Goal: Task Accomplishment & Management: Use online tool/utility

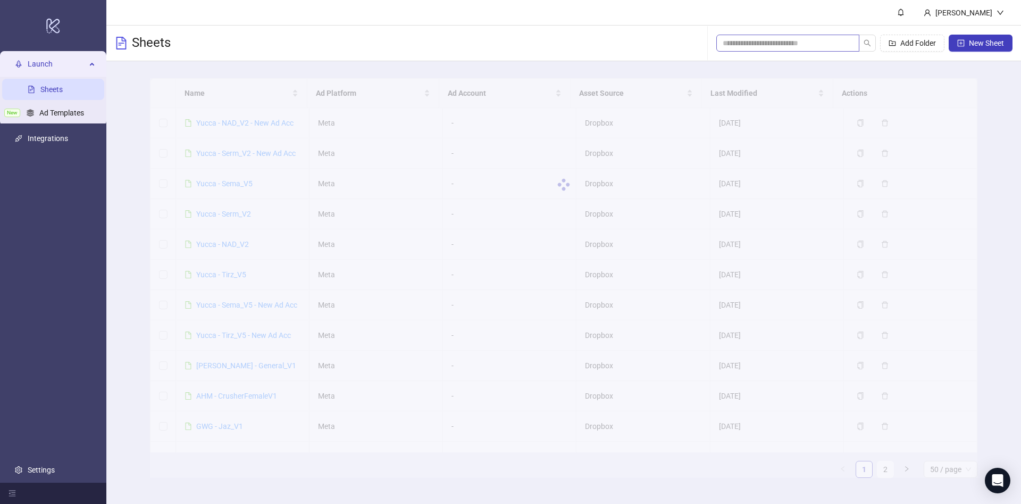
click at [819, 36] on span at bounding box center [788, 43] width 143 height 17
click at [819, 37] on input "search" at bounding box center [784, 43] width 122 height 12
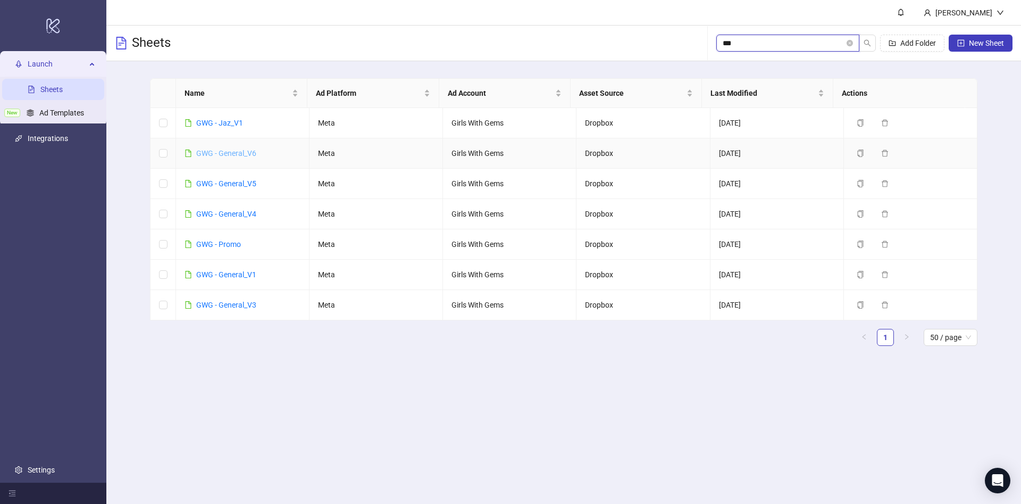
type input "***"
click at [241, 153] on link "GWG - General_V6" at bounding box center [226, 153] width 60 height 9
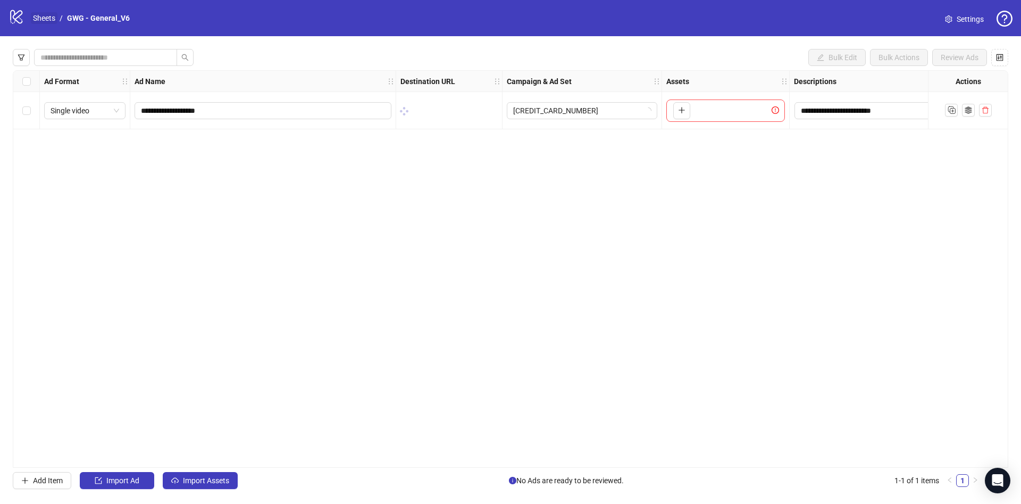
click at [44, 14] on link "Sheets" at bounding box center [44, 18] width 27 height 12
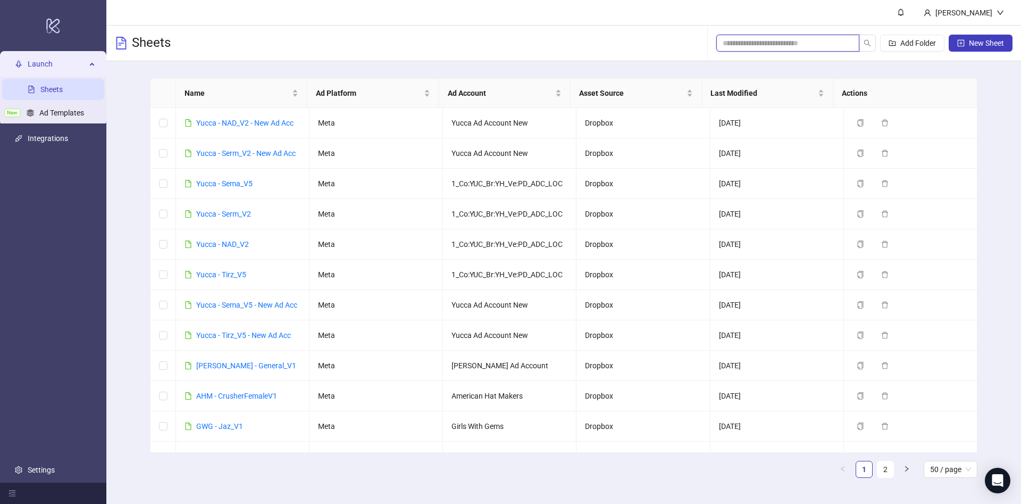
click at [787, 39] on input "search" at bounding box center [784, 43] width 122 height 12
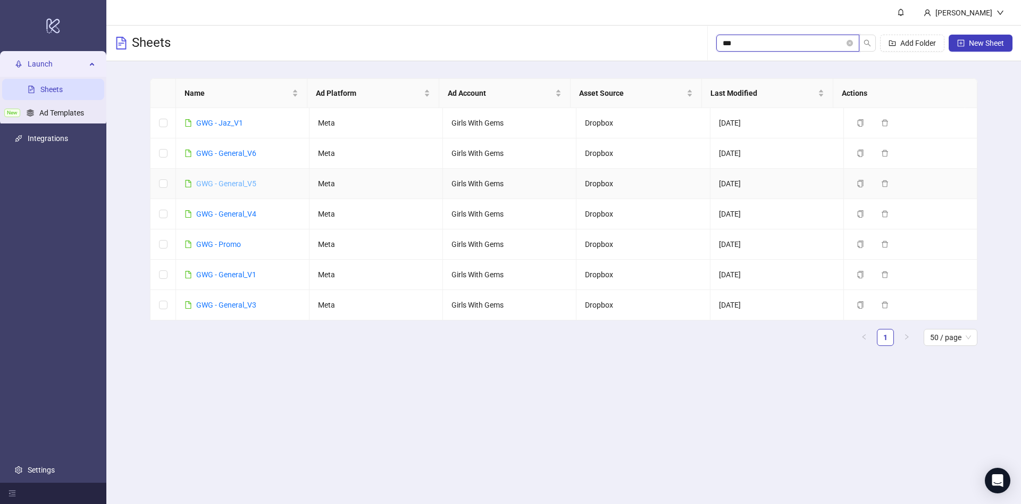
type input "***"
click at [252, 179] on link "GWG - General_V5" at bounding box center [226, 183] width 60 height 9
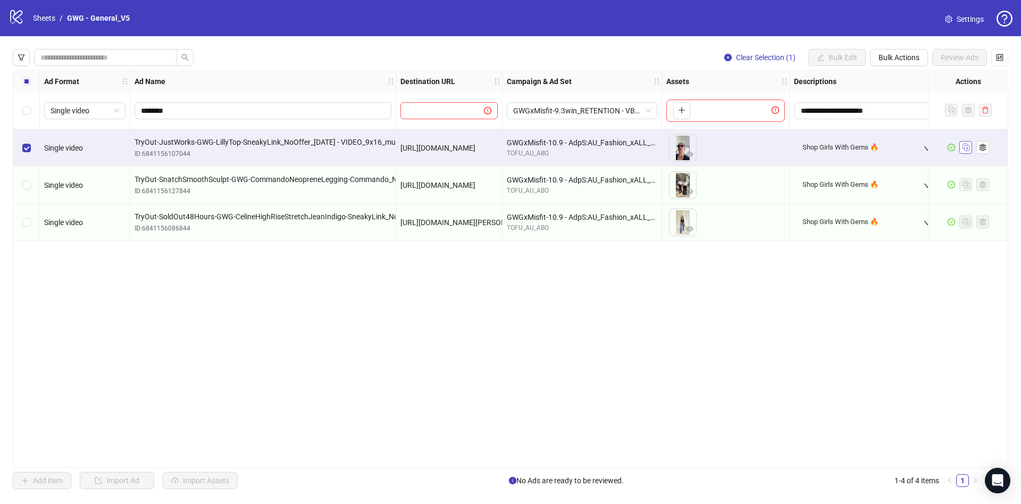
click at [968, 147] on icon "Duplicate" at bounding box center [966, 146] width 11 height 11
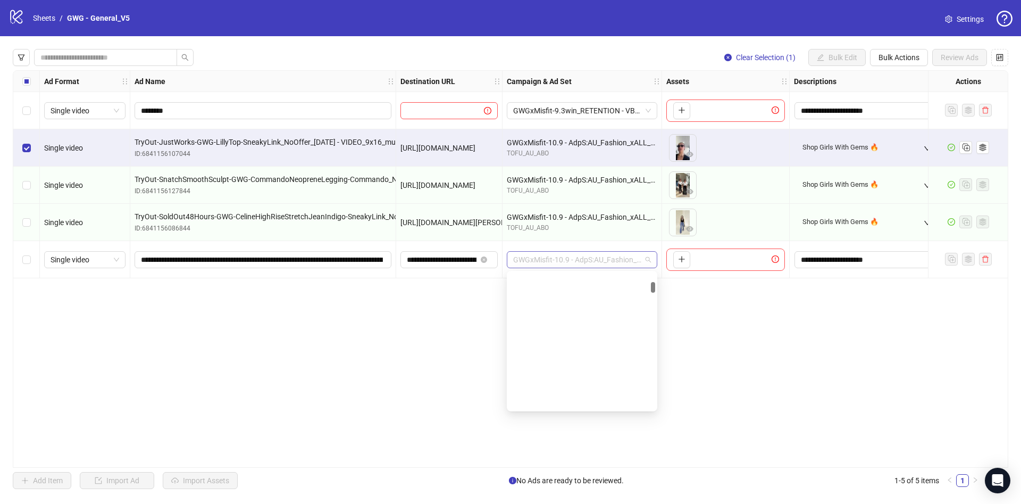
click at [588, 265] on span "GWGxMisfit-10.9 - AdpS:AU_Fashion_xALL_WAMb_10.13" at bounding box center [582, 260] width 138 height 16
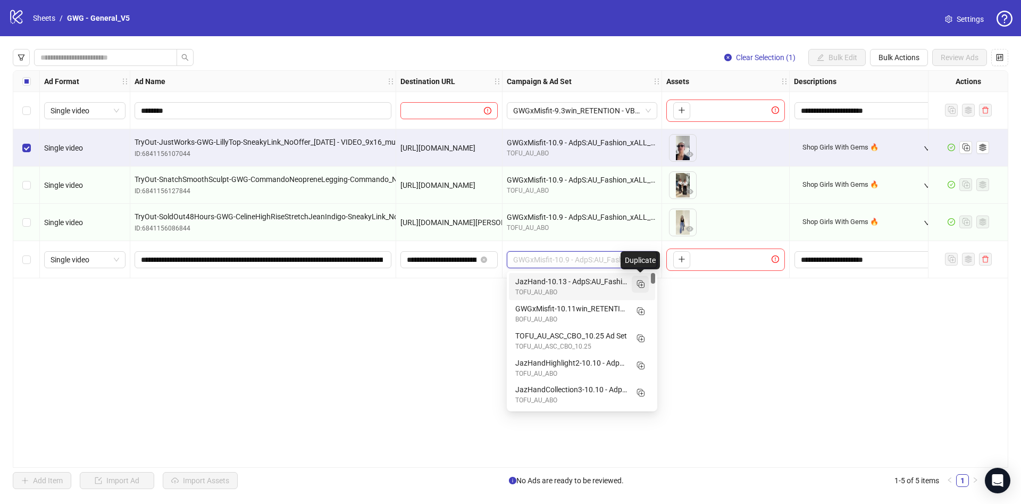
click at [645, 291] on button "button" at bounding box center [640, 284] width 17 height 17
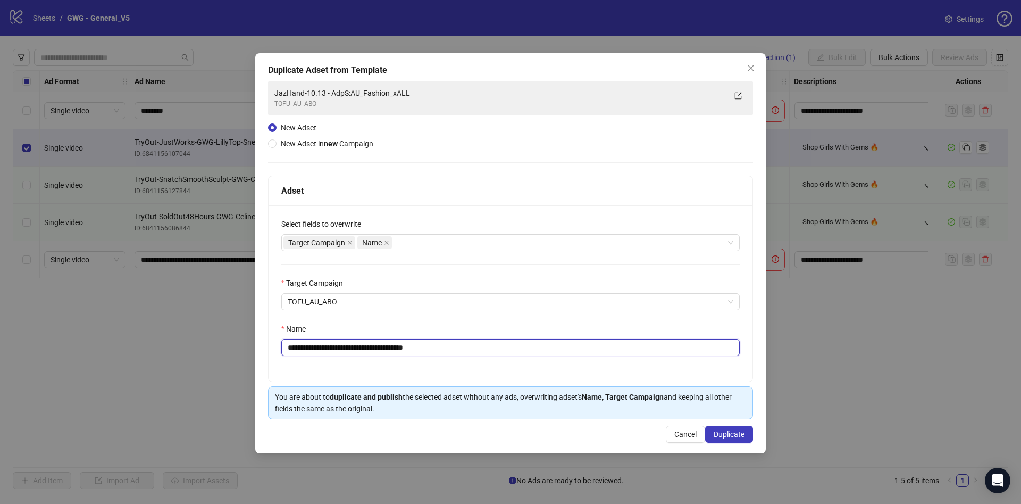
drag, startPoint x: 338, startPoint y: 348, endPoint x: 61, endPoint y: 321, distance: 278.5
click at [61, 321] on div "**********" at bounding box center [510, 252] width 1021 height 504
click at [462, 245] on div "Target Campaign Name" at bounding box center [505, 242] width 443 height 15
type input "**********"
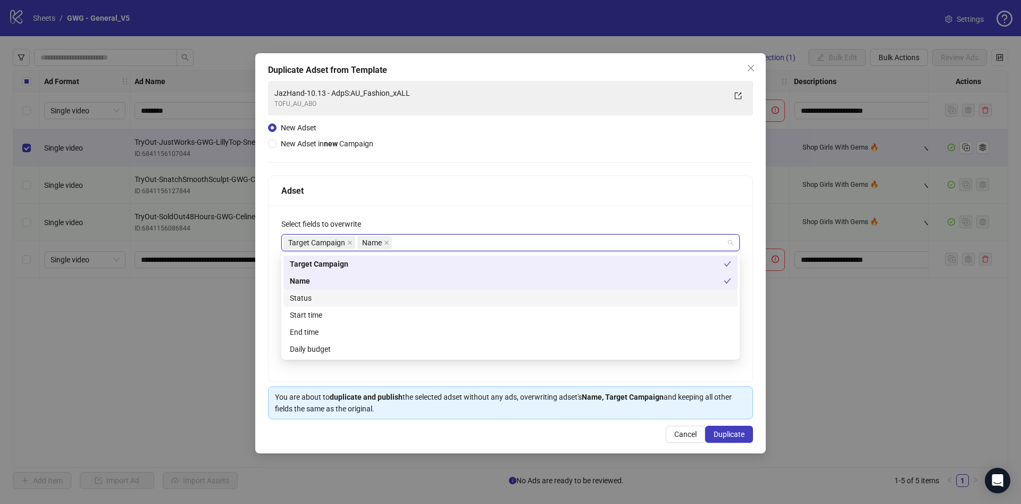
click at [433, 294] on div "Status" at bounding box center [510, 298] width 441 height 12
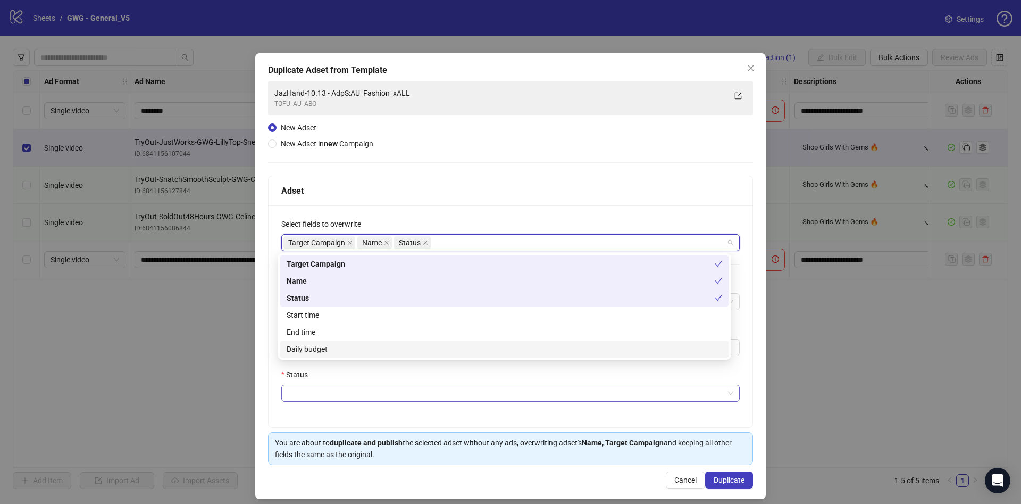
click at [367, 396] on input "Status" at bounding box center [506, 393] width 436 height 16
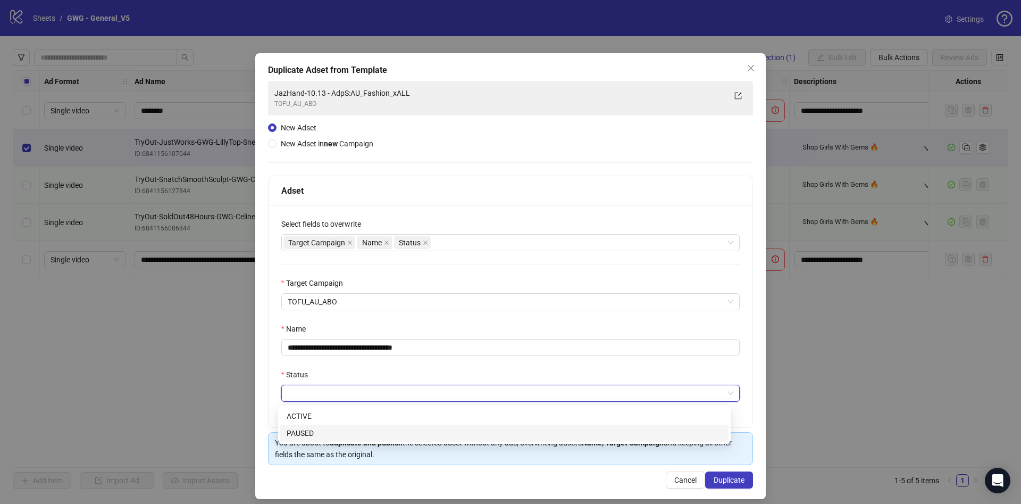
click at [372, 435] on div "PAUSED" at bounding box center [505, 433] width 436 height 12
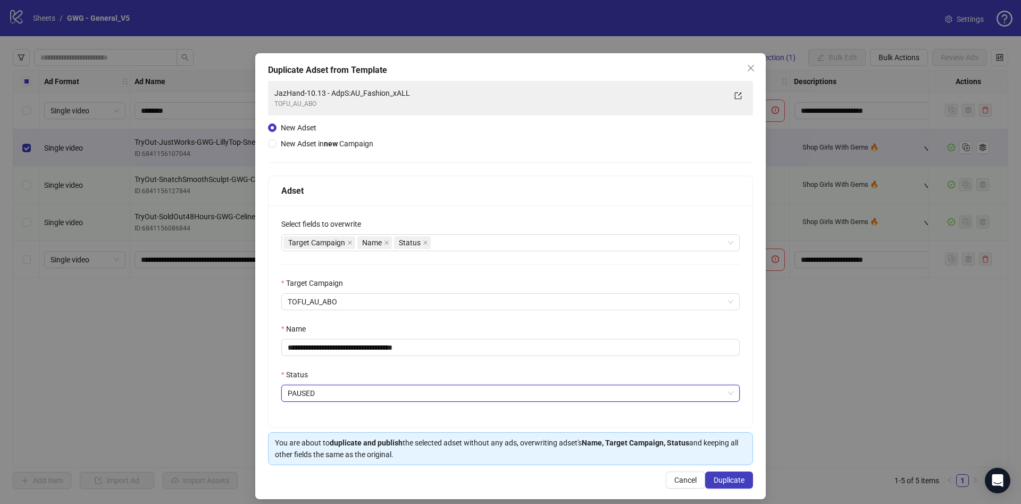
click at [744, 477] on div "**********" at bounding box center [510, 276] width 511 height 446
click at [728, 484] on span "Duplicate" at bounding box center [729, 480] width 31 height 9
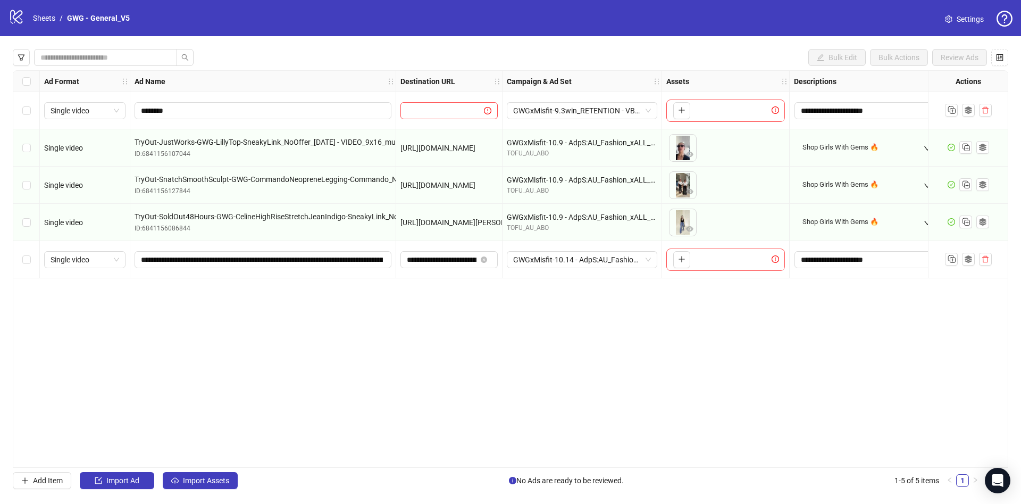
click at [34, 272] on div "Select row 5" at bounding box center [26, 259] width 27 height 37
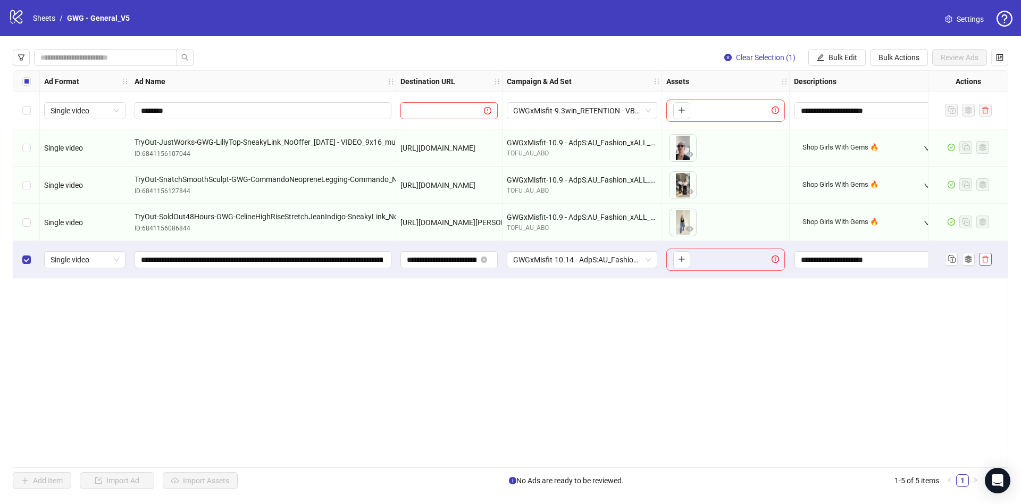
click at [988, 260] on button "button" at bounding box center [985, 259] width 13 height 13
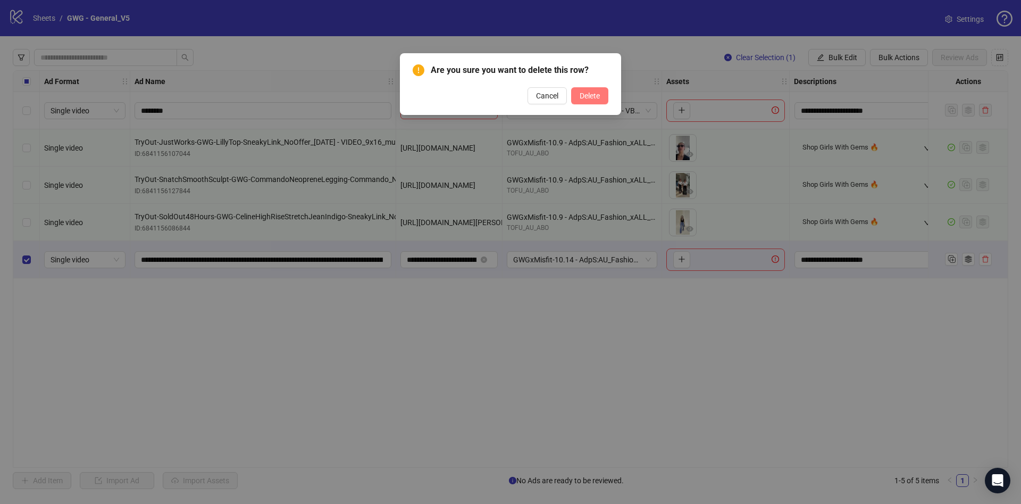
drag, startPoint x: 605, startPoint y: 88, endPoint x: 601, endPoint y: 94, distance: 6.5
click at [605, 89] on button "Delete" at bounding box center [589, 95] width 37 height 17
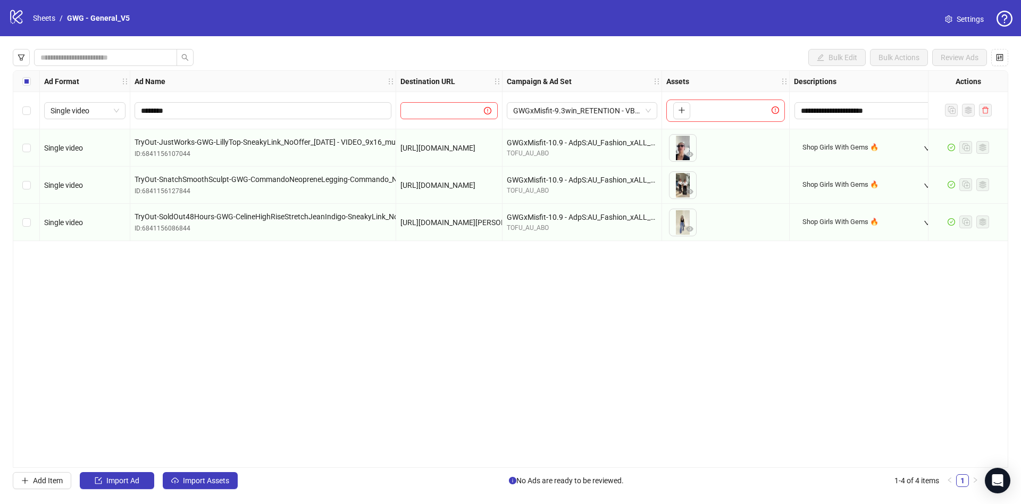
click at [37, 148] on div "Select row 2" at bounding box center [26, 147] width 27 height 37
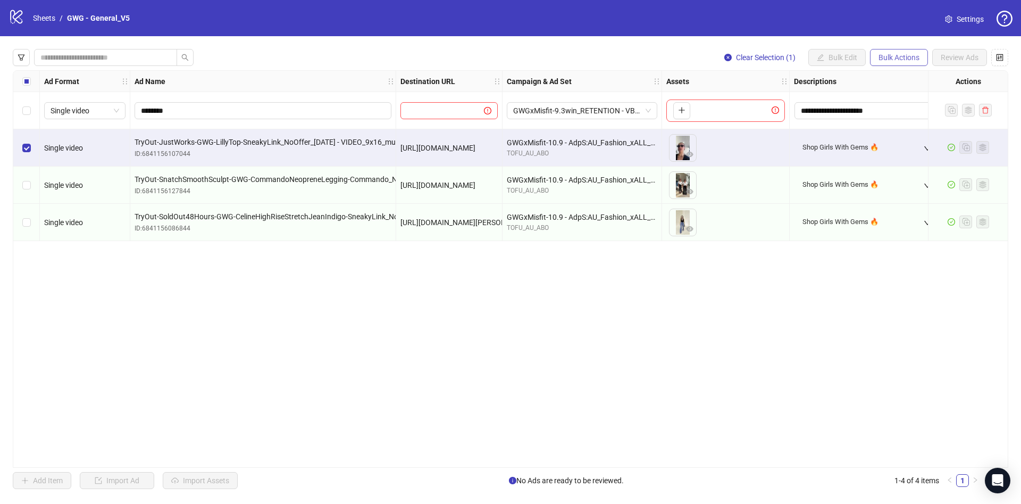
click at [910, 61] on span "Bulk Actions" at bounding box center [899, 57] width 41 height 9
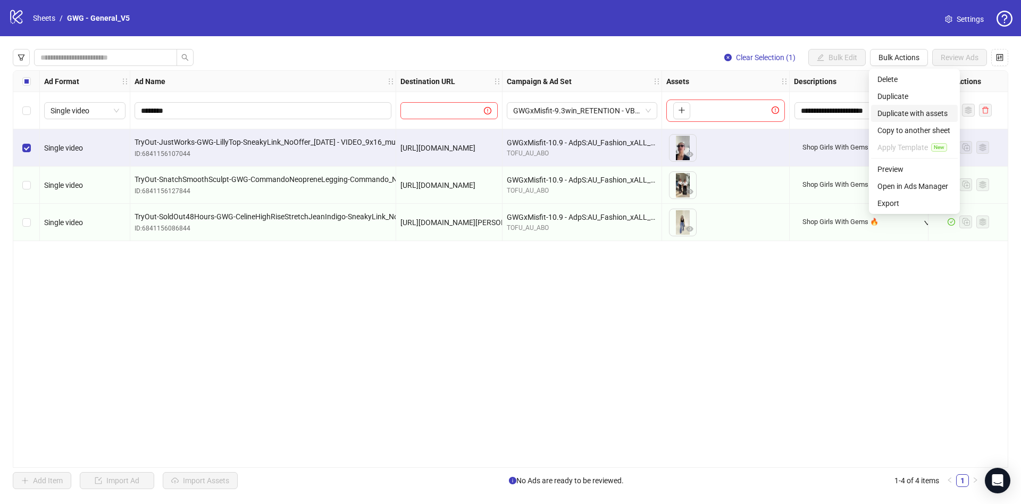
click at [920, 116] on span "Duplicate with assets" at bounding box center [915, 113] width 74 height 12
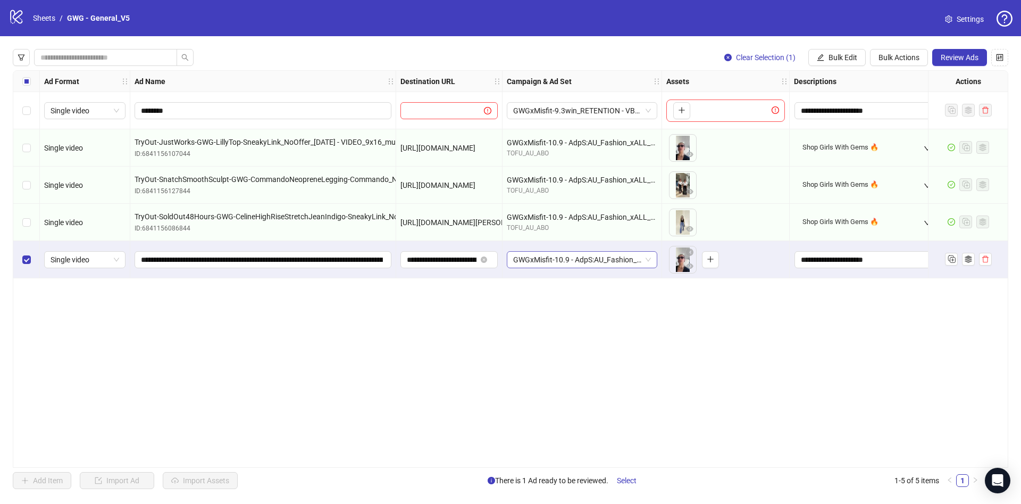
click at [559, 263] on span "GWGxMisfit-10.9 - AdpS:AU_Fashion_xALL_WAMb_10.13" at bounding box center [582, 260] width 138 height 16
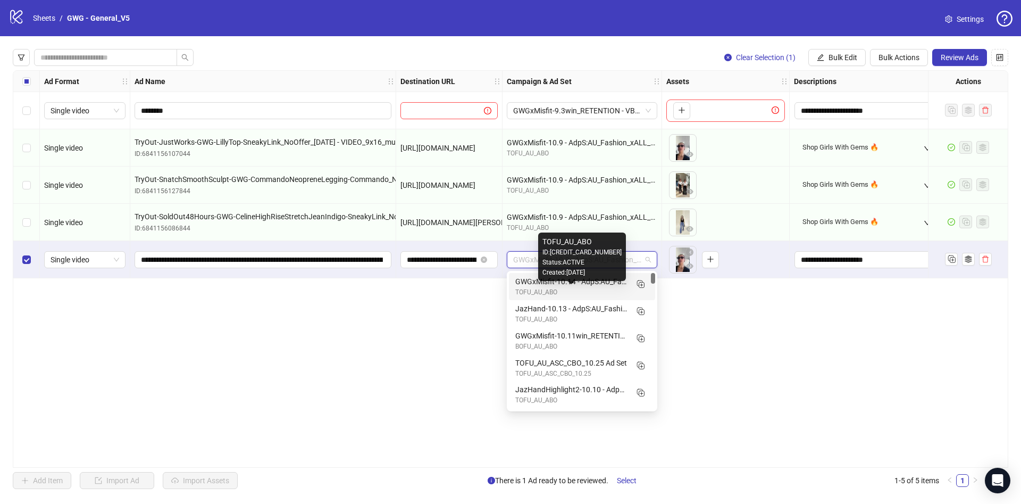
click at [585, 286] on div "GWGxMisfit-10.14 - AdpS:AU_Fashion_xALL" at bounding box center [571, 282] width 112 height 12
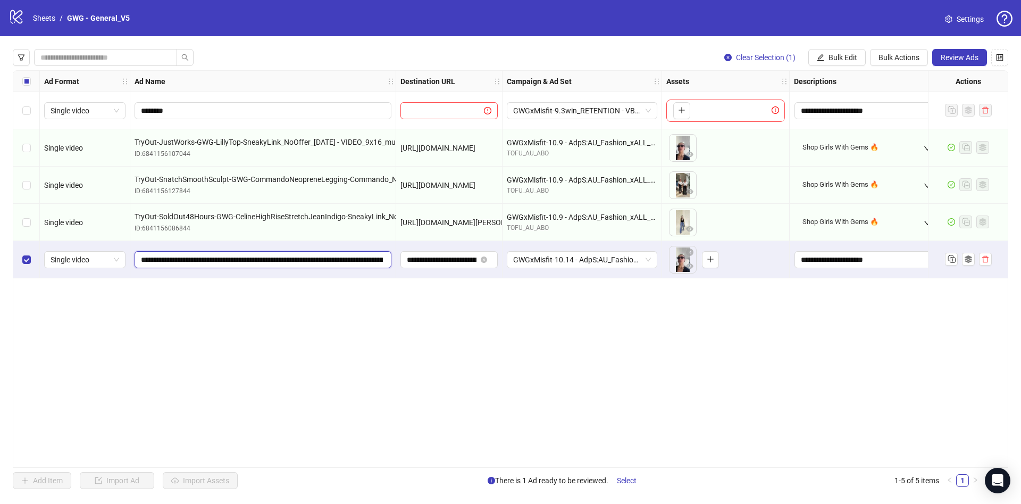
click at [343, 260] on input "**********" at bounding box center [262, 260] width 242 height 12
type input "*"
type input "********"
click at [945, 60] on span "Review Ads" at bounding box center [960, 57] width 38 height 9
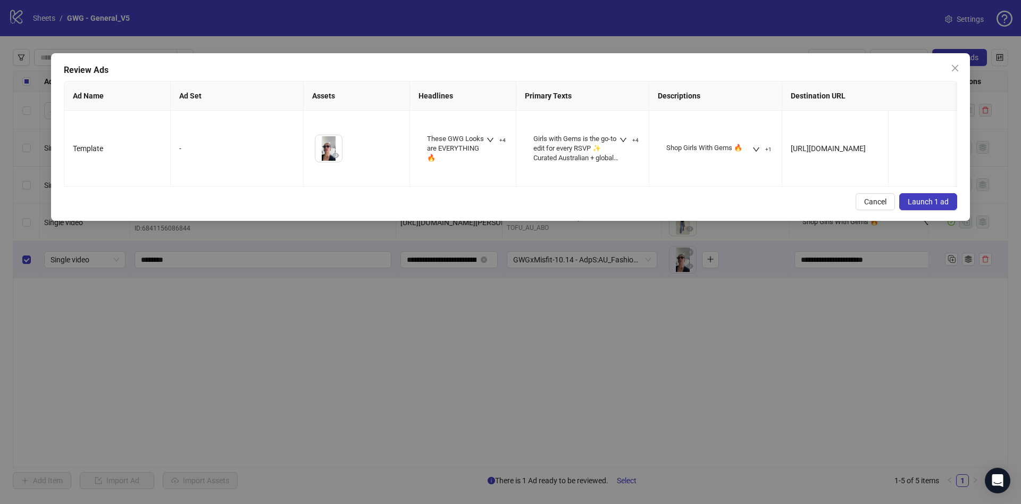
click at [927, 206] on span "Launch 1 ad" at bounding box center [928, 201] width 41 height 9
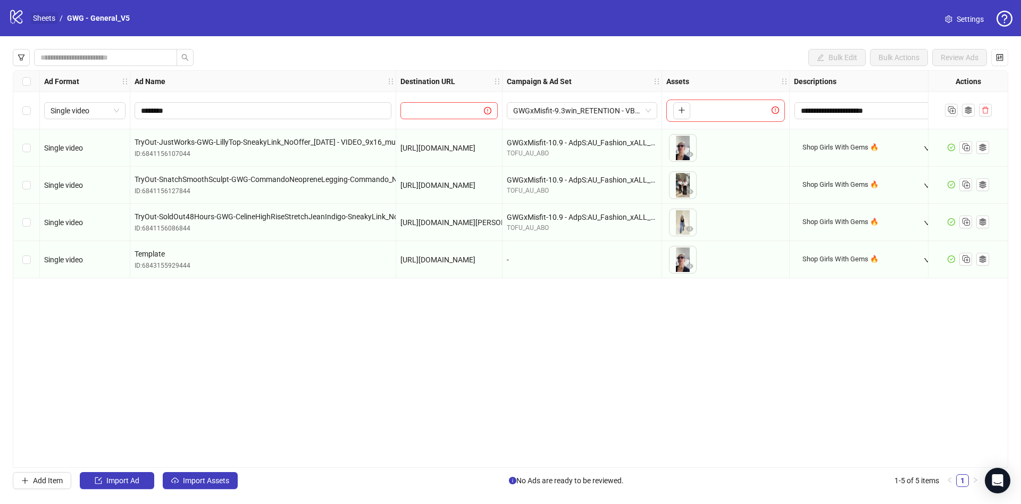
click at [44, 17] on link "Sheets" at bounding box center [44, 18] width 27 height 12
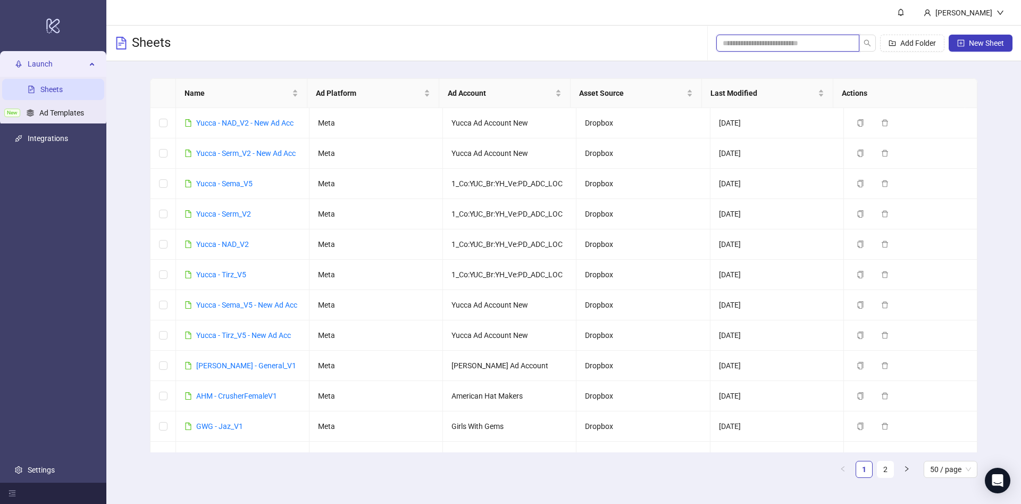
click at [838, 43] on input "search" at bounding box center [784, 43] width 122 height 12
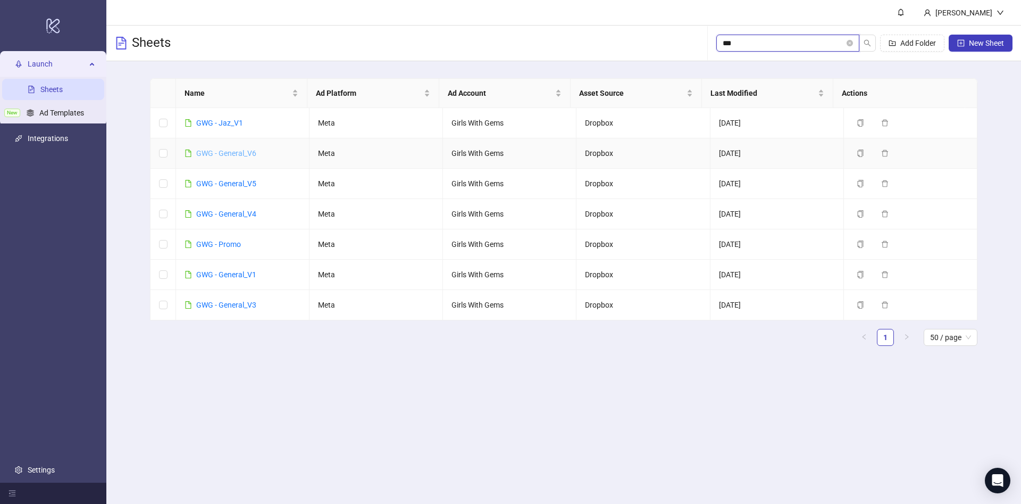
type input "***"
click at [236, 151] on link "GWG - General_V6" at bounding box center [226, 153] width 60 height 9
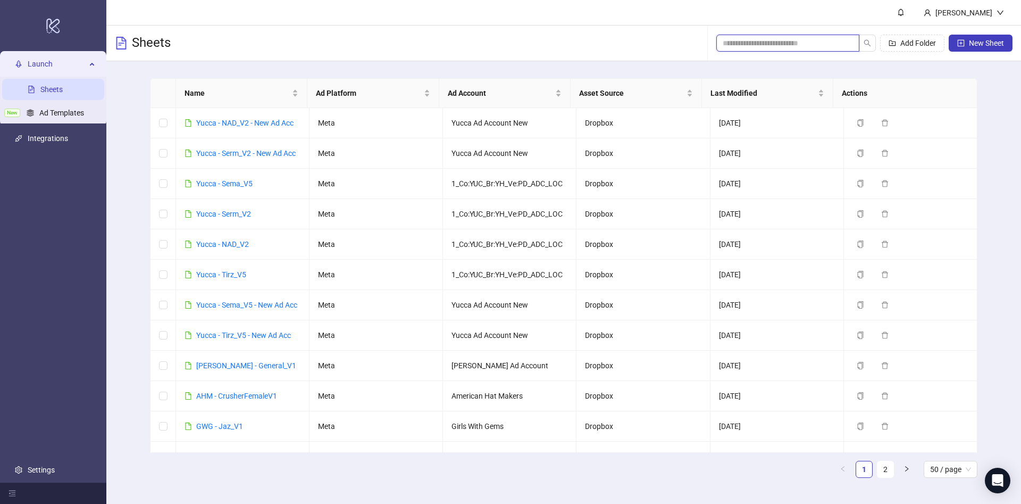
click at [784, 39] on input "search" at bounding box center [784, 43] width 122 height 12
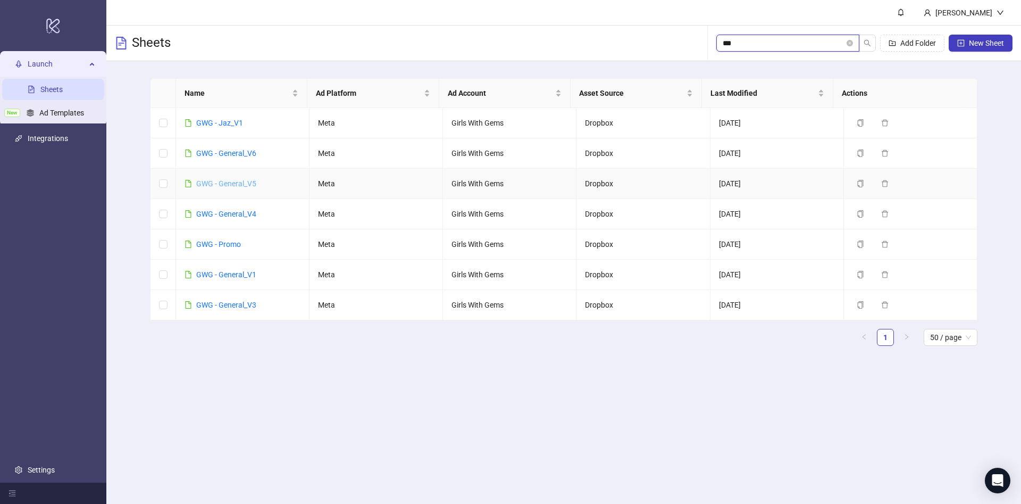
type input "***"
click at [247, 181] on link "GWG - General_V5" at bounding box center [226, 183] width 60 height 9
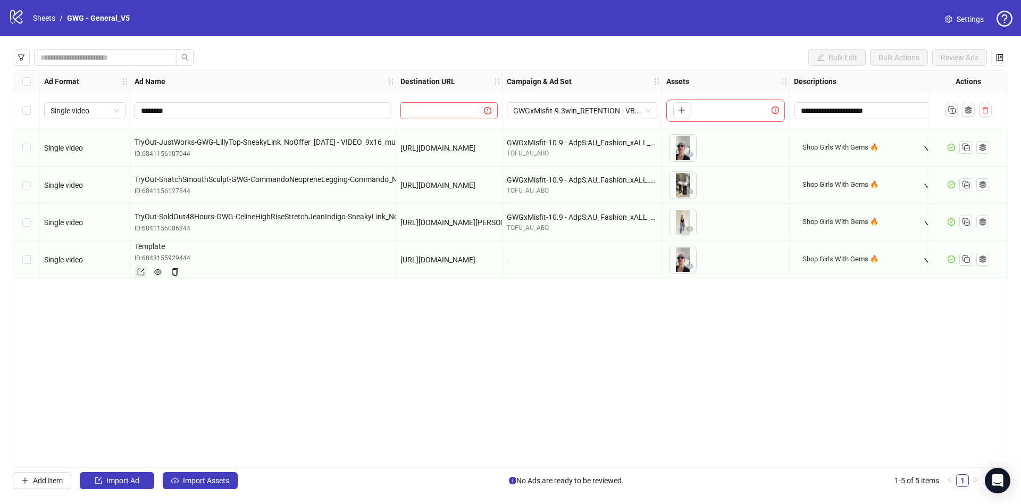
click at [144, 272] on icon "export" at bounding box center [140, 271] width 7 height 7
click at [46, 21] on link "Sheets" at bounding box center [44, 18] width 27 height 12
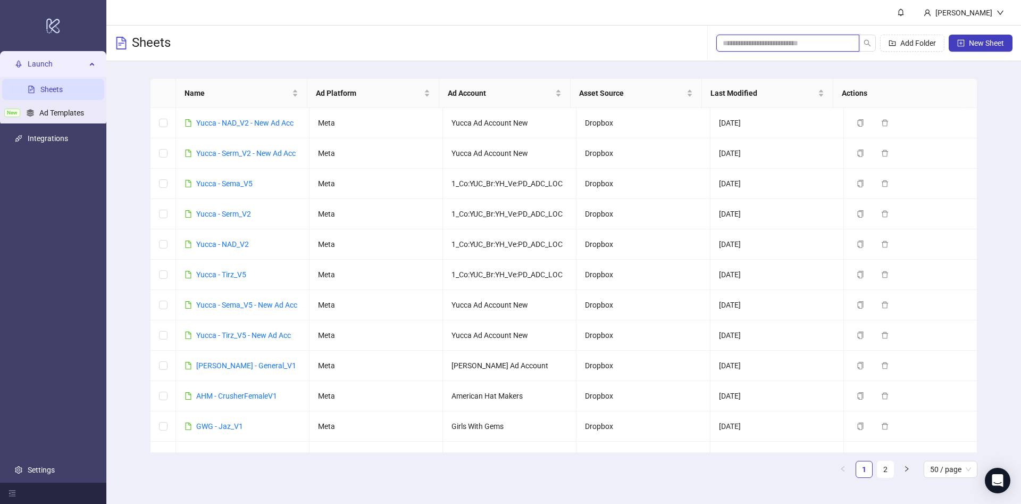
click at [790, 43] on input "search" at bounding box center [784, 43] width 122 height 12
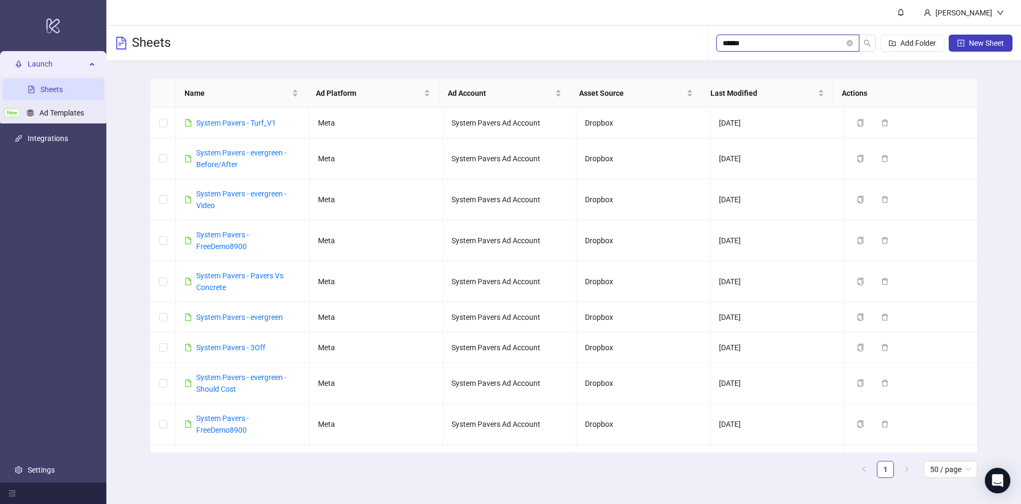
type input "******"
click at [760, 52] on div "****** Add Folder New Sheet" at bounding box center [865, 43] width 296 height 34
click at [775, 44] on input "******" at bounding box center [784, 43] width 122 height 12
click at [781, 39] on input "******" at bounding box center [784, 43] width 122 height 12
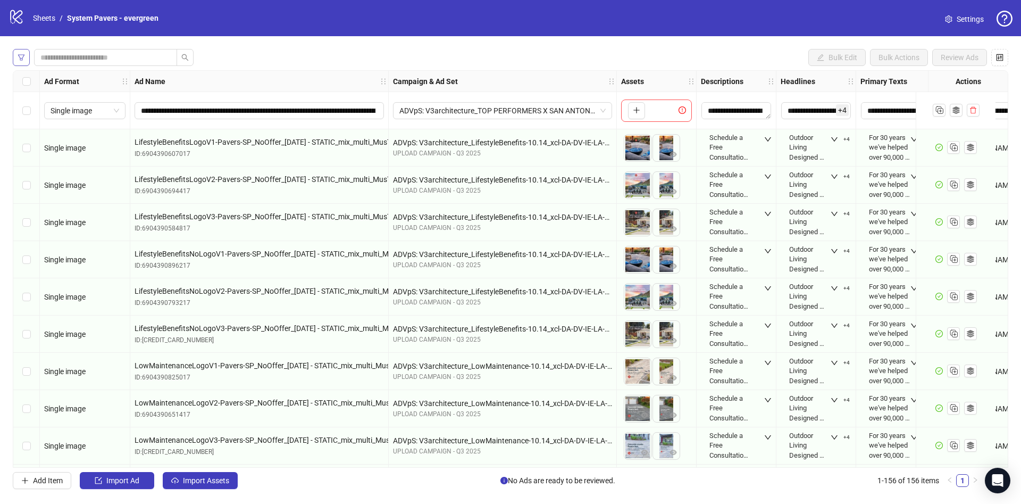
click at [18, 55] on icon "filter" at bounding box center [21, 57] width 7 height 7
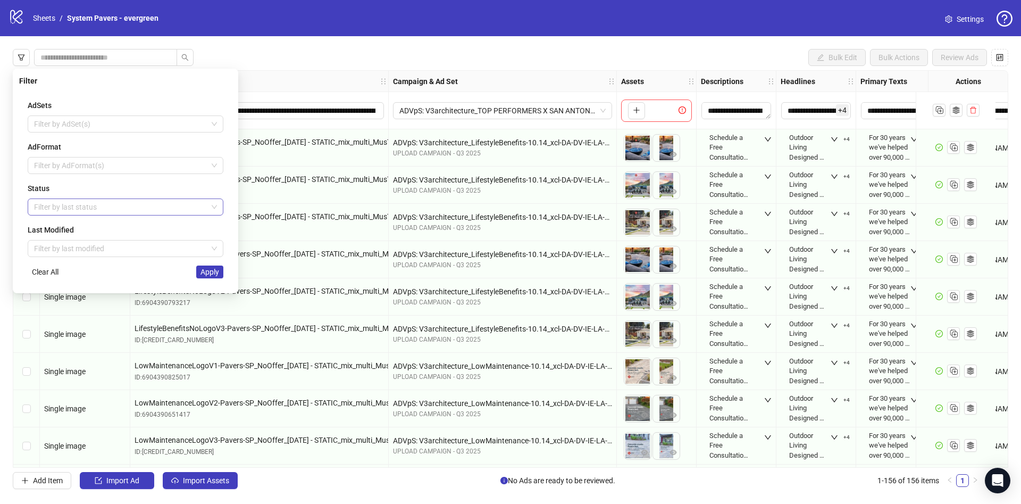
click at [61, 207] on div at bounding box center [120, 206] width 180 height 15
click at [62, 227] on div "Draft" at bounding box center [125, 228] width 179 height 12
click at [218, 189] on div "Status" at bounding box center [126, 188] width 196 height 12
click at [209, 266] on button "Apply" at bounding box center [209, 271] width 27 height 13
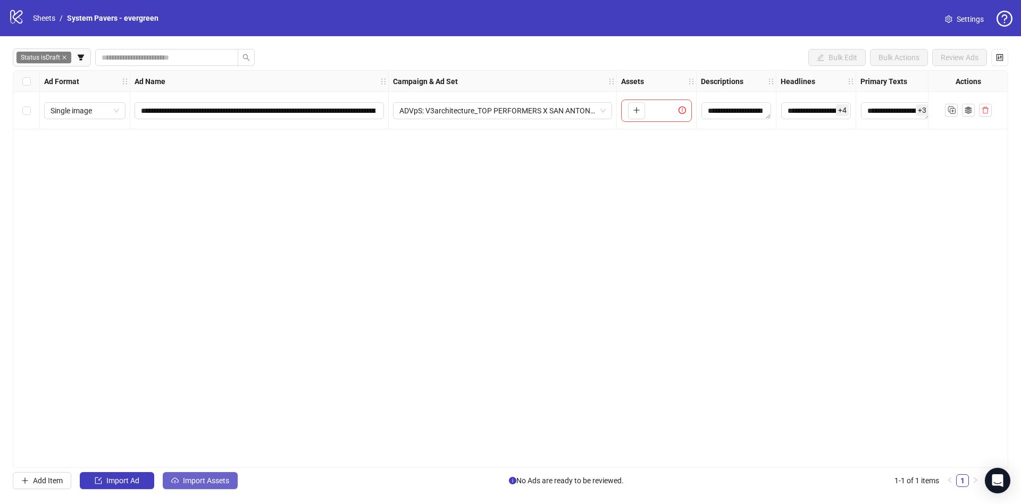
click at [212, 488] on button "Import Assets" at bounding box center [200, 480] width 75 height 17
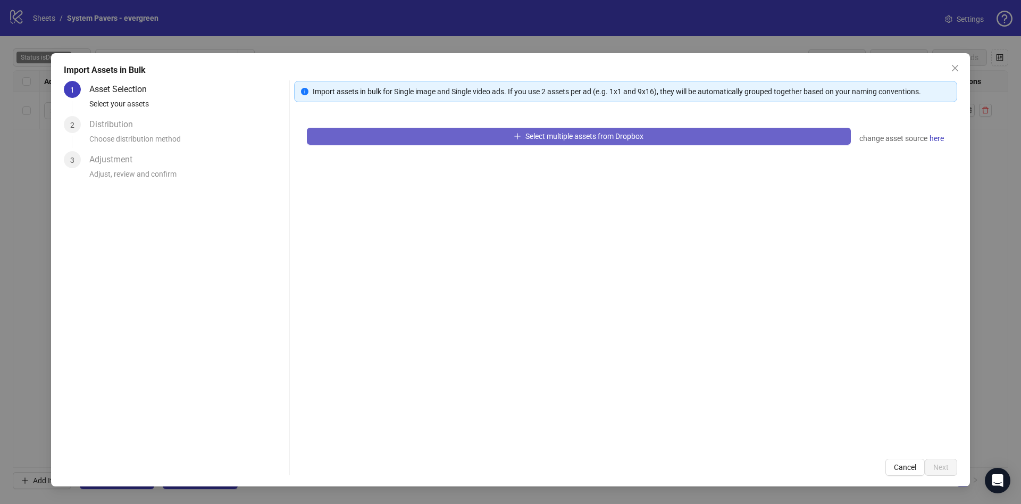
click at [651, 137] on button "Select multiple assets from Dropbox" at bounding box center [579, 136] width 544 height 17
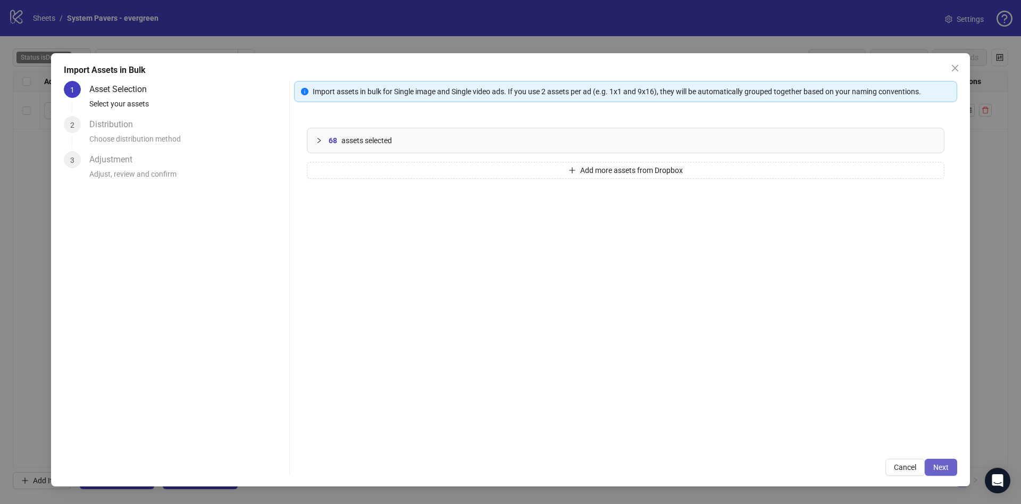
click at [943, 466] on span "Next" at bounding box center [941, 467] width 15 height 9
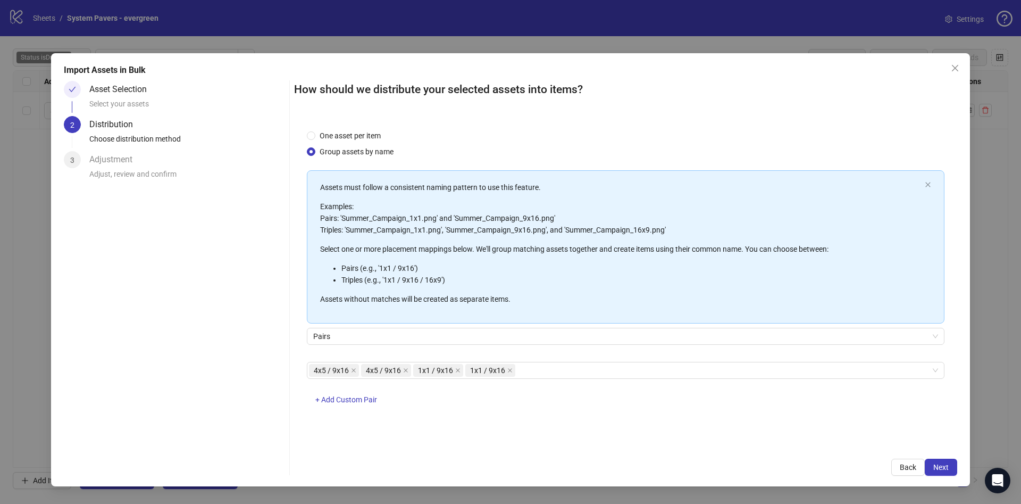
click at [945, 465] on span "Next" at bounding box center [941, 467] width 15 height 9
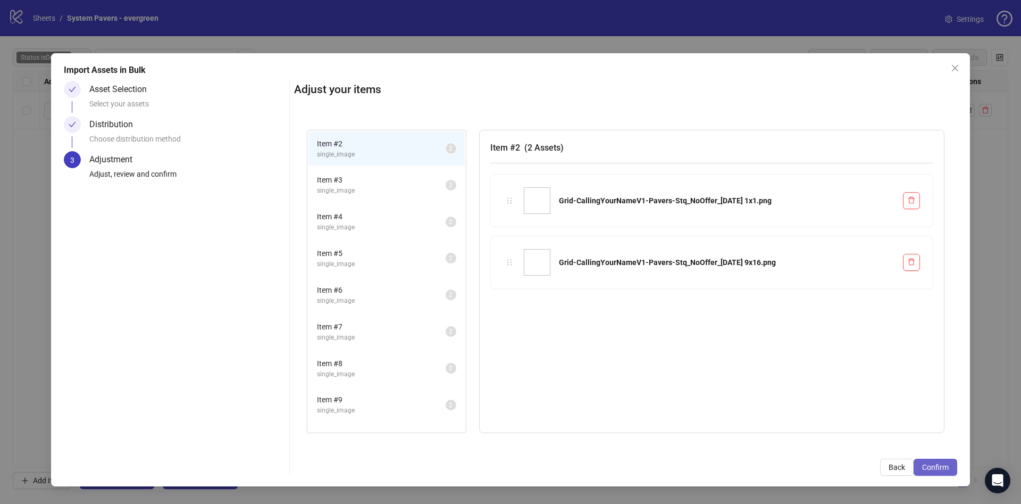
click at [937, 466] on span "Confirm" at bounding box center [935, 467] width 27 height 9
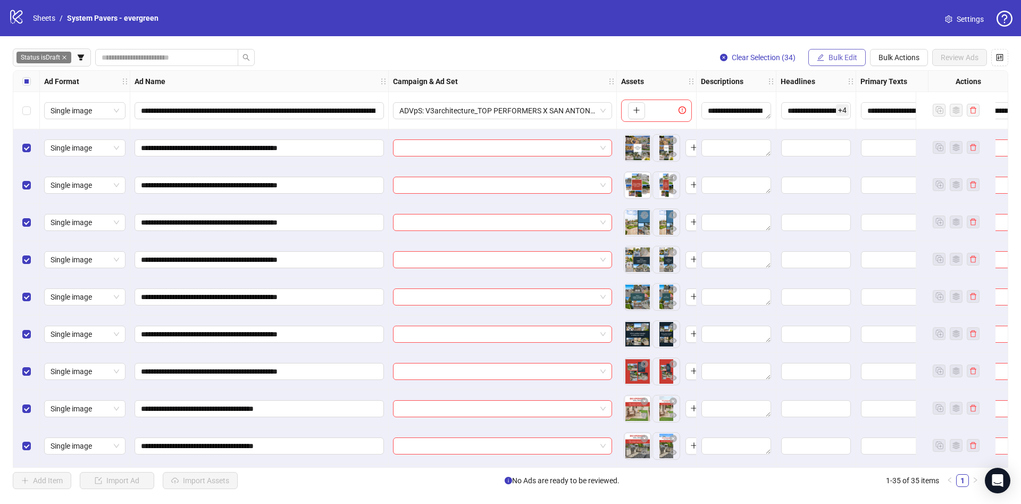
click at [824, 57] on button "Bulk Edit" at bounding box center [837, 57] width 57 height 17
click at [832, 93] on span "Name" at bounding box center [847, 96] width 63 height 12
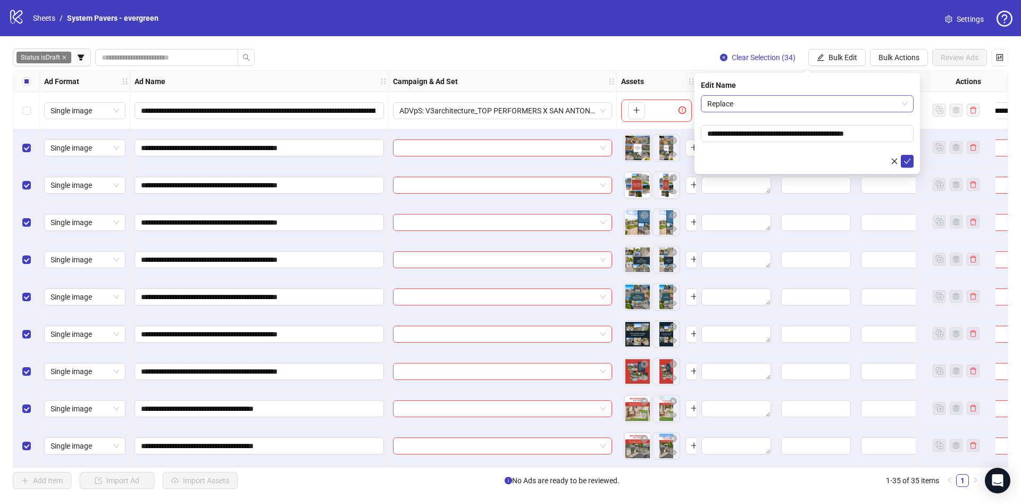
click at [794, 97] on span "Replace" at bounding box center [807, 104] width 200 height 16
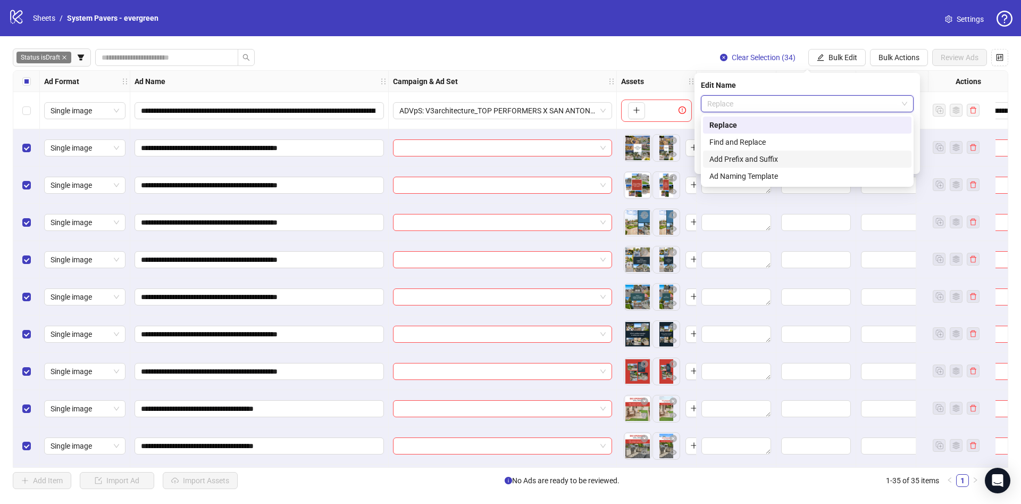
click at [753, 157] on div "Add Prefix and Suffix" at bounding box center [808, 159] width 196 height 12
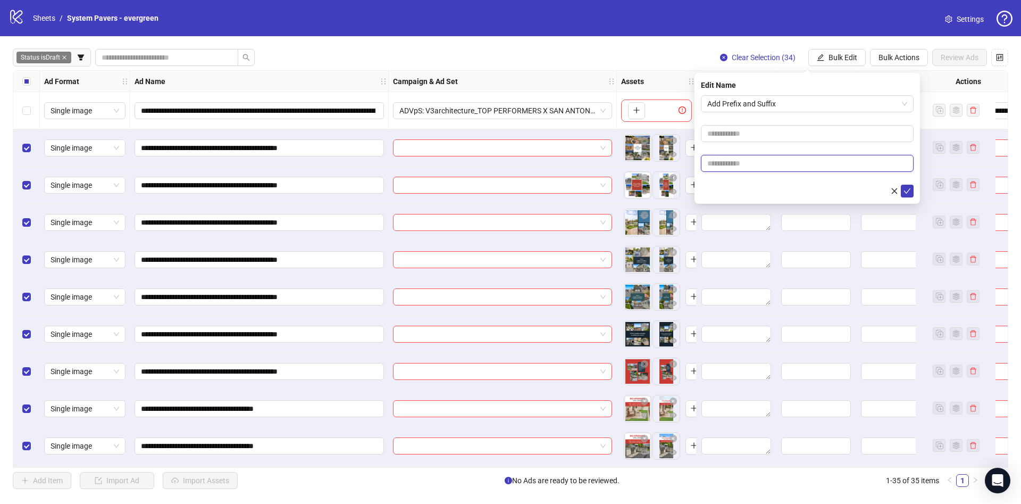
click at [743, 164] on input "text" at bounding box center [807, 163] width 213 height 17
paste input "**********"
type input "**********"
click at [738, 182] on form "**********" at bounding box center [807, 146] width 213 height 102
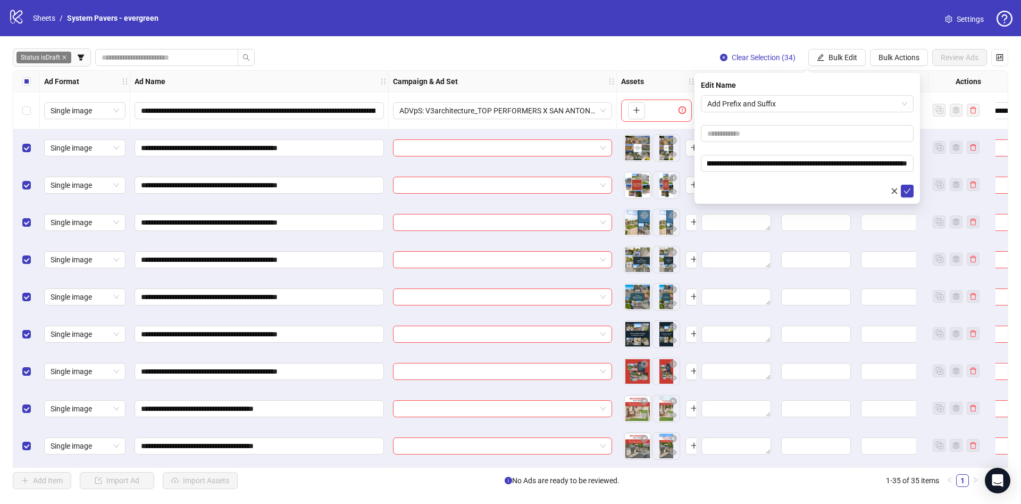
scroll to position [0, 0]
click at [915, 193] on div "**********" at bounding box center [808, 138] width 226 height 131
click at [913, 192] on button "submit" at bounding box center [907, 191] width 13 height 13
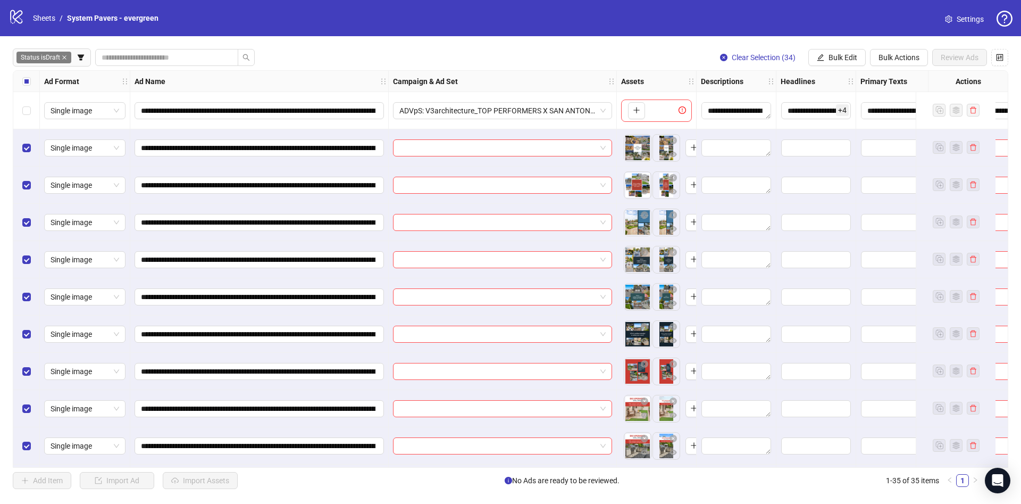
click at [23, 87] on div "Select all rows" at bounding box center [26, 81] width 27 height 21
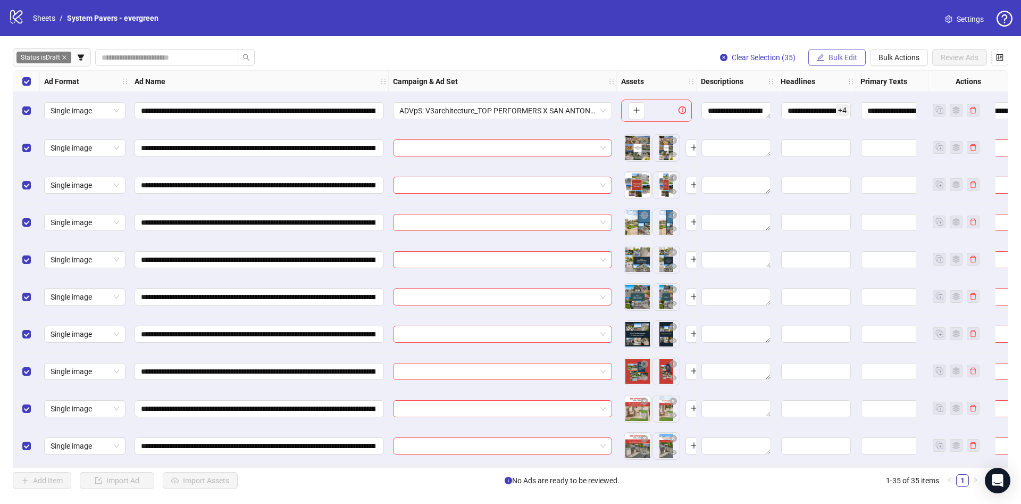
click at [832, 57] on span "Bulk Edit" at bounding box center [843, 57] width 29 height 9
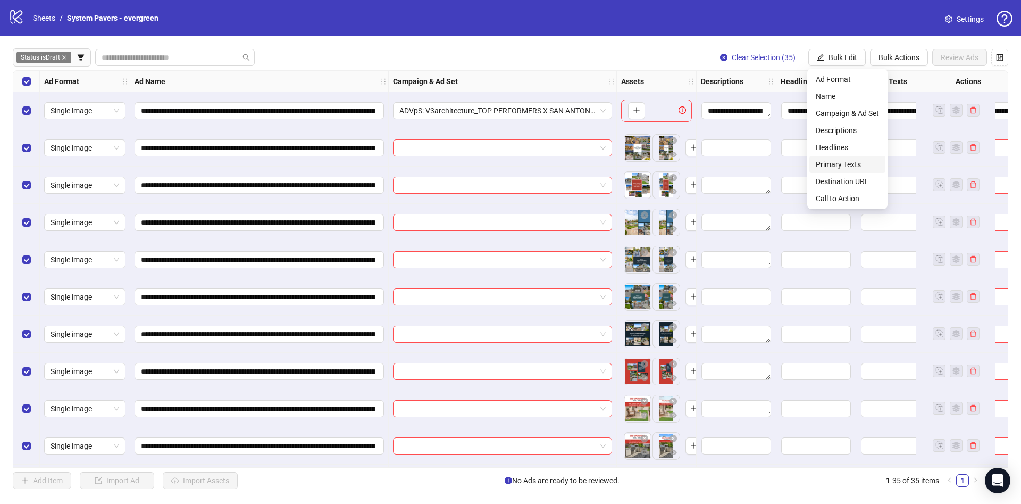
click at [852, 165] on span "Primary Texts" at bounding box center [847, 165] width 63 height 12
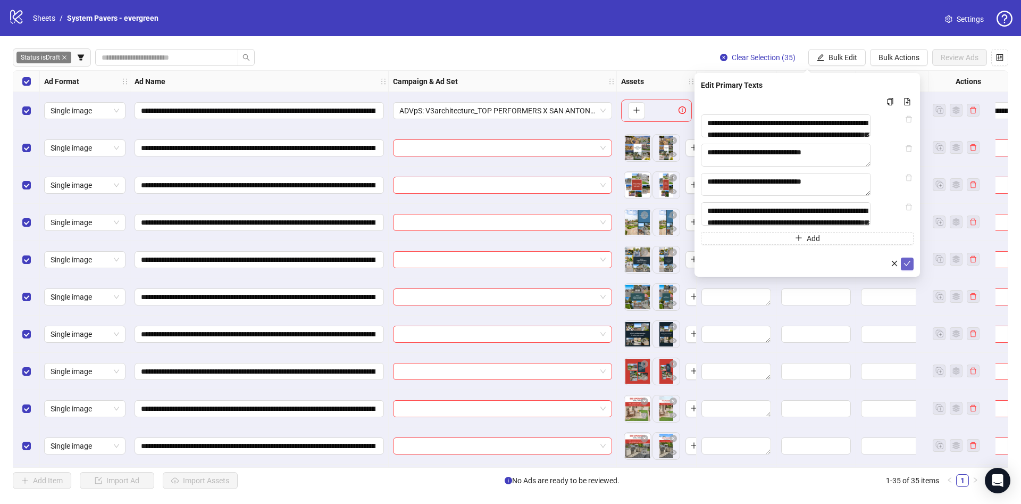
click at [910, 267] on icon "check" at bounding box center [907, 263] width 7 height 7
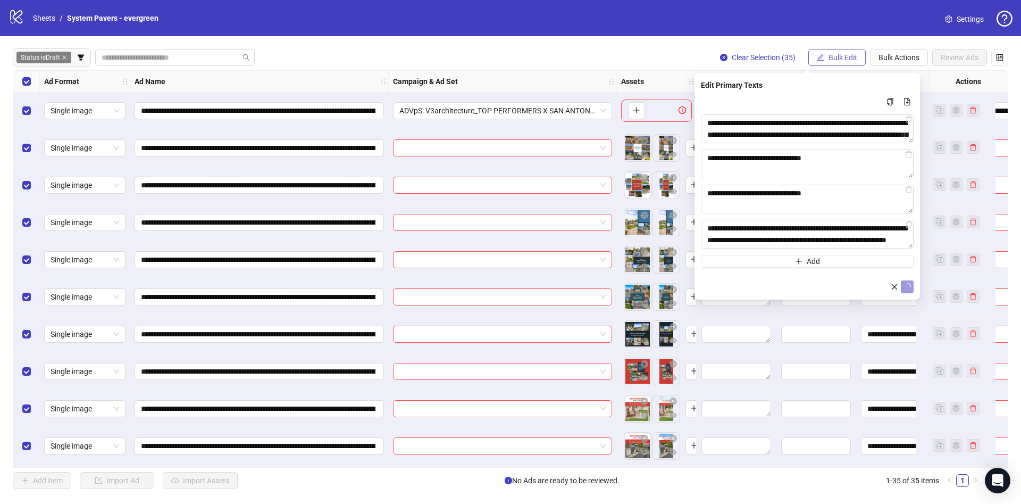
click at [848, 57] on span "Bulk Edit" at bounding box center [843, 57] width 29 height 9
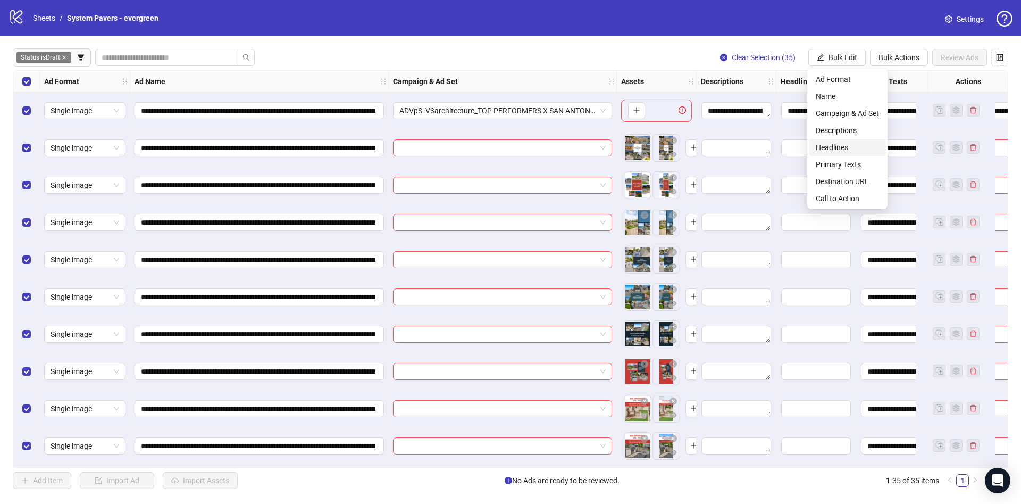
click at [865, 144] on span "Headlines" at bounding box center [847, 147] width 63 height 12
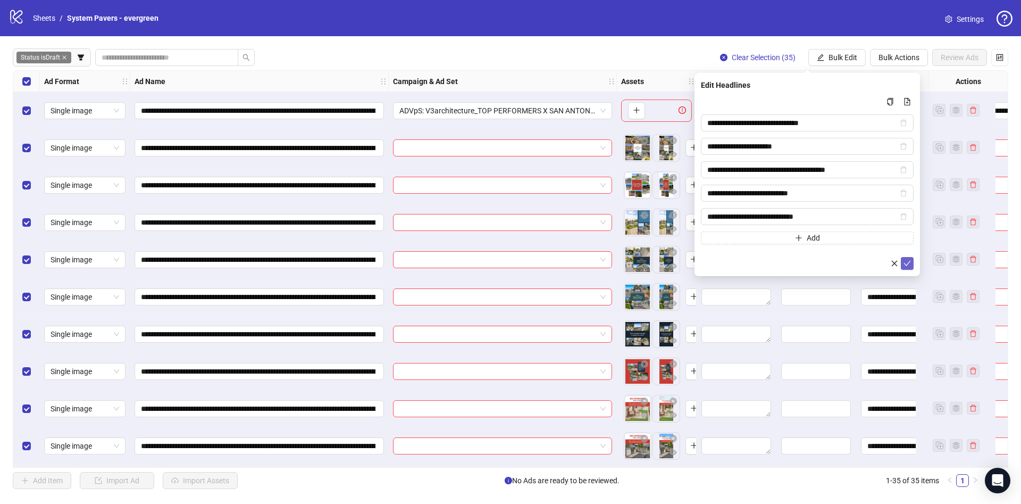
click at [908, 265] on icon "check" at bounding box center [907, 263] width 7 height 7
click at [826, 57] on button "Bulk Edit" at bounding box center [837, 57] width 57 height 17
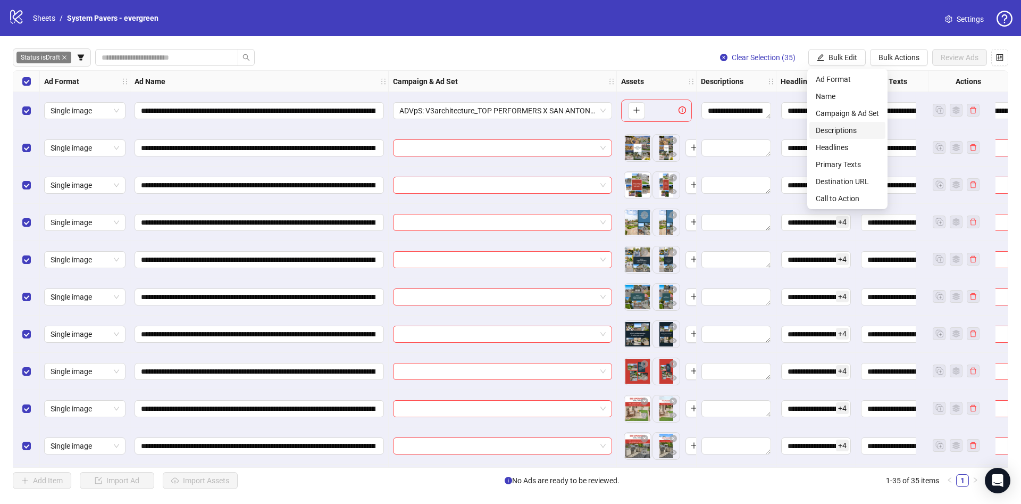
click at [860, 130] on span "Descriptions" at bounding box center [847, 130] width 63 height 12
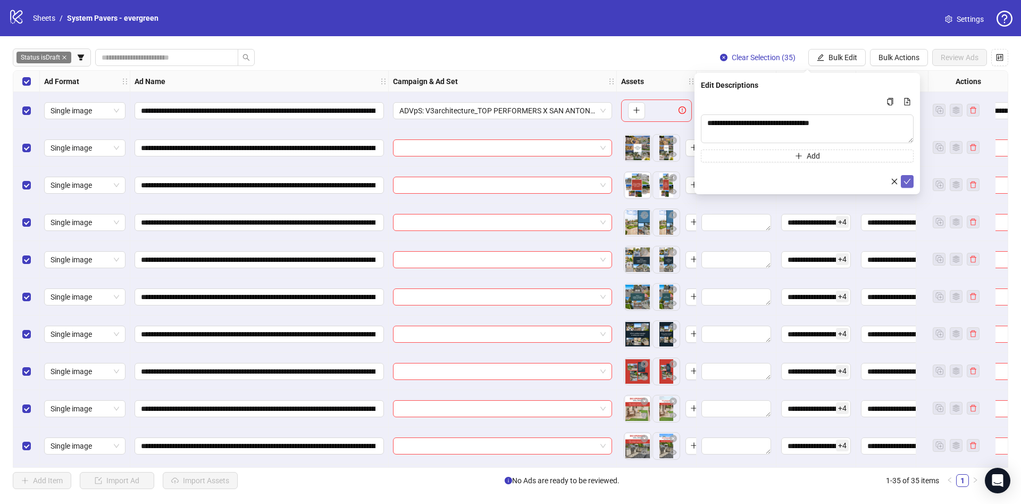
click at [910, 181] on icon "check" at bounding box center [907, 181] width 7 height 7
click at [831, 59] on span "Bulk Edit" at bounding box center [843, 57] width 29 height 9
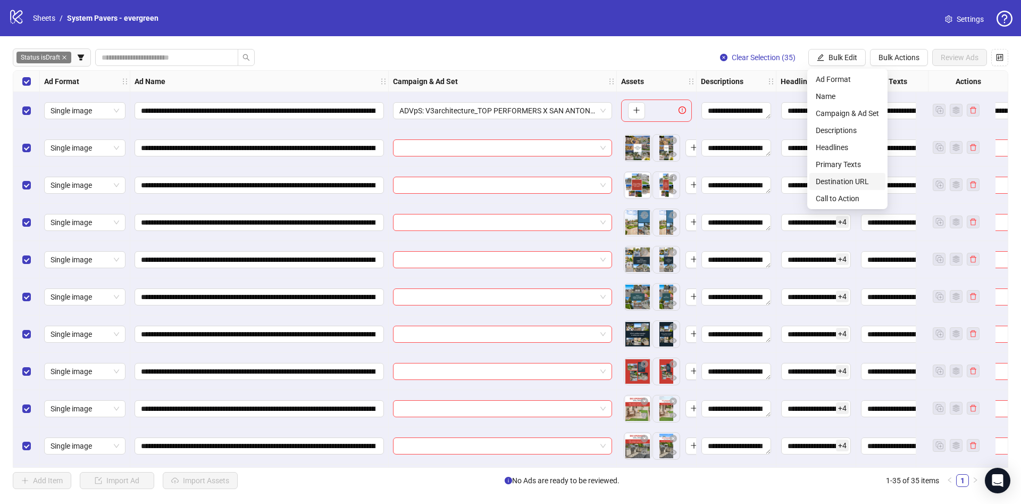
click at [853, 176] on span "Destination URL" at bounding box center [847, 182] width 63 height 12
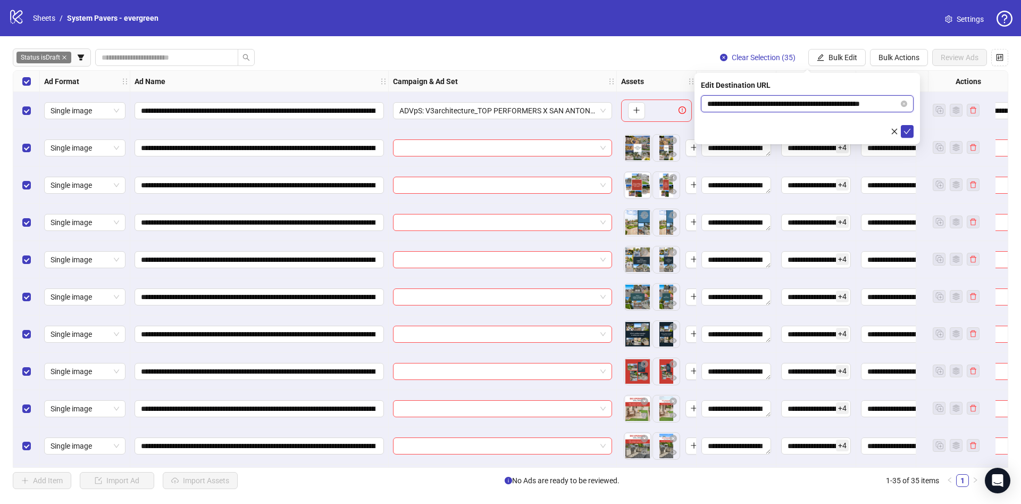
scroll to position [0, 16]
click at [944, 105] on body "**********" at bounding box center [510, 252] width 1021 height 504
click at [908, 130] on icon "check" at bounding box center [907, 131] width 7 height 7
click at [849, 59] on span "Bulk Edit" at bounding box center [843, 57] width 29 height 9
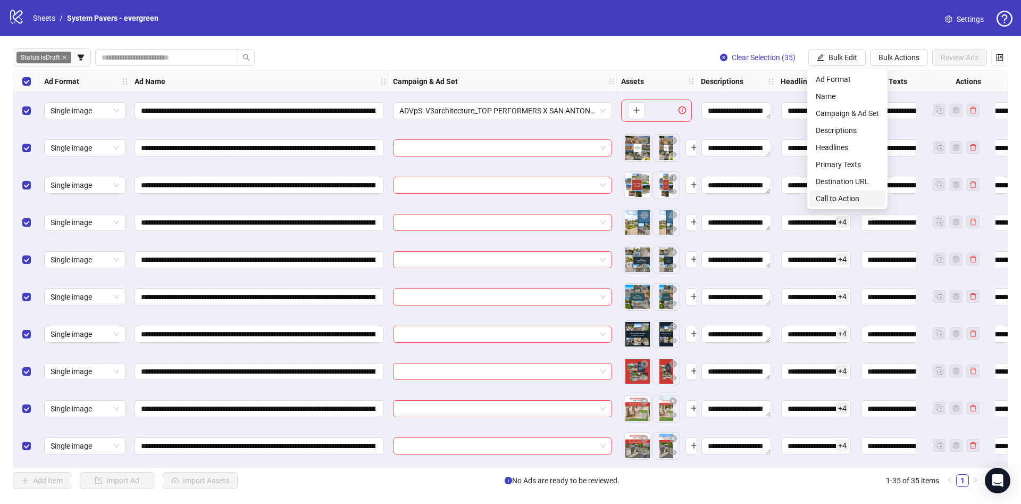
click at [845, 195] on span "Call to Action" at bounding box center [847, 199] width 63 height 12
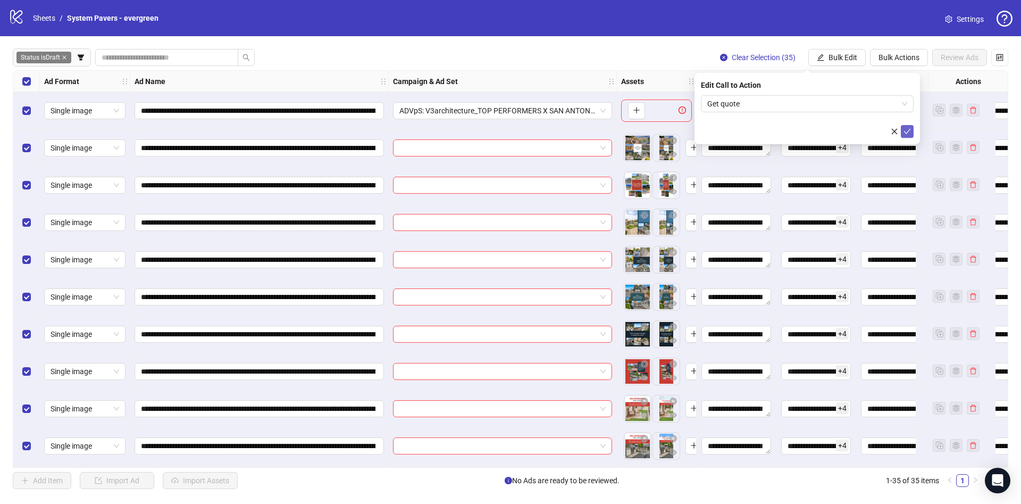
click at [907, 131] on icon "check" at bounding box center [907, 131] width 7 height 5
click at [837, 58] on span "Bulk Edit" at bounding box center [843, 57] width 29 height 9
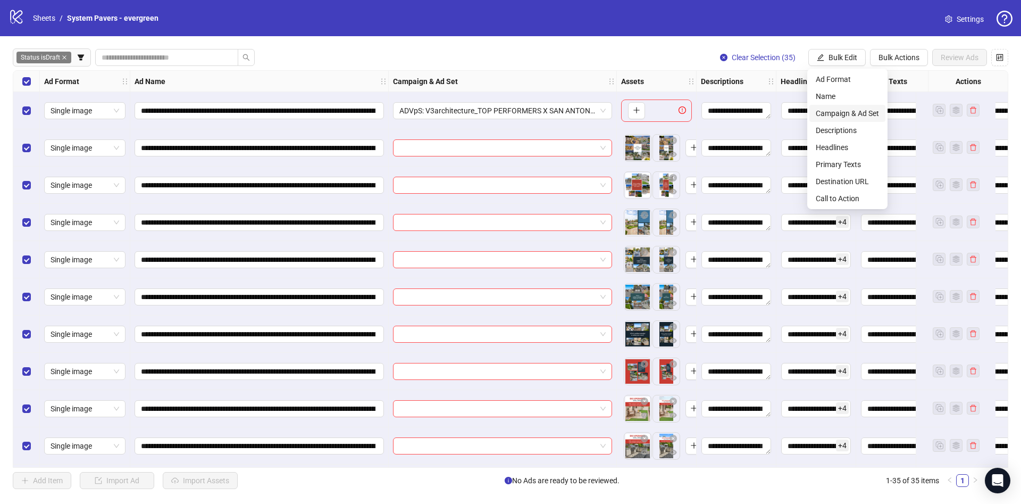
click at [854, 110] on span "Campaign & Ad Set" at bounding box center [847, 113] width 63 height 12
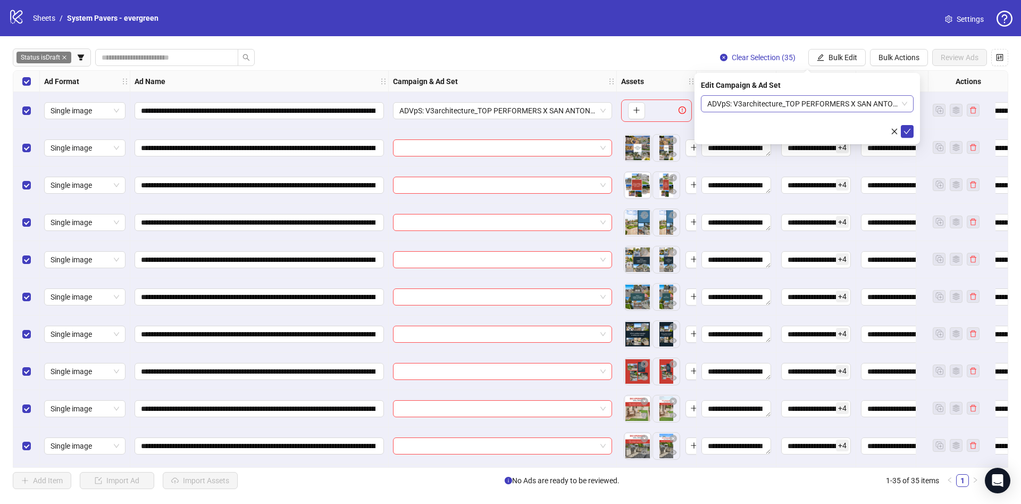
click at [878, 105] on span "ADVpS: V3architecture_TOP PERFORMERS X SAN ANTONIO-9.9_xcl-ATL-LV-DC_AUTO_LC" at bounding box center [807, 104] width 200 height 16
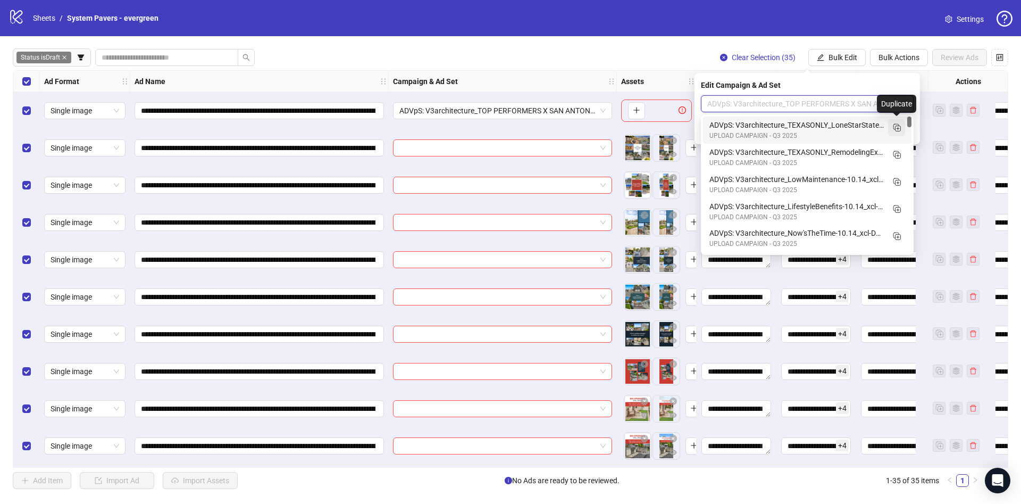
click at [901, 127] on icon "Duplicate" at bounding box center [897, 127] width 11 height 11
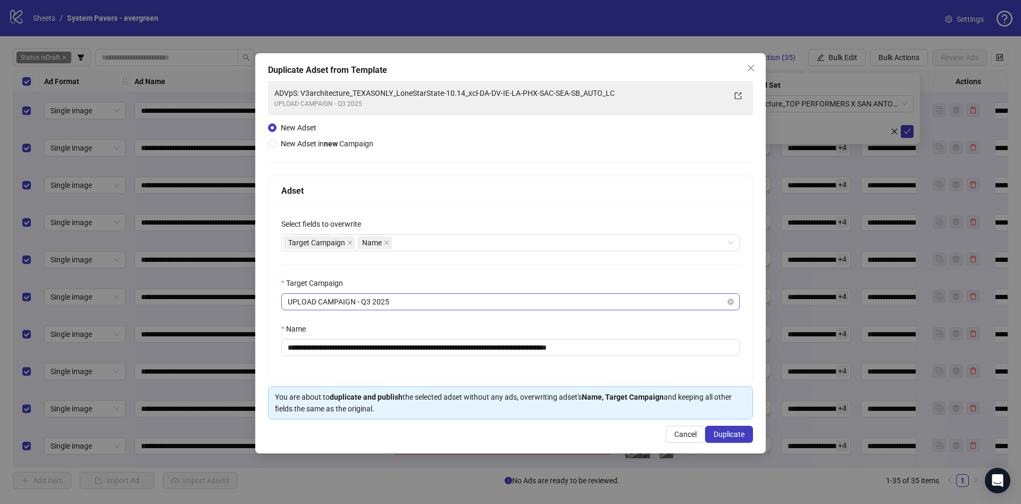
click at [438, 302] on span "UPLOAD CAMPAIGN - Q3 2025" at bounding box center [511, 302] width 446 height 16
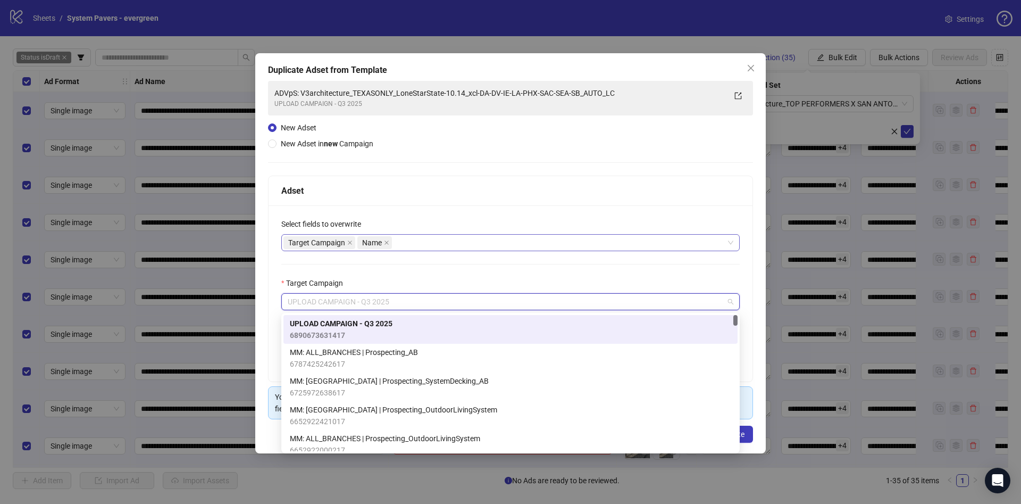
click at [464, 247] on div "Target Campaign Name" at bounding box center [505, 242] width 443 height 15
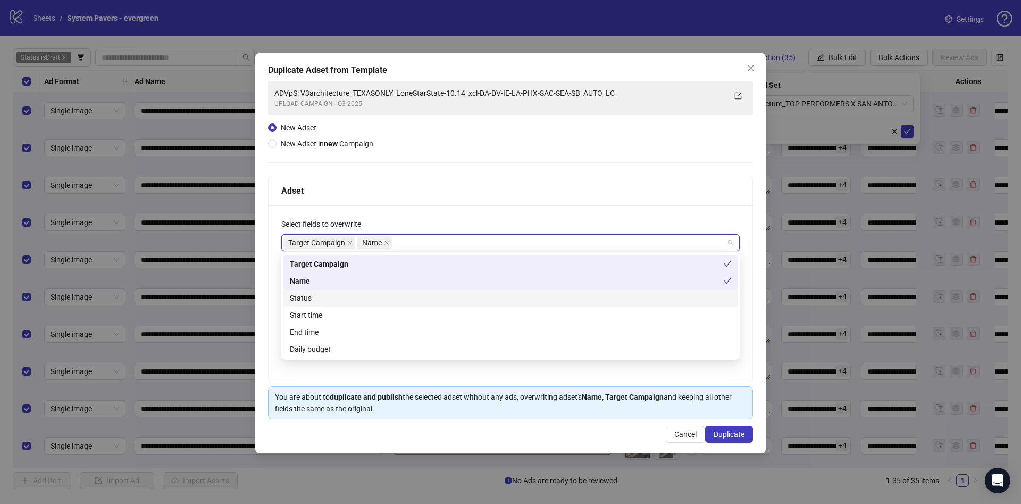
click at [372, 298] on div "Status" at bounding box center [510, 298] width 441 height 12
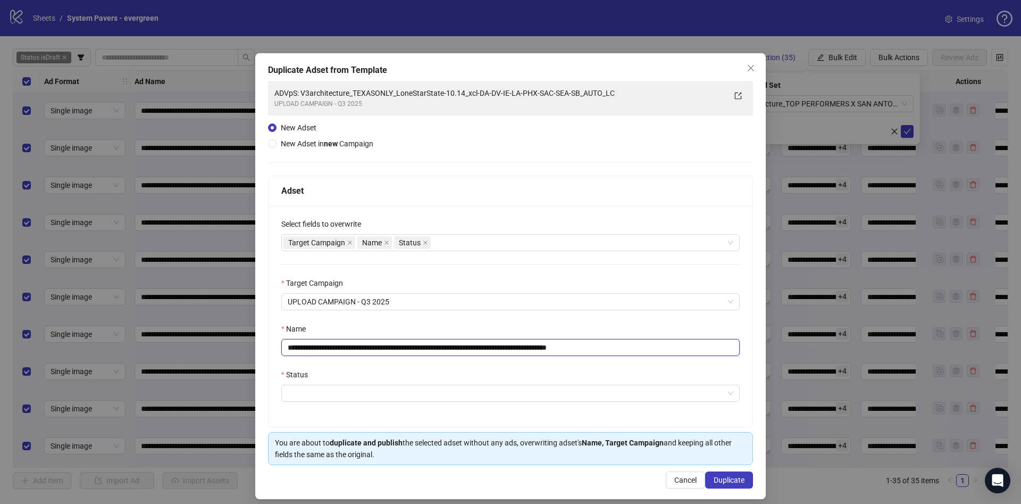
drag, startPoint x: 364, startPoint y: 348, endPoint x: 477, endPoint y: 361, distance: 113.4
click at [477, 361] on div "**********" at bounding box center [511, 316] width 484 height 222
paste input "text"
drag, startPoint x: 608, startPoint y: 346, endPoint x: 688, endPoint y: 345, distance: 80.3
click at [688, 345] on input "**********" at bounding box center [510, 347] width 459 height 17
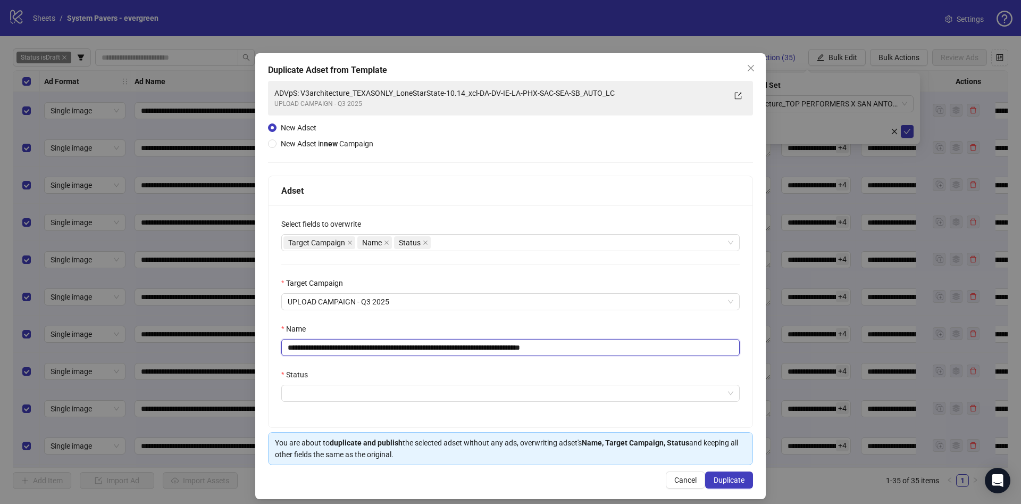
type input "**********"
click at [616, 405] on div "**********" at bounding box center [511, 316] width 484 height 222
click at [632, 388] on input "Status" at bounding box center [506, 393] width 436 height 16
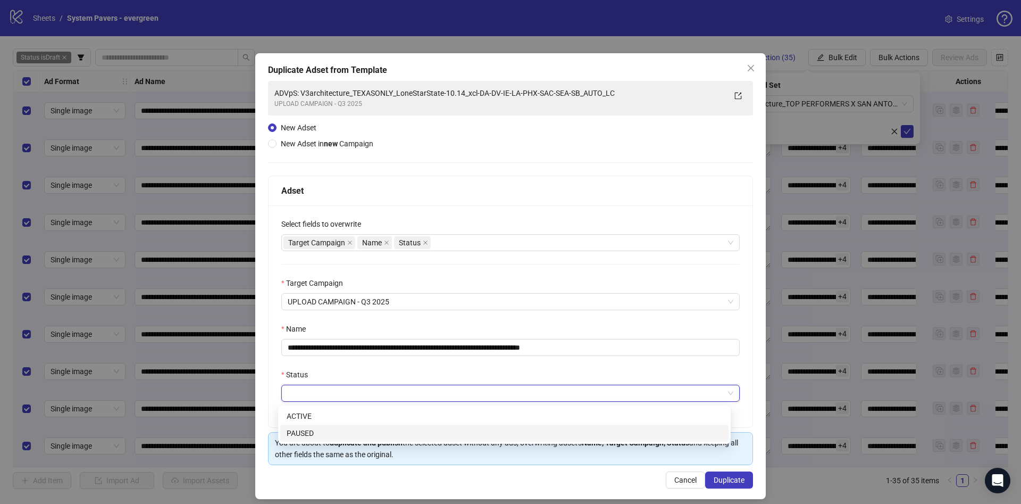
click at [592, 441] on div "PAUSED" at bounding box center [504, 432] width 448 height 17
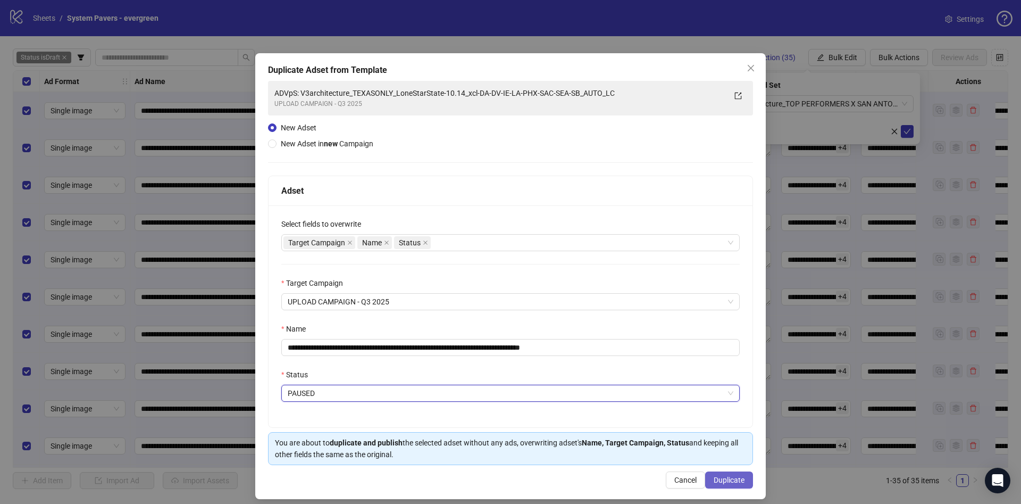
click at [723, 477] on span "Duplicate" at bounding box center [729, 480] width 31 height 9
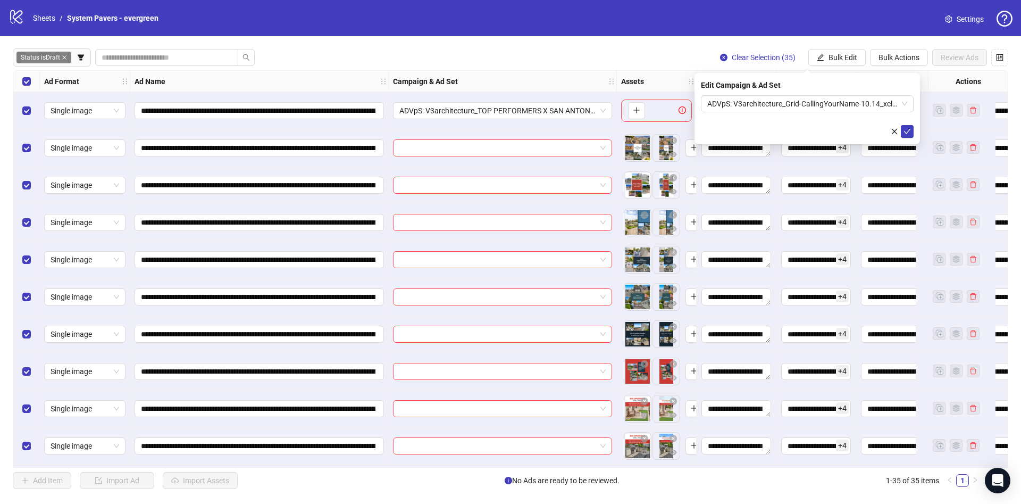
click at [824, 113] on form "ADVpS: V3architecture_Grid-CallingYourName-10.14_xcl-DA-DV-IE-LA-PHX-SAC-SEA-SB…" at bounding box center [807, 116] width 213 height 43
click at [829, 103] on span "ADVpS: V3architecture_Grid-CallingYourName-10.14_xcl-DA-DV-IE-LA-PHX-SAC-SEA-SB…" at bounding box center [807, 104] width 200 height 16
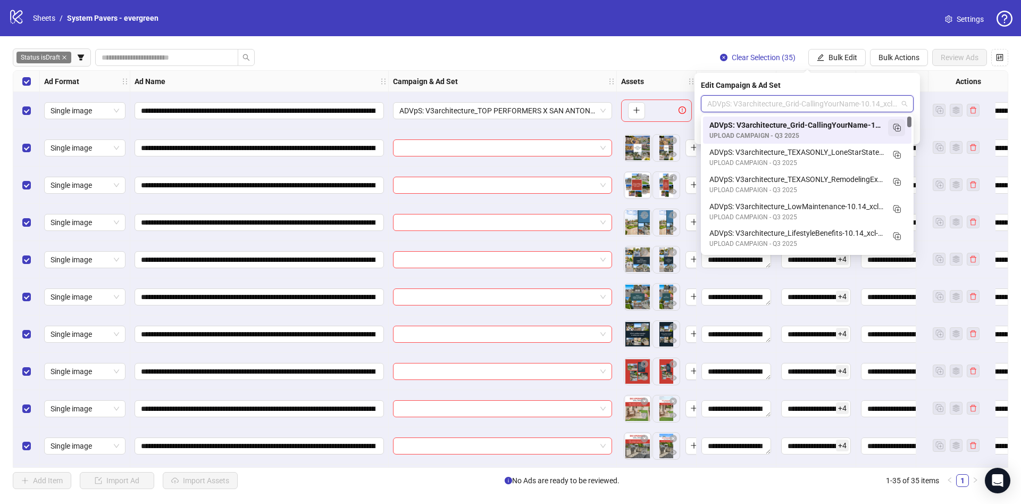
click at [897, 127] on icon "Duplicate" at bounding box center [897, 127] width 11 height 11
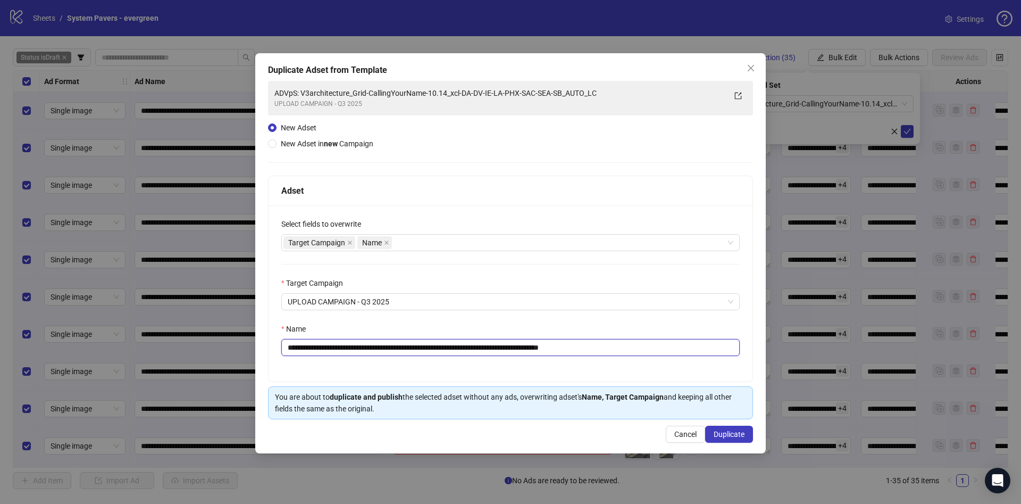
drag, startPoint x: 366, startPoint y: 349, endPoint x: 462, endPoint y: 357, distance: 96.1
click at [462, 357] on div "**********" at bounding box center [511, 293] width 484 height 176
paste input "text"
drag, startPoint x: 572, startPoint y: 349, endPoint x: 711, endPoint y: 348, distance: 138.3
click at [711, 348] on input "**********" at bounding box center [510, 347] width 459 height 17
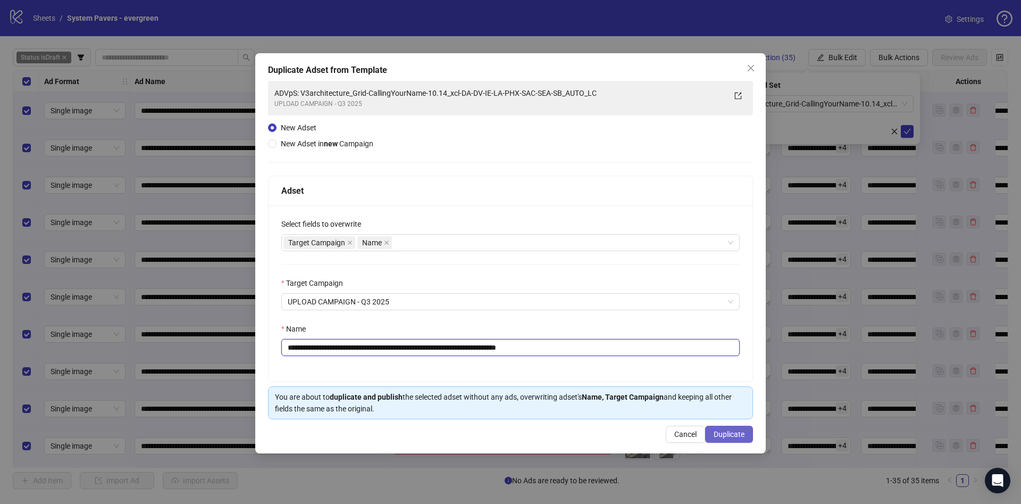
type input "**********"
click at [724, 432] on span "Duplicate" at bounding box center [729, 434] width 31 height 9
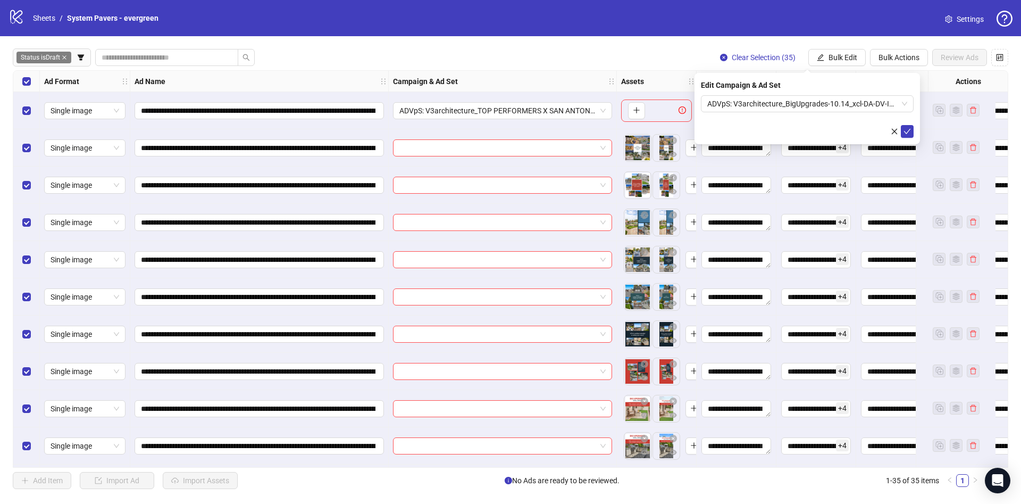
click at [799, 88] on div "Edit Campaign & Ad Set" at bounding box center [807, 85] width 213 height 12
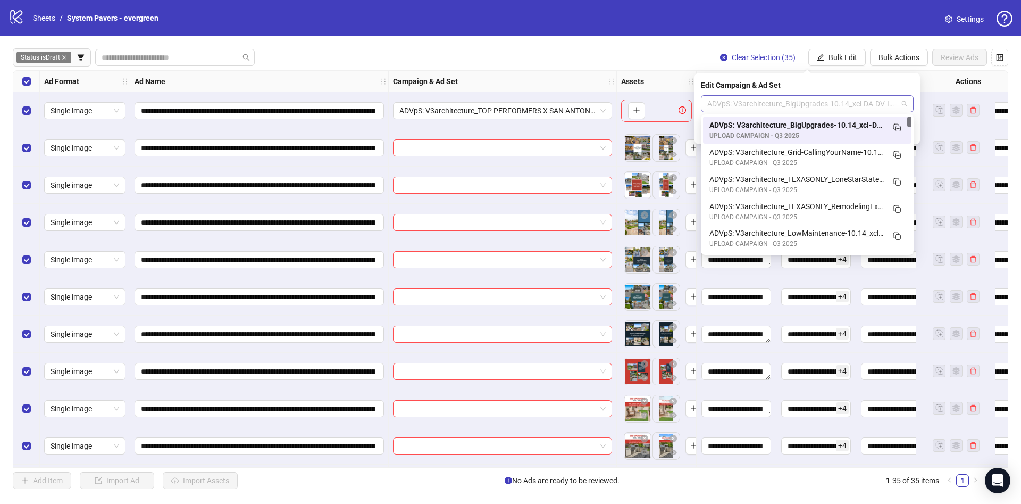
click at [798, 109] on span "ADVpS: V3architecture_BigUpgrades-10.14_xcl-DA-DV-IE-LA-PHX-SAC-SEA-SB_AUTO_LC" at bounding box center [807, 104] width 200 height 16
click at [901, 130] on icon "Duplicate" at bounding box center [897, 127] width 11 height 11
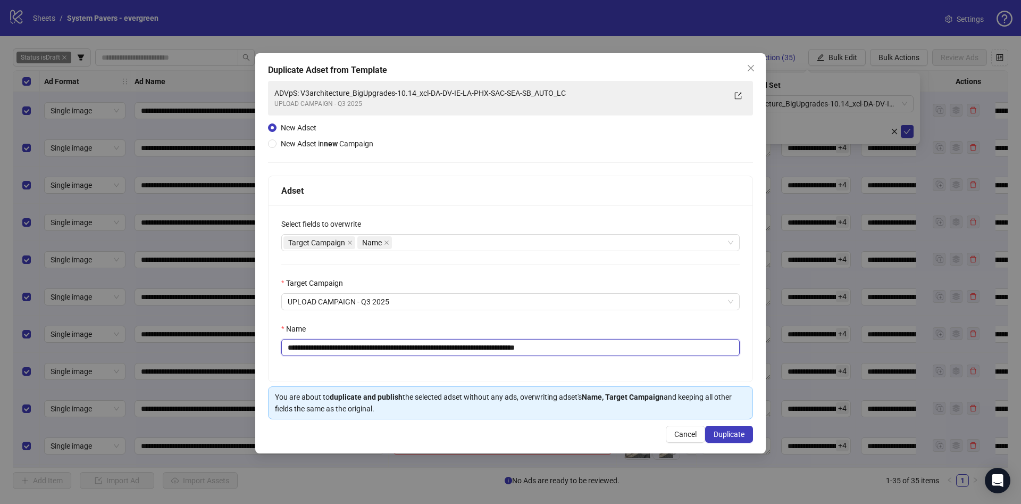
drag, startPoint x: 368, startPoint y: 345, endPoint x: 428, endPoint y: 359, distance: 61.7
click at [428, 359] on div "**********" at bounding box center [511, 293] width 484 height 176
paste input "text"
drag, startPoint x: 570, startPoint y: 348, endPoint x: 665, endPoint y: 355, distance: 95.5
click at [665, 355] on input "**********" at bounding box center [510, 347] width 459 height 17
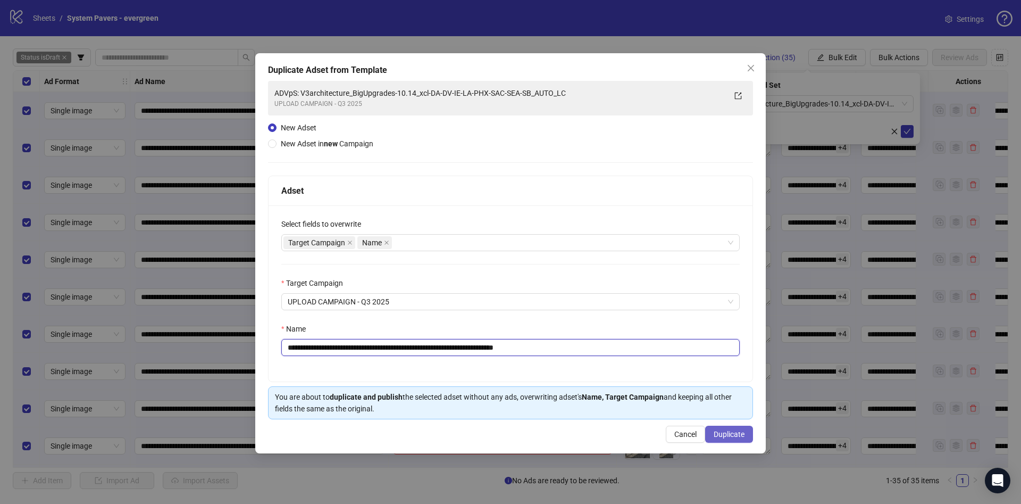
type input "**********"
click at [717, 430] on span "Duplicate" at bounding box center [729, 434] width 31 height 9
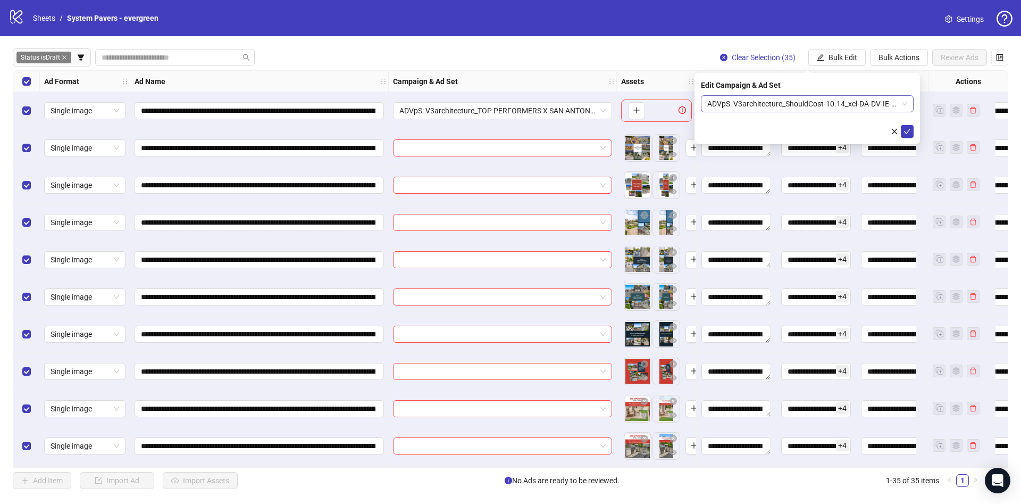
click at [809, 102] on span "ADVpS: V3architecture_ShouldCost-10.14_xcl-DA-DV-IE-LA-PHX-SAC-SEA-SB_AUTO_LC" at bounding box center [807, 104] width 200 height 16
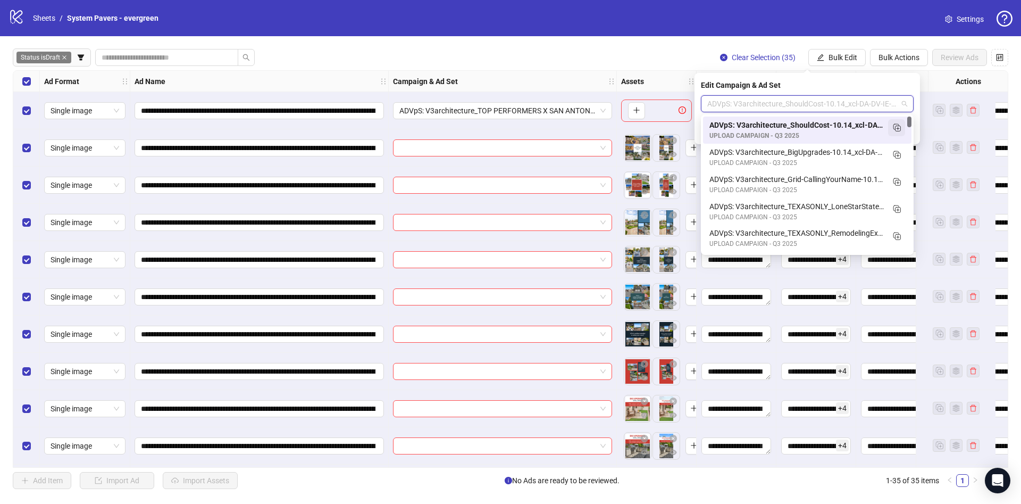
click at [895, 131] on icon "Duplicate" at bounding box center [897, 127] width 11 height 11
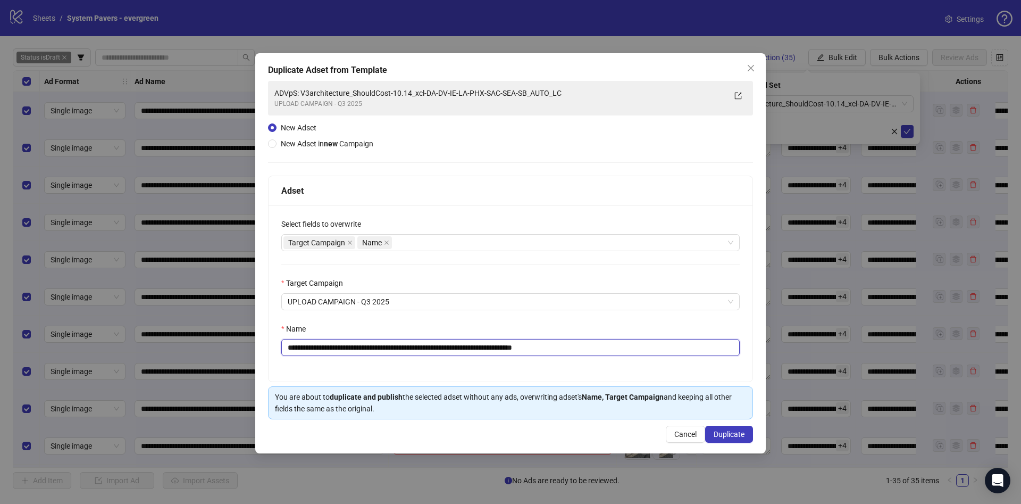
drag, startPoint x: 367, startPoint y: 350, endPoint x: 426, endPoint y: 369, distance: 61.4
click at [426, 369] on div "**********" at bounding box center [511, 293] width 484 height 176
paste input "text"
drag, startPoint x: 562, startPoint y: 349, endPoint x: 624, endPoint y: 354, distance: 62.4
click at [620, 354] on input "**********" at bounding box center [510, 347] width 459 height 17
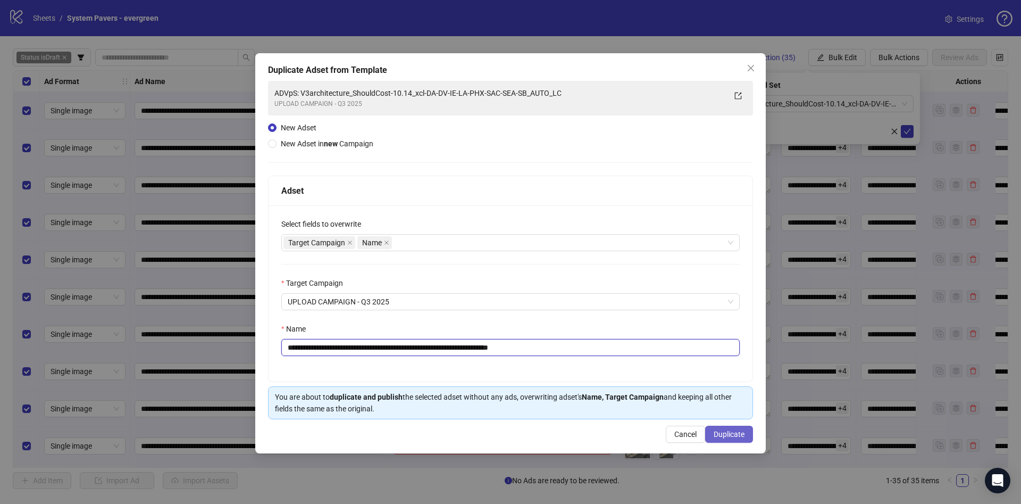
type input "**********"
click at [718, 432] on span "Duplicate" at bounding box center [729, 434] width 31 height 9
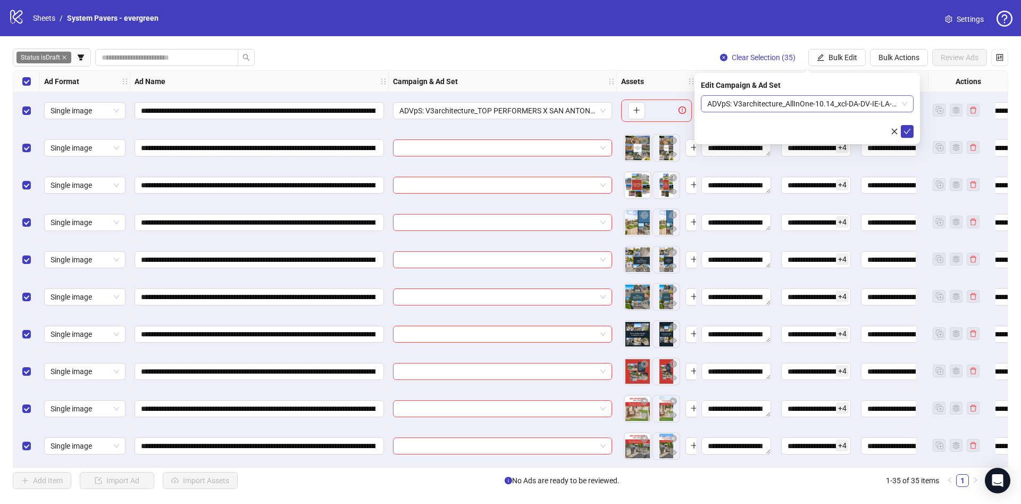
click at [814, 102] on span "ADVpS: V3architecture_AllInOne-10.14_xcl-DA-DV-IE-LA-PHX-SAC-SEA-SB_AUTO_LC" at bounding box center [807, 104] width 200 height 16
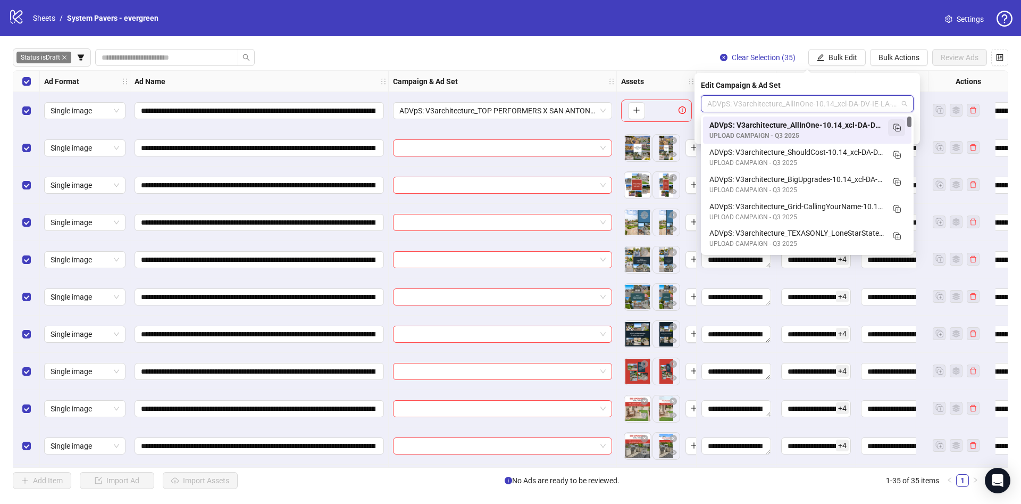
click at [897, 131] on icon "Duplicate" at bounding box center [897, 127] width 11 height 11
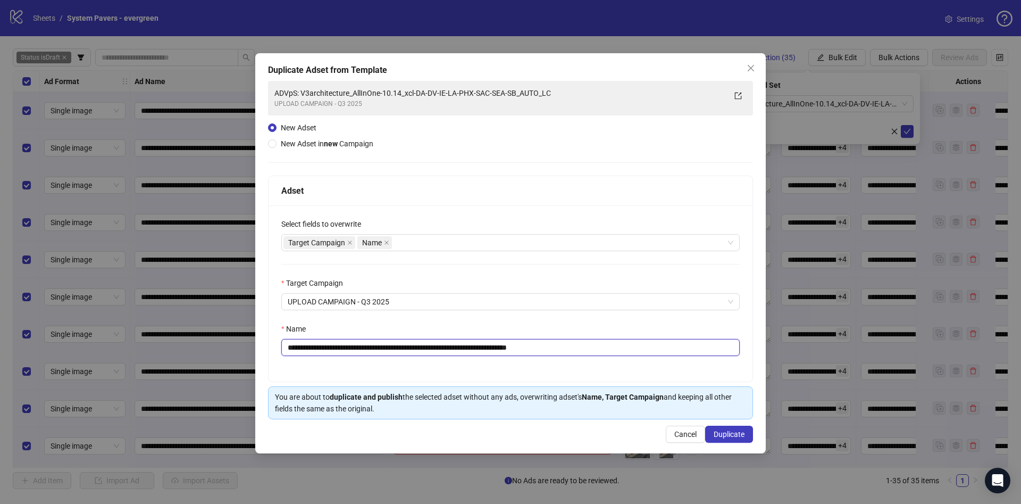
drag, startPoint x: 366, startPoint y: 352, endPoint x: 416, endPoint y: 359, distance: 49.9
click at [416, 359] on div "**********" at bounding box center [511, 293] width 484 height 176
paste input "********"
drag, startPoint x: 588, startPoint y: 348, endPoint x: 694, endPoint y: 356, distance: 106.2
click at [695, 354] on input "**********" at bounding box center [510, 347] width 459 height 17
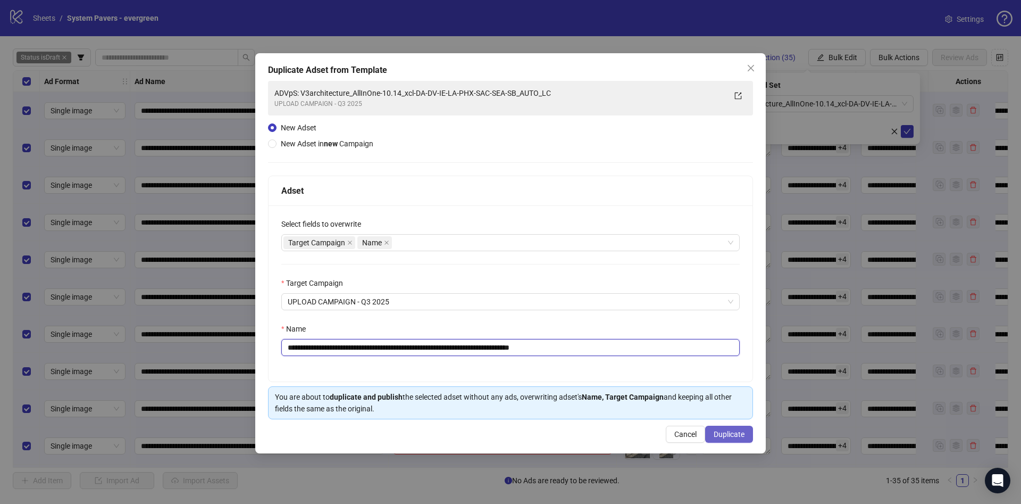
type input "**********"
click at [721, 438] on span "Duplicate" at bounding box center [729, 434] width 31 height 9
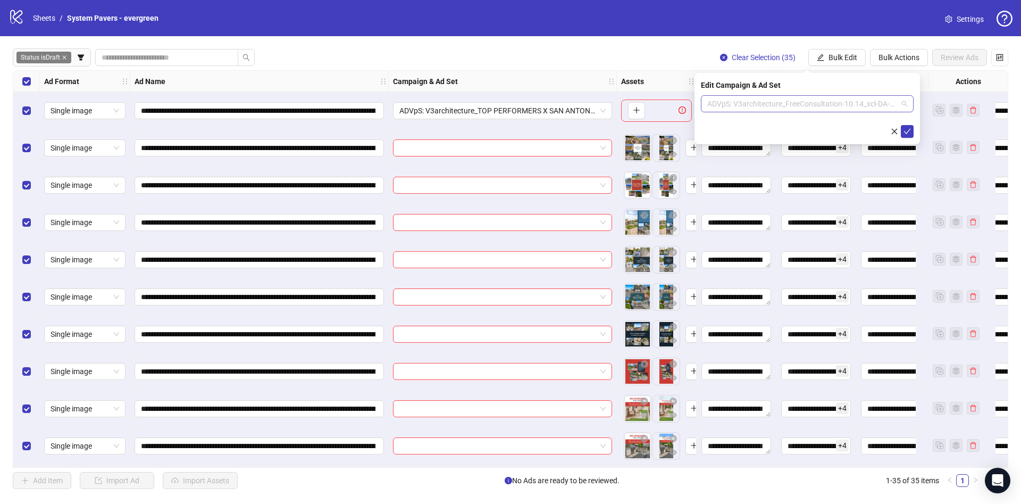
click at [836, 105] on span "ADVpS: V3architecture_FreeConsultation-10.14_xcl-DA-DV-IE-LA-PHX-SAC-SEA-SB_AUT…" at bounding box center [807, 104] width 200 height 16
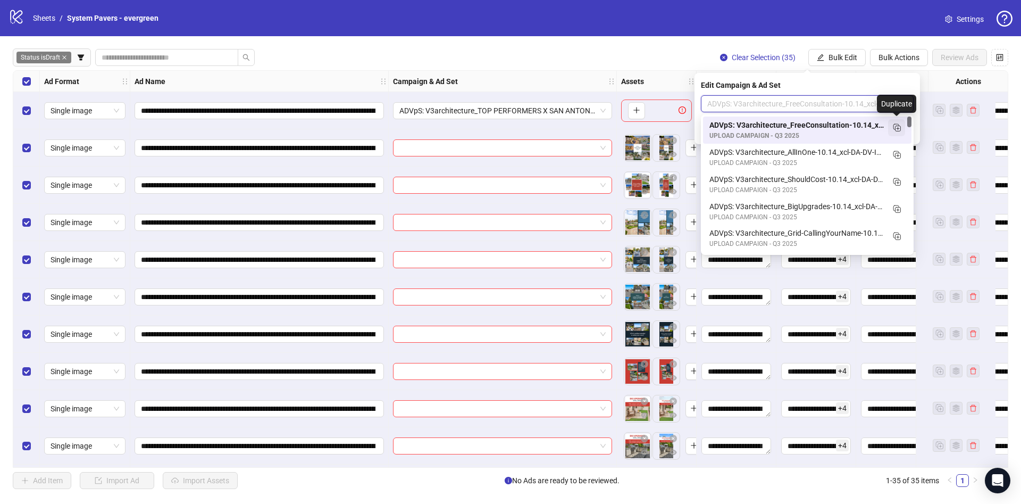
click at [898, 126] on icon "Duplicate" at bounding box center [897, 127] width 11 height 11
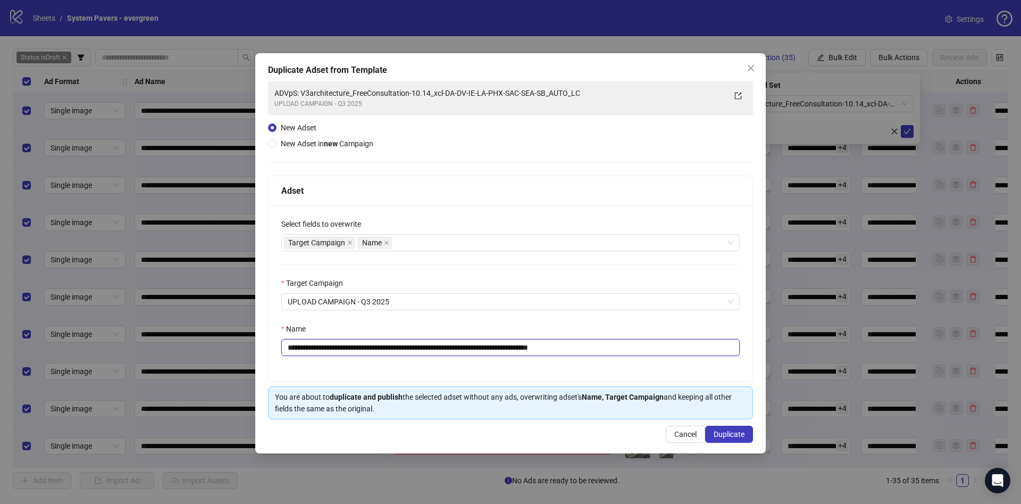
drag, startPoint x: 363, startPoint y: 347, endPoint x: 383, endPoint y: 354, distance: 20.9
click at [383, 354] on input "**********" at bounding box center [510, 347] width 459 height 17
drag, startPoint x: 366, startPoint y: 347, endPoint x: 442, endPoint y: 356, distance: 76.7
click at [442, 356] on input "**********" at bounding box center [510, 347] width 459 height 17
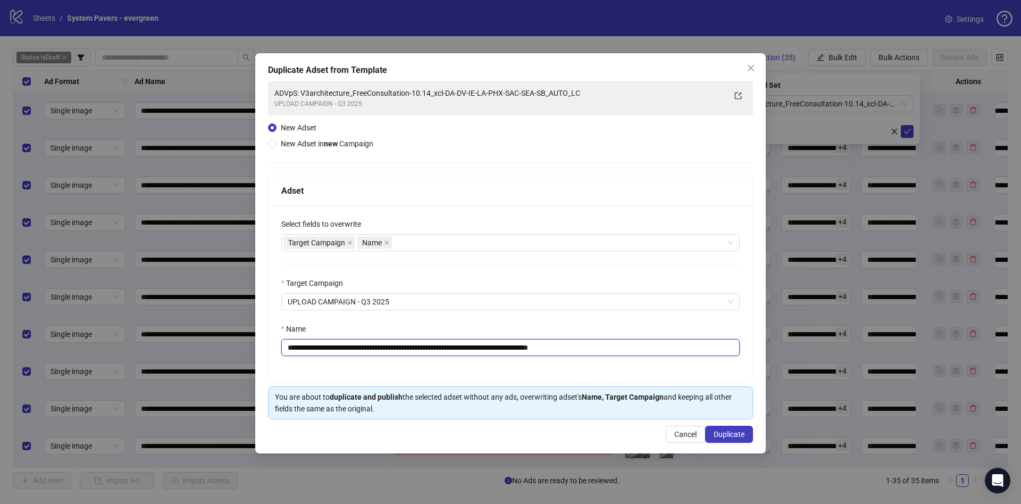
paste input "*"
drag, startPoint x: 601, startPoint y: 349, endPoint x: 674, endPoint y: 349, distance: 73.4
click at [674, 349] on input "**********" at bounding box center [510, 347] width 459 height 17
type input "**********"
click at [732, 432] on span "Duplicate" at bounding box center [729, 434] width 31 height 9
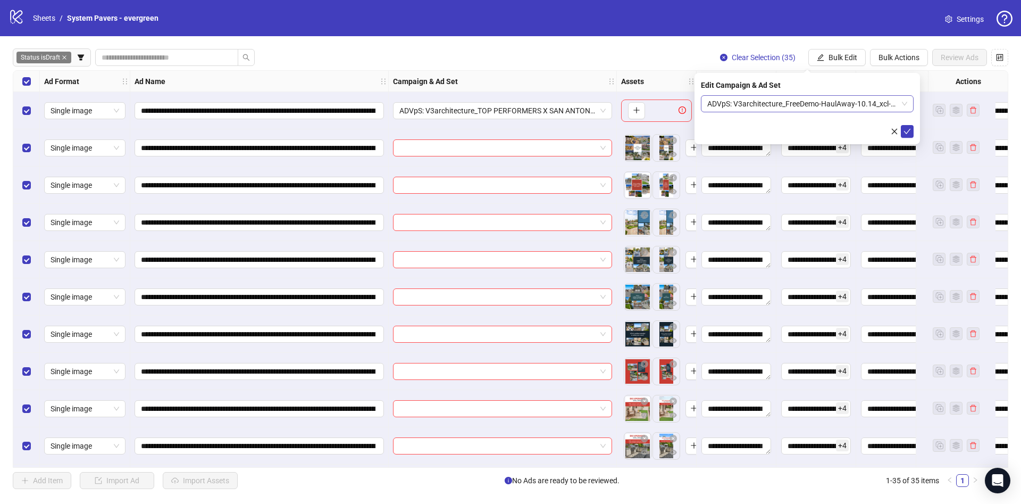
click at [819, 109] on span "ADVpS: V3architecture_FreeDemo-HaulAway-10.14_xcl-DA-DV-IE-LA-PHX-SAC-SEA-SB_AU…" at bounding box center [807, 104] width 200 height 16
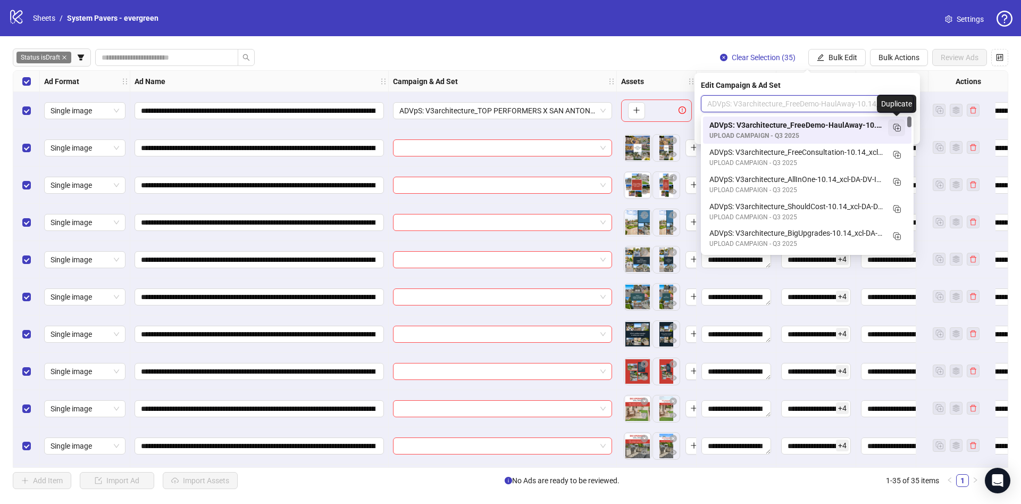
click at [894, 125] on rect "Duplicate" at bounding box center [896, 126] width 5 height 5
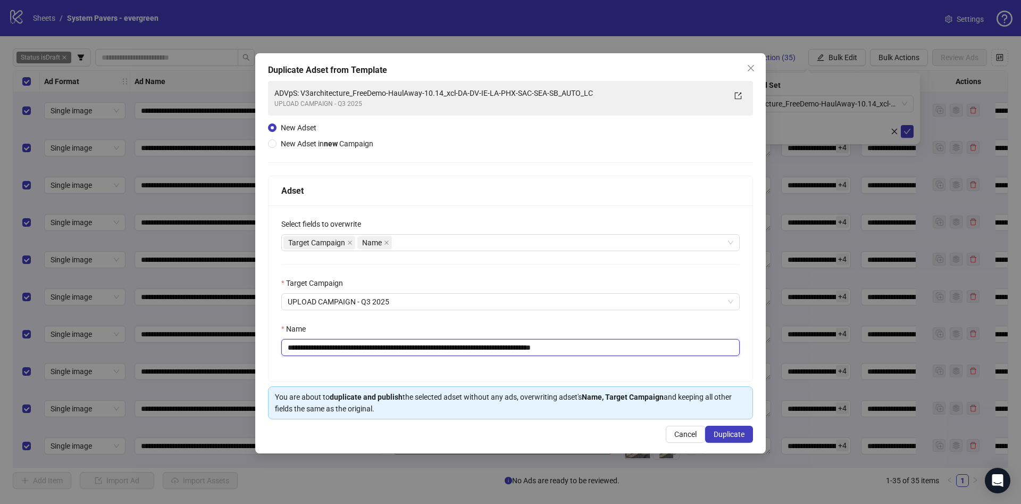
drag, startPoint x: 367, startPoint y: 348, endPoint x: 456, endPoint y: 364, distance: 90.3
click at [456, 364] on div "**********" at bounding box center [511, 293] width 484 height 176
paste input "text"
drag, startPoint x: 580, startPoint y: 347, endPoint x: 670, endPoint y: 350, distance: 89.9
click at [669, 350] on input "**********" at bounding box center [510, 347] width 459 height 17
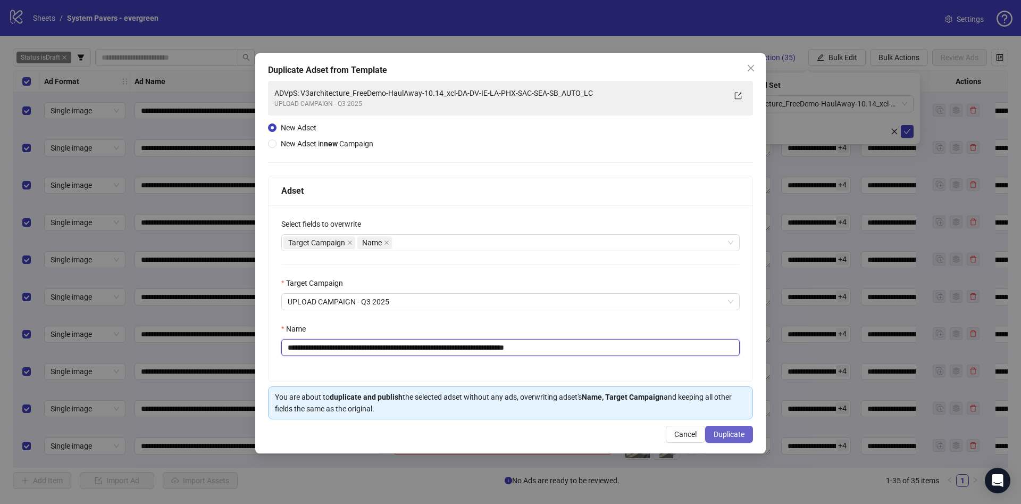
type input "**********"
click at [721, 432] on span "Duplicate" at bounding box center [729, 434] width 31 height 9
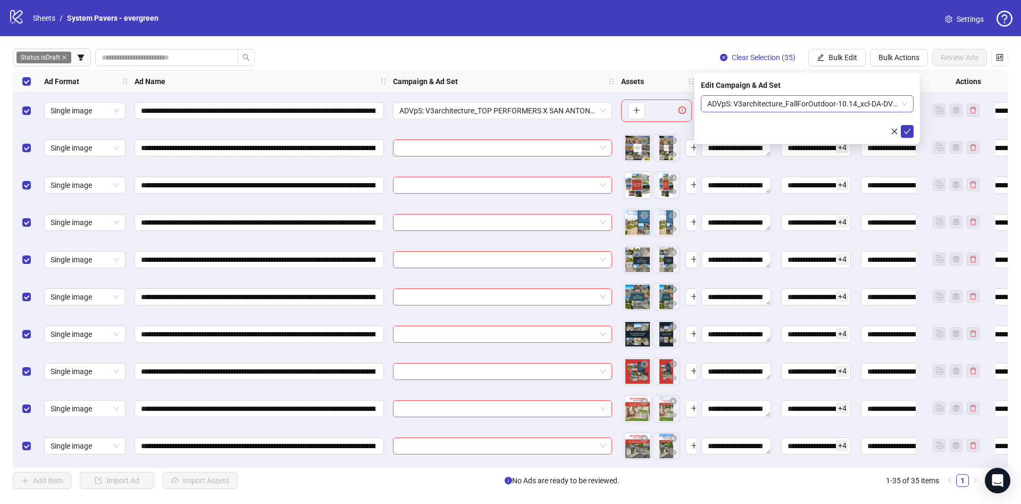
click at [783, 100] on span "ADVpS: V3architecture_FallForOutdoor-10.14_xcl-DA-DV-IE-LA-PHX-SAC-SEA-SB_AUTO_…" at bounding box center [807, 104] width 200 height 16
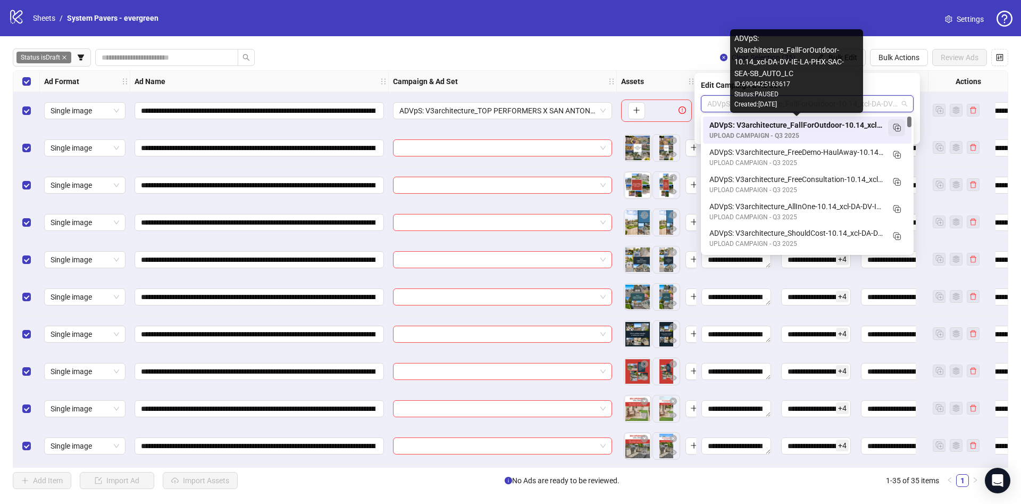
click at [895, 127] on icon "Duplicate" at bounding box center [897, 127] width 11 height 11
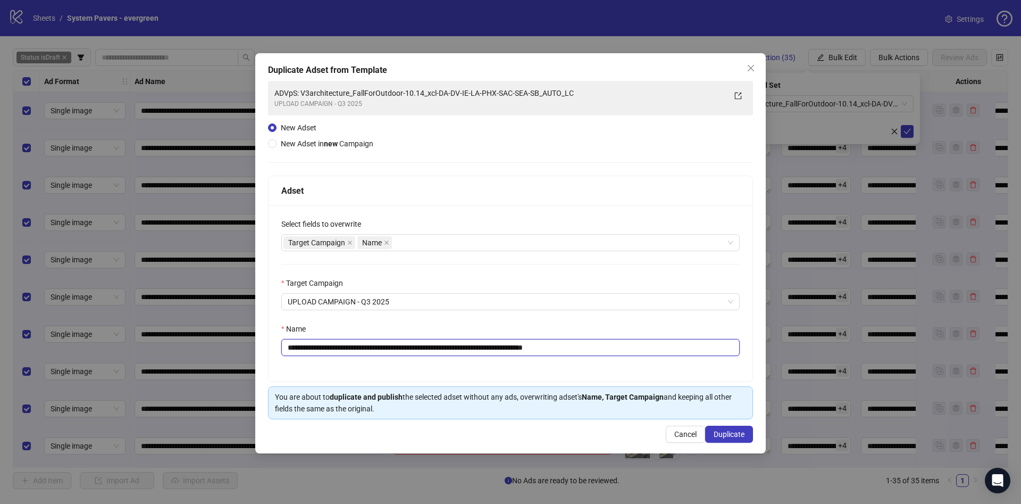
drag, startPoint x: 366, startPoint y: 346, endPoint x: 436, endPoint y: 358, distance: 70.7
click at [436, 358] on div "**********" at bounding box center [511, 293] width 484 height 176
paste input "*"
drag, startPoint x: 584, startPoint y: 347, endPoint x: 621, endPoint y: 350, distance: 37.9
click at [619, 350] on input "**********" at bounding box center [510, 347] width 459 height 17
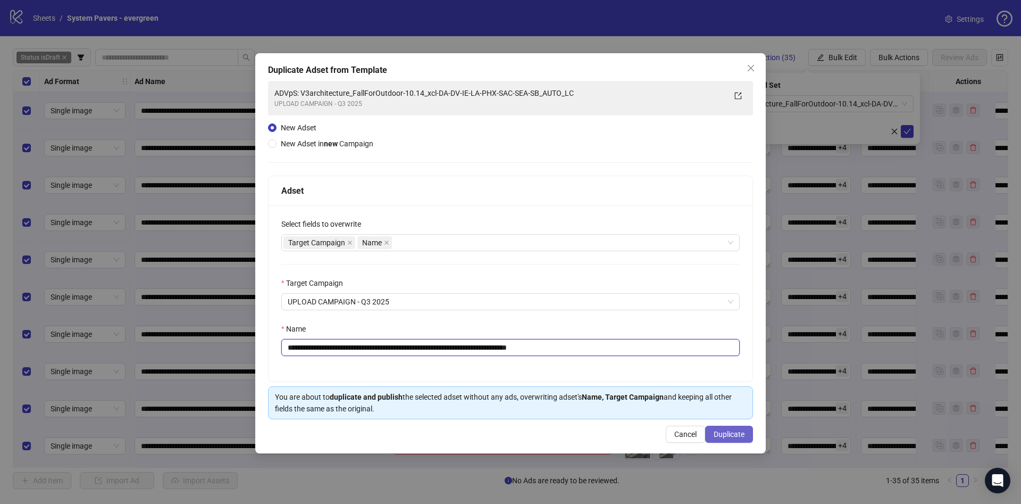
type input "**********"
click at [723, 432] on span "Duplicate" at bounding box center [729, 434] width 31 height 9
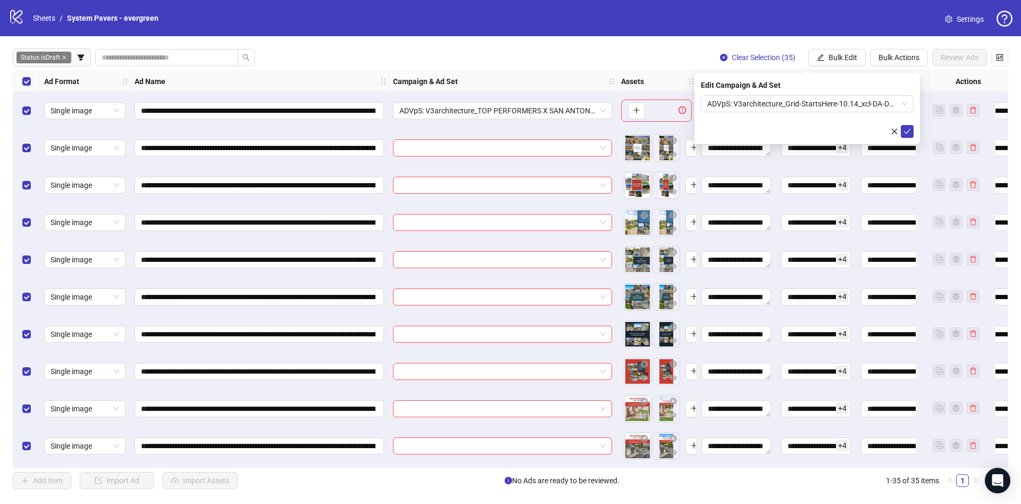
click at [759, 61] on span "Clear Selection (35)" at bounding box center [764, 57] width 64 height 9
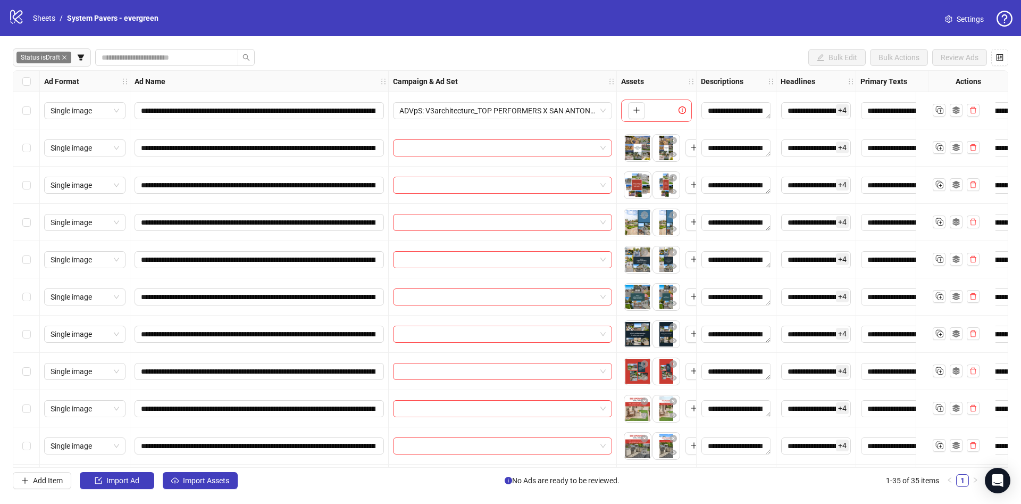
click at [35, 151] on div "Select row 2" at bounding box center [26, 147] width 27 height 37
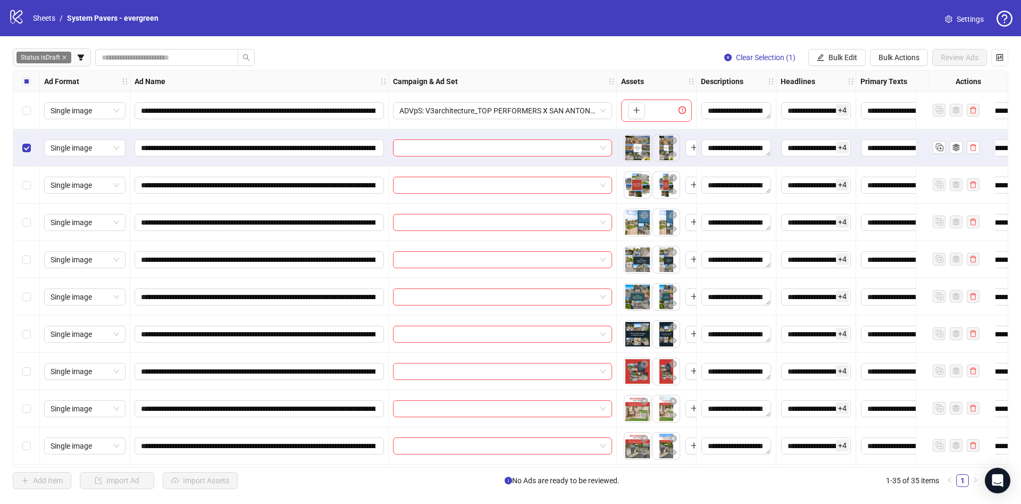
click at [35, 371] on div "Select row 8" at bounding box center [26, 371] width 27 height 37
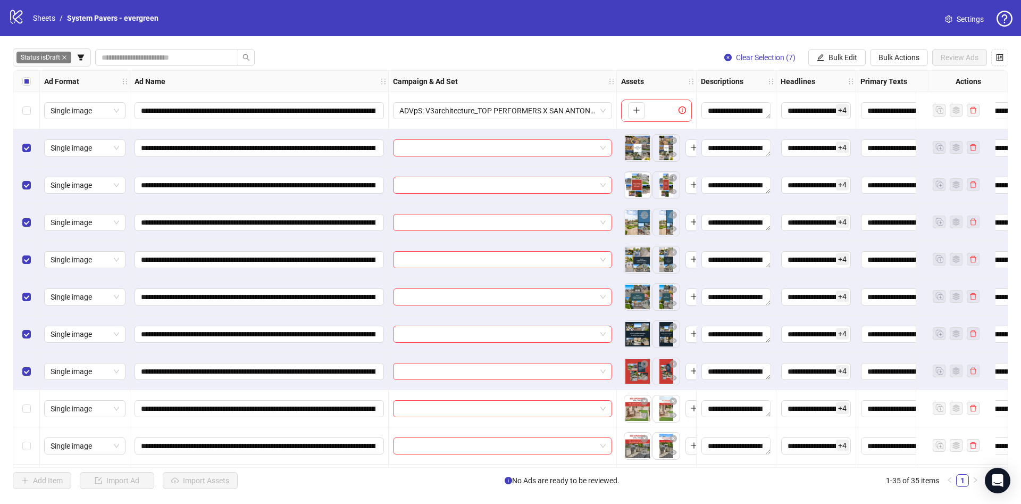
click at [851, 45] on div "**********" at bounding box center [510, 268] width 1021 height 465
click at [847, 59] on span "Bulk Edit" at bounding box center [843, 57] width 29 height 9
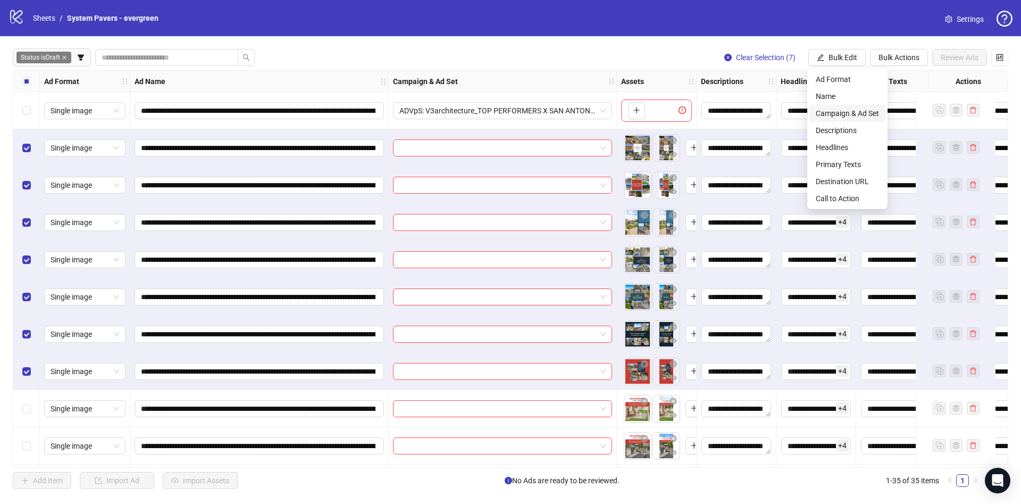
click at [847, 114] on span "Campaign & Ad Set" at bounding box center [847, 113] width 63 height 12
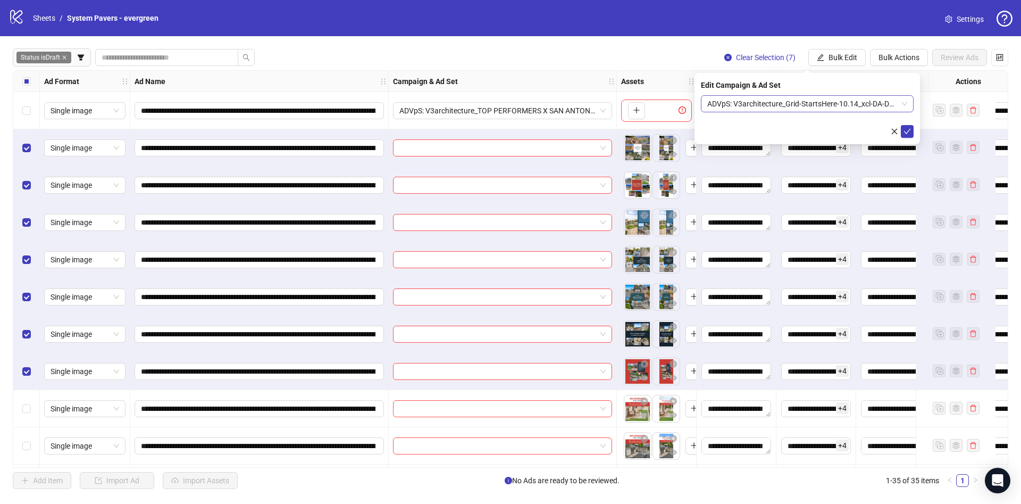
click at [791, 106] on span "ADVpS: V3architecture_Grid-StartsHere-10.14_xcl-DA-DV-IE-LA-PHX-SAC-SEA-SB_AUTO…" at bounding box center [807, 104] width 200 height 16
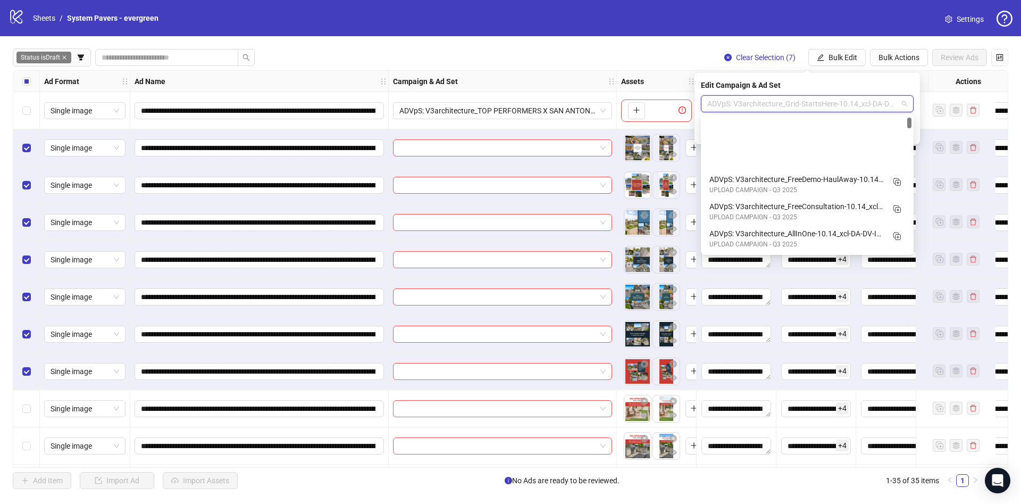
scroll to position [80, 0]
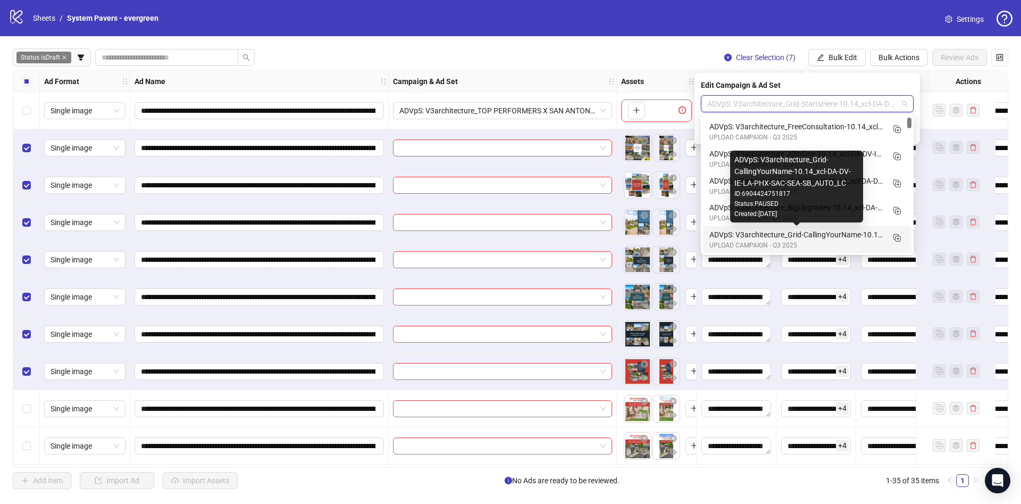
click at [839, 234] on div "ADVpS: V3architecture_Grid-CallingYourName-10.14_xcl-DA-DV-IE-LA-PHX-SAC-SEA-SB…" at bounding box center [797, 235] width 174 height 12
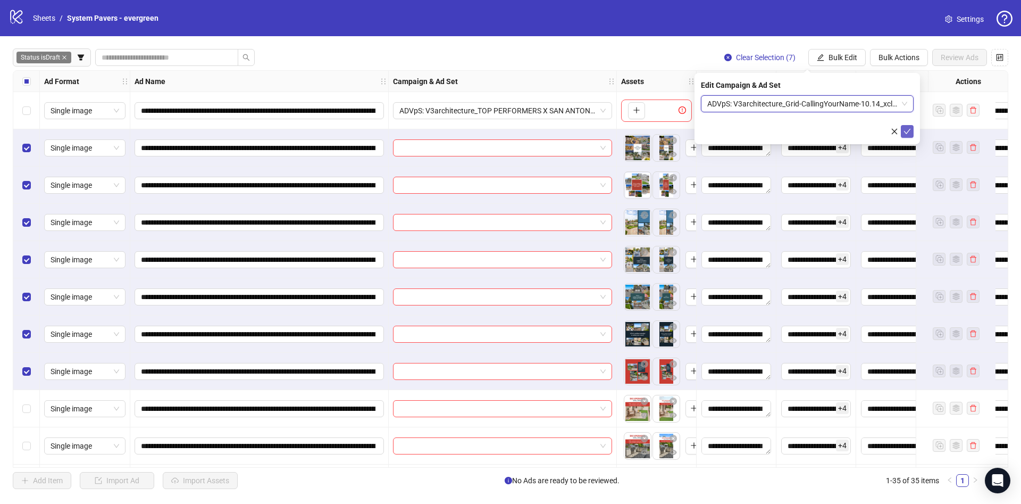
click at [909, 132] on icon "check" at bounding box center [907, 131] width 7 height 7
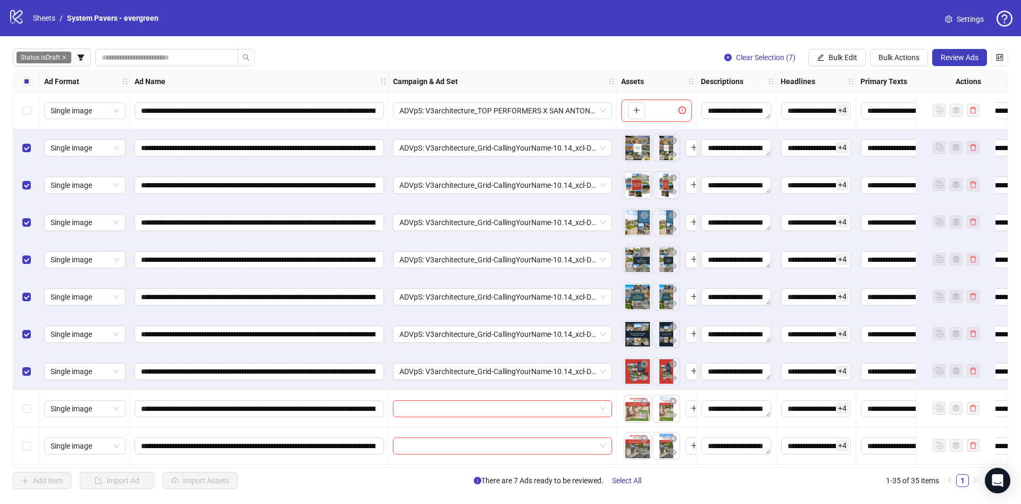
drag, startPoint x: 780, startPoint y: 55, endPoint x: 724, endPoint y: 86, distance: 64.3
click at [780, 55] on span "Clear Selection (7)" at bounding box center [766, 57] width 60 height 9
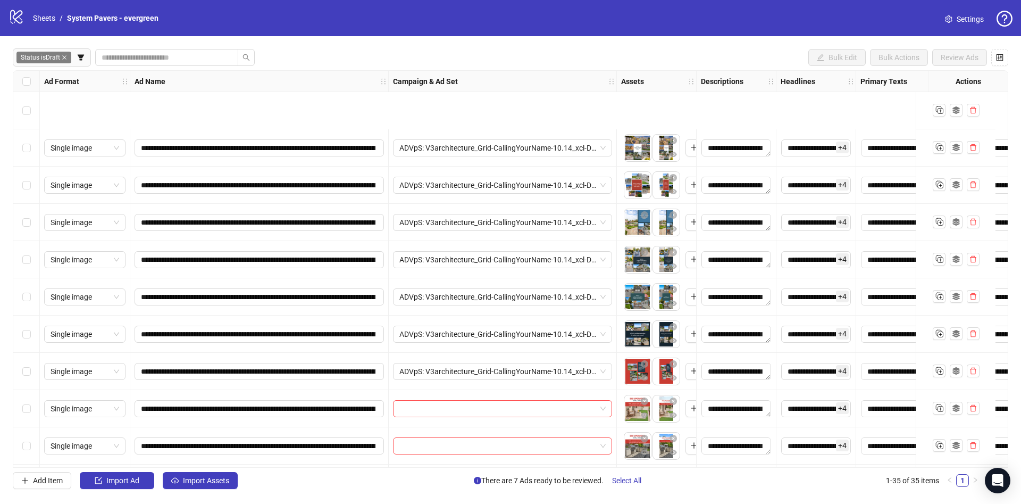
scroll to position [160, 0]
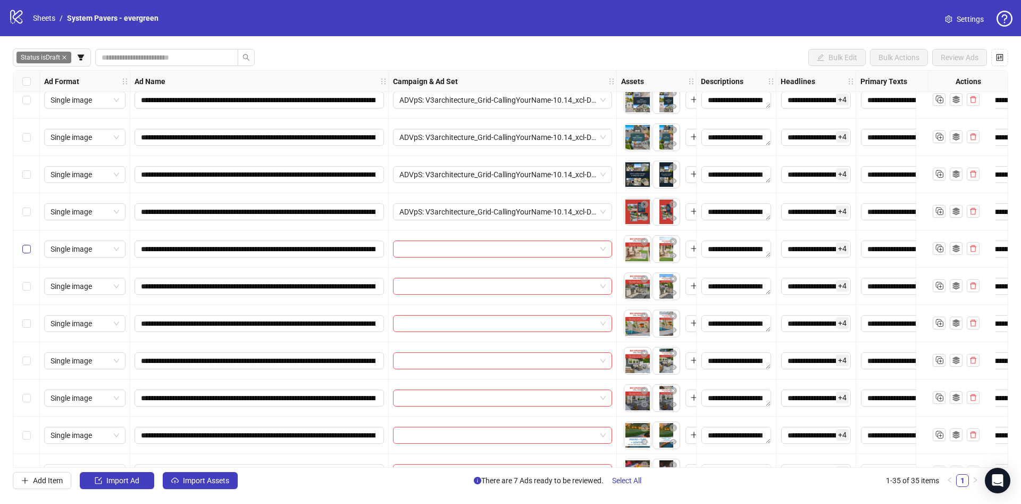
click at [26, 253] on label "Select row 9" at bounding box center [26, 249] width 9 height 12
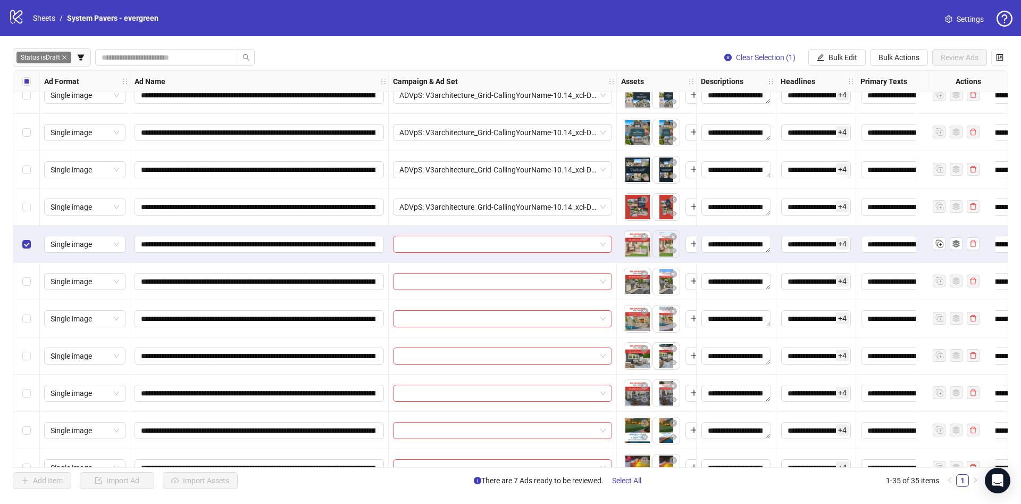
scroll to position [239, 0]
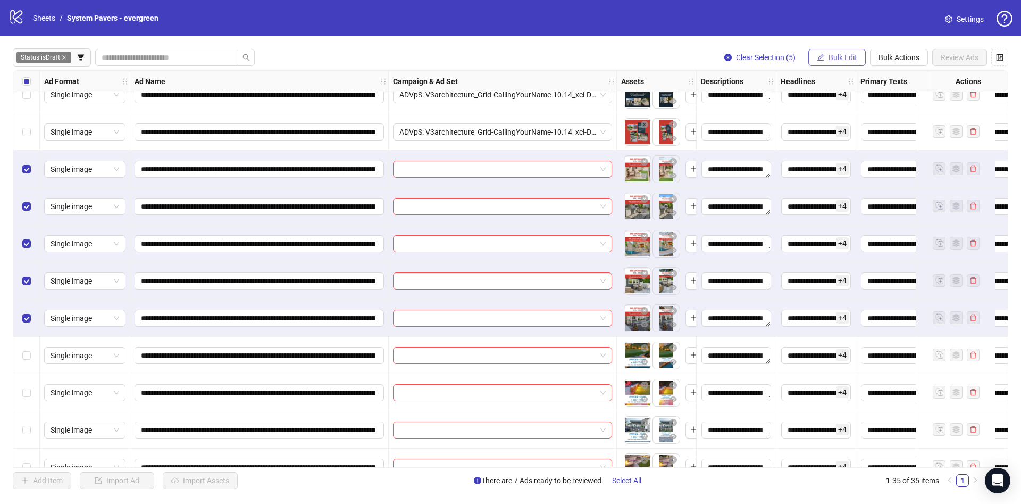
click at [851, 59] on span "Bulk Edit" at bounding box center [843, 57] width 29 height 9
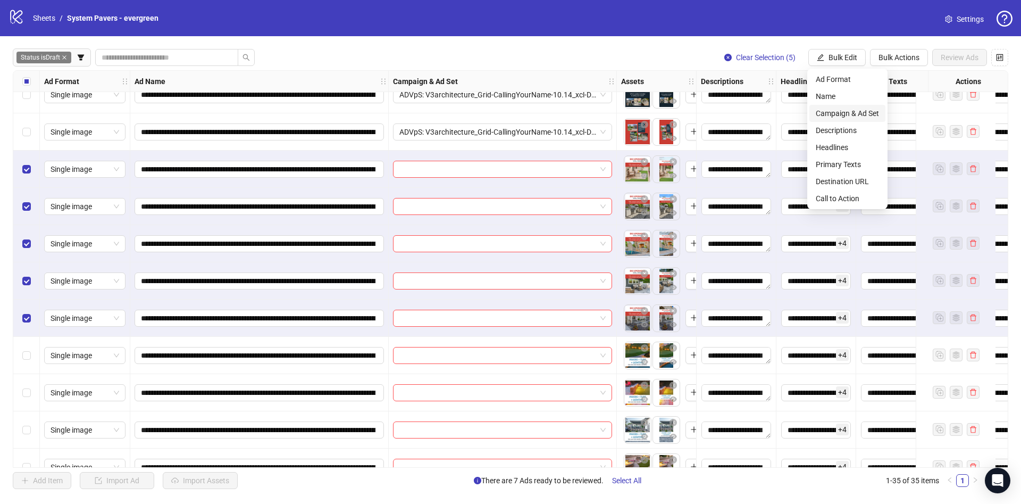
click at [858, 113] on span "Campaign & Ad Set" at bounding box center [847, 113] width 63 height 12
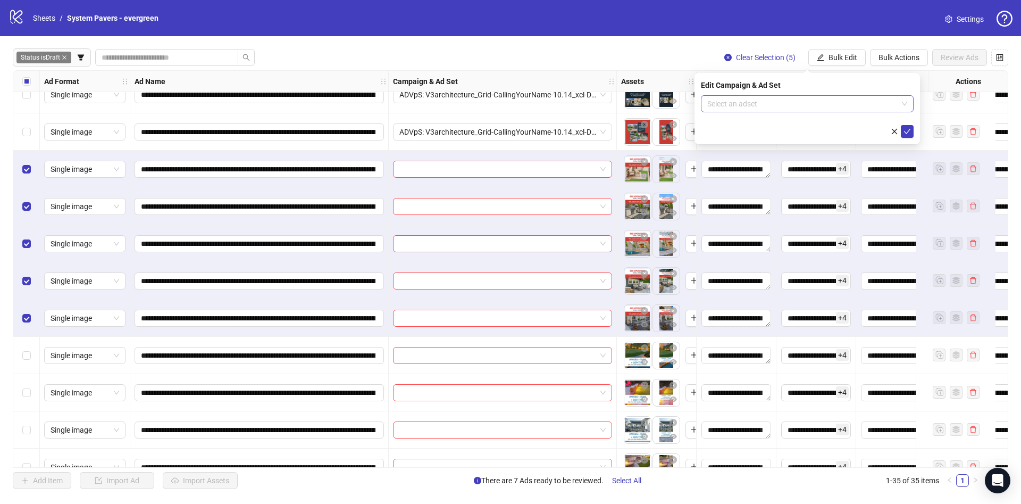
click at [820, 100] on input "search" at bounding box center [802, 104] width 190 height 16
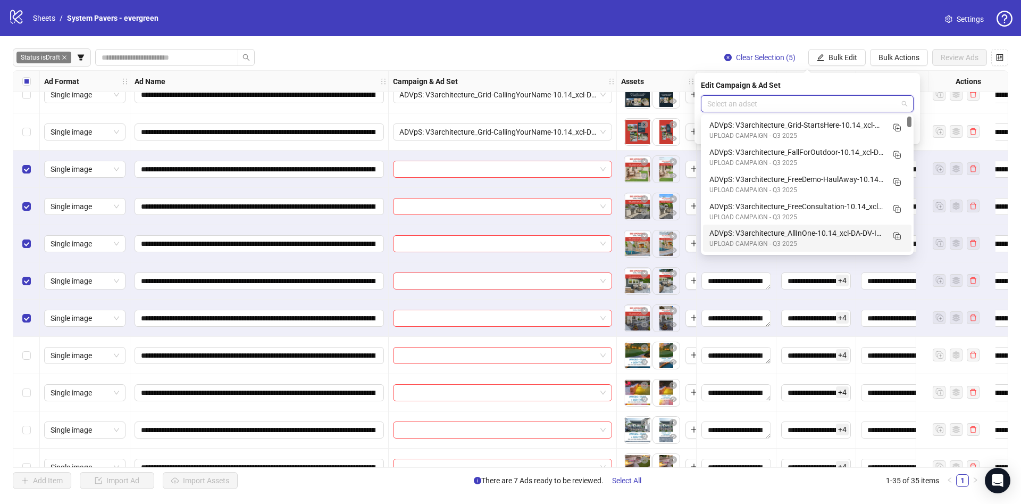
scroll to position [80, 0]
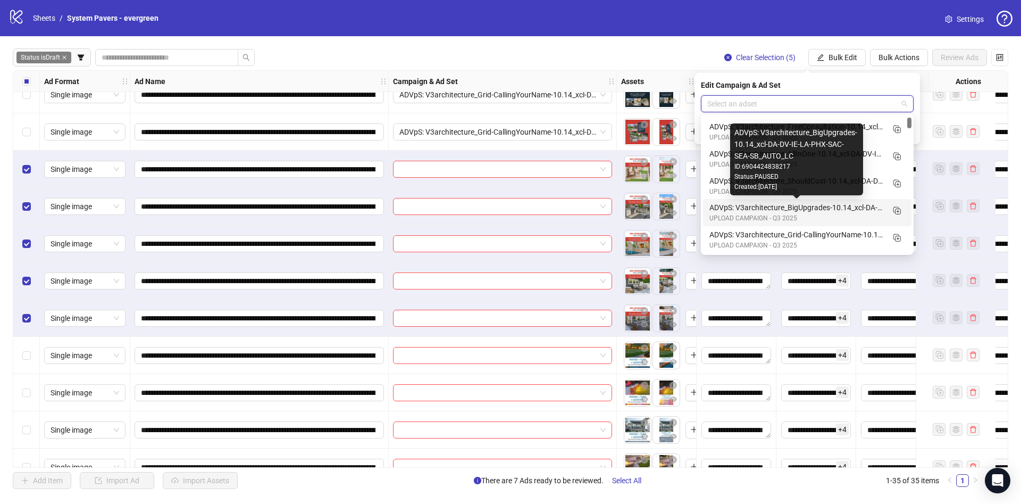
click at [868, 212] on div "ADVpS: V3architecture_BigUpgrades-10.14_xcl-DA-DV-IE-LA-PHX-SAC-SEA-SB_AUTO_LC" at bounding box center [797, 208] width 174 height 12
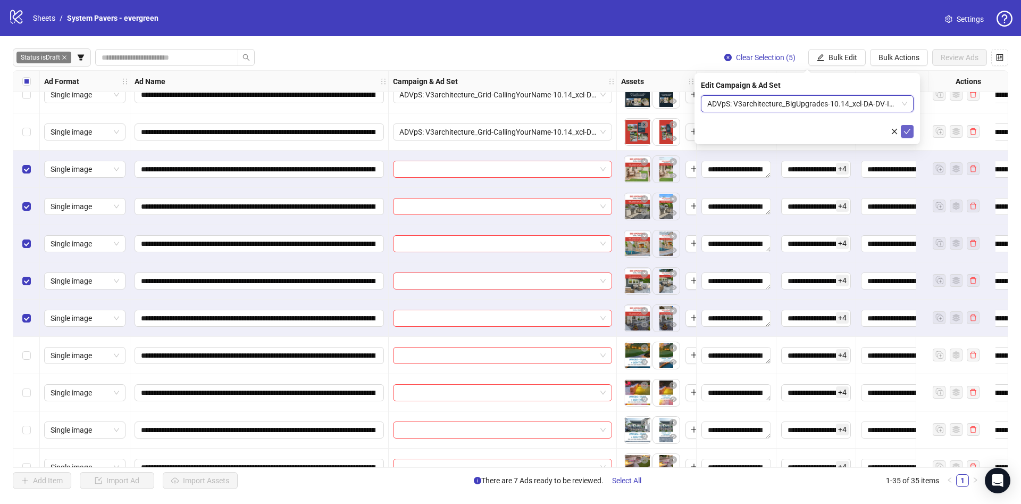
click at [906, 128] on icon "check" at bounding box center [907, 131] width 7 height 7
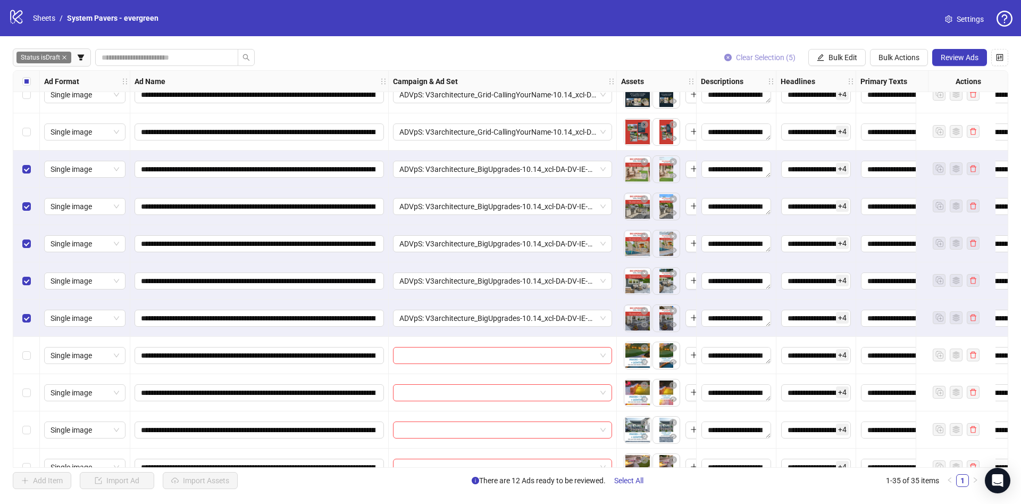
click at [785, 59] on span "Clear Selection (5)" at bounding box center [766, 57] width 60 height 9
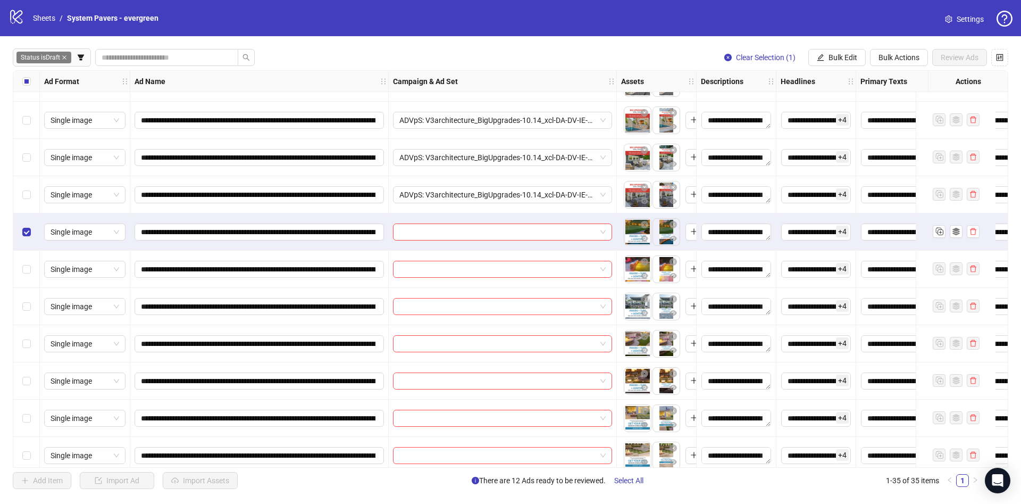
scroll to position [399, 0]
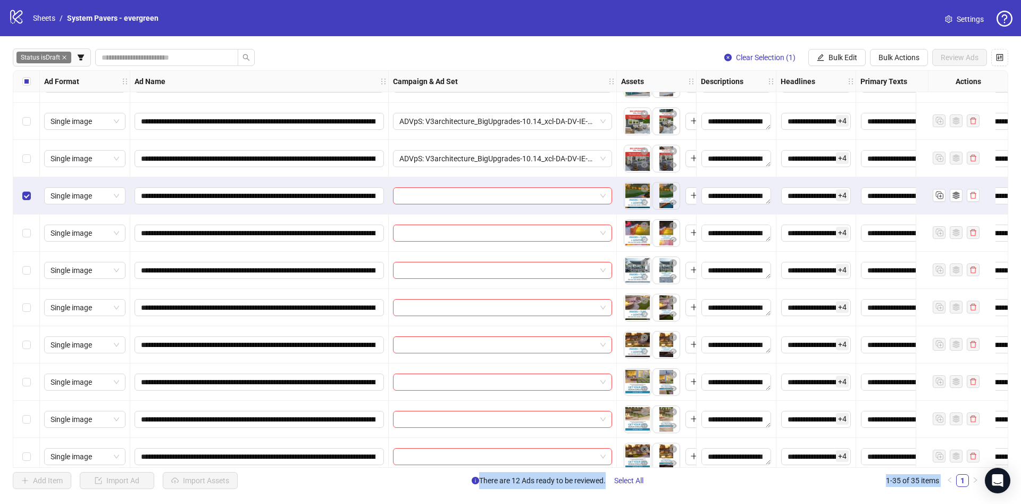
click at [19, 346] on div "Select row 18" at bounding box center [26, 344] width 27 height 37
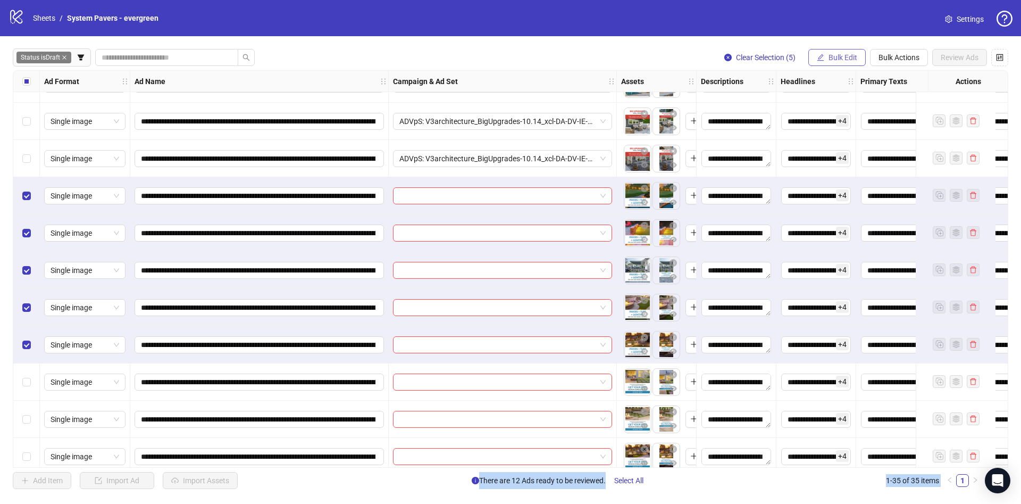
click at [834, 54] on span "Bulk Edit" at bounding box center [843, 57] width 29 height 9
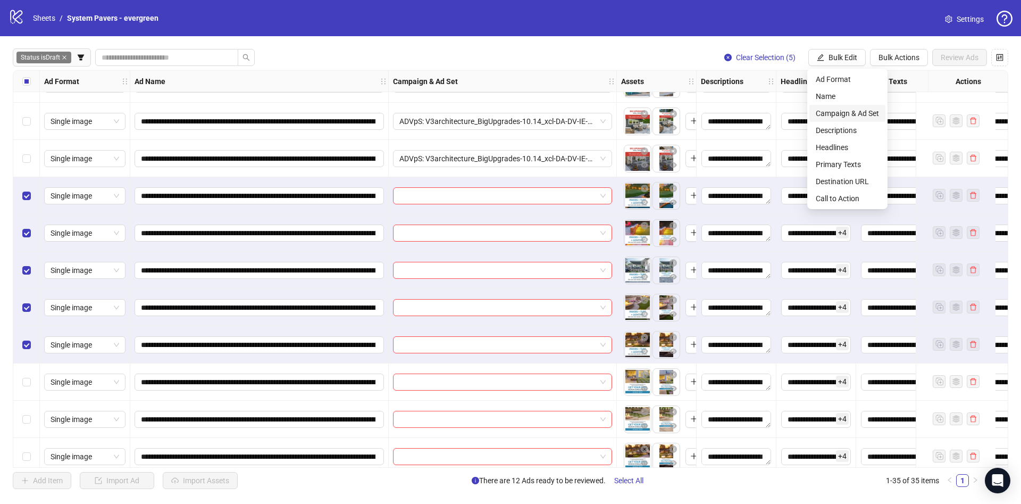
click at [837, 115] on span "Campaign & Ad Set" at bounding box center [847, 113] width 63 height 12
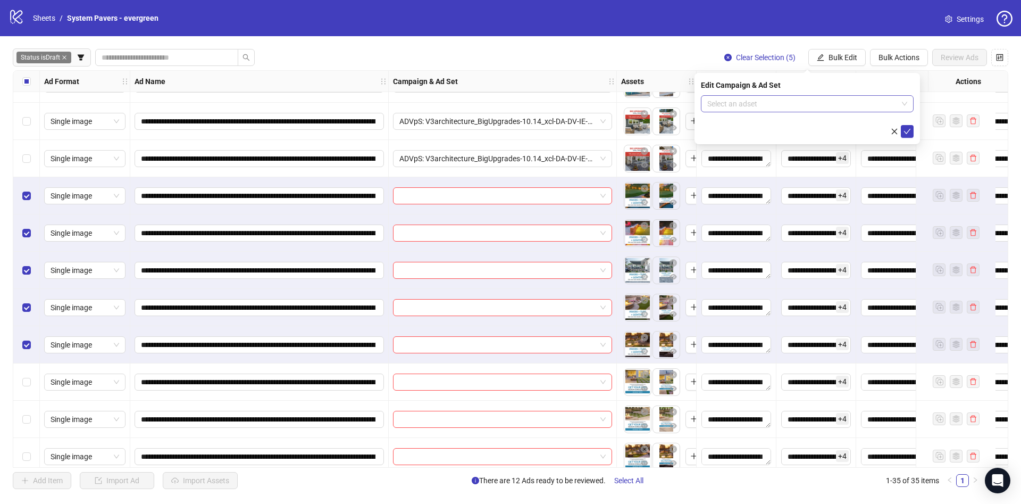
click at [792, 98] on input "search" at bounding box center [802, 104] width 190 height 16
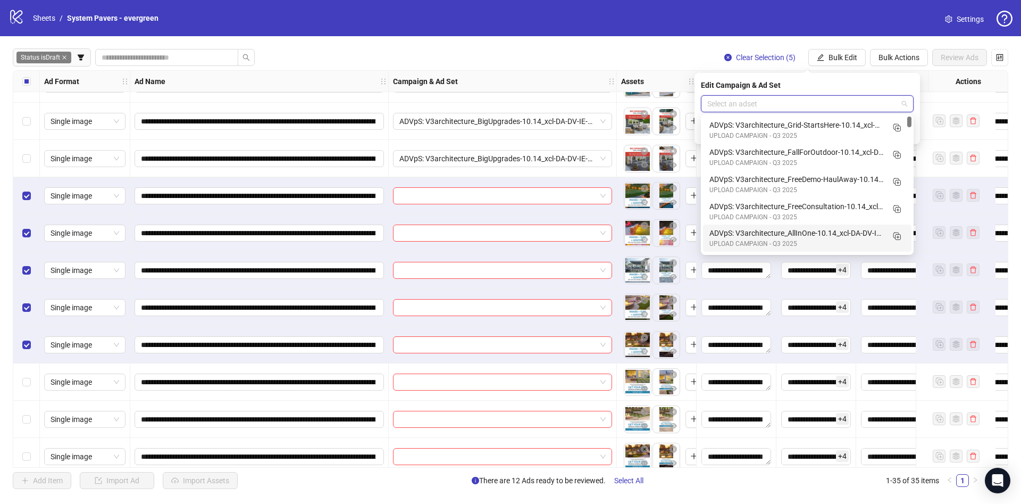
click at [827, 240] on div "UPLOAD CAMPAIGN - Q3 2025" at bounding box center [797, 244] width 174 height 10
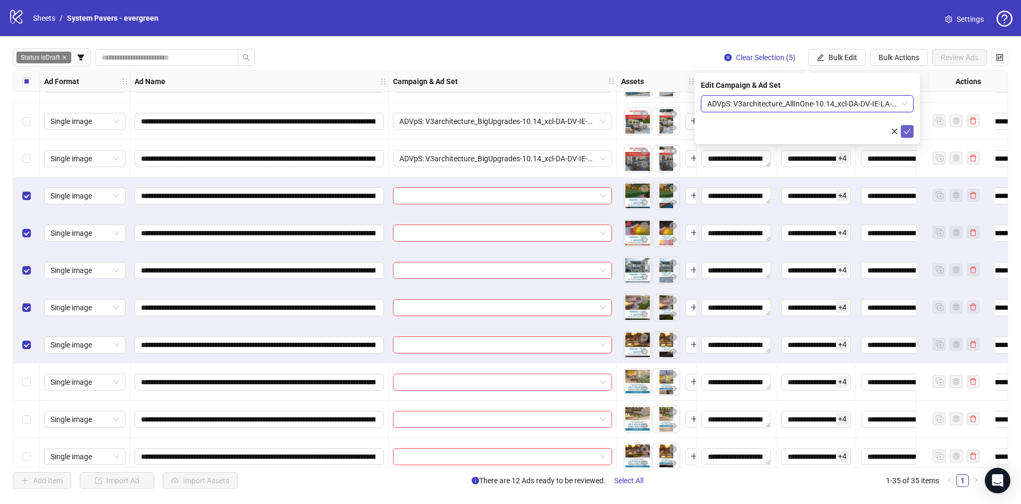
click at [909, 129] on icon "check" at bounding box center [907, 131] width 7 height 5
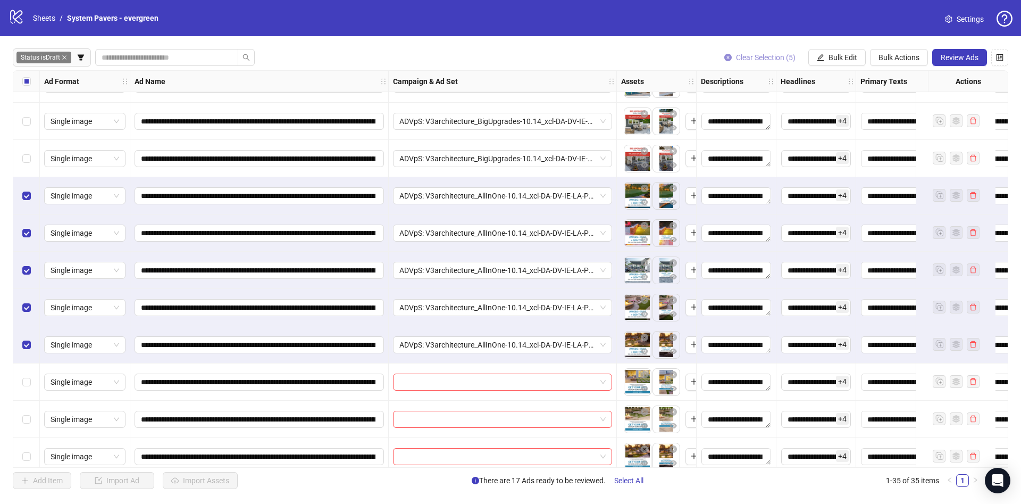
click at [785, 60] on span "Clear Selection (5)" at bounding box center [766, 57] width 60 height 9
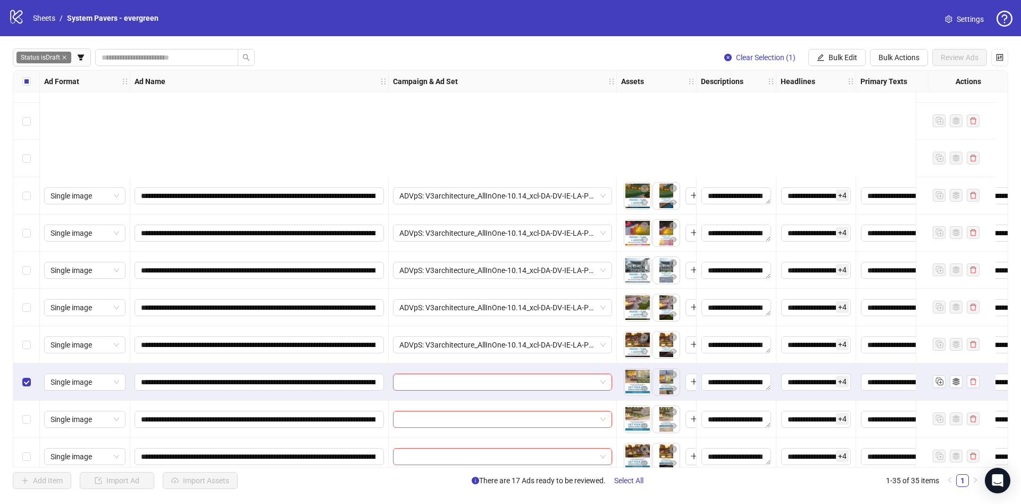
scroll to position [559, 0]
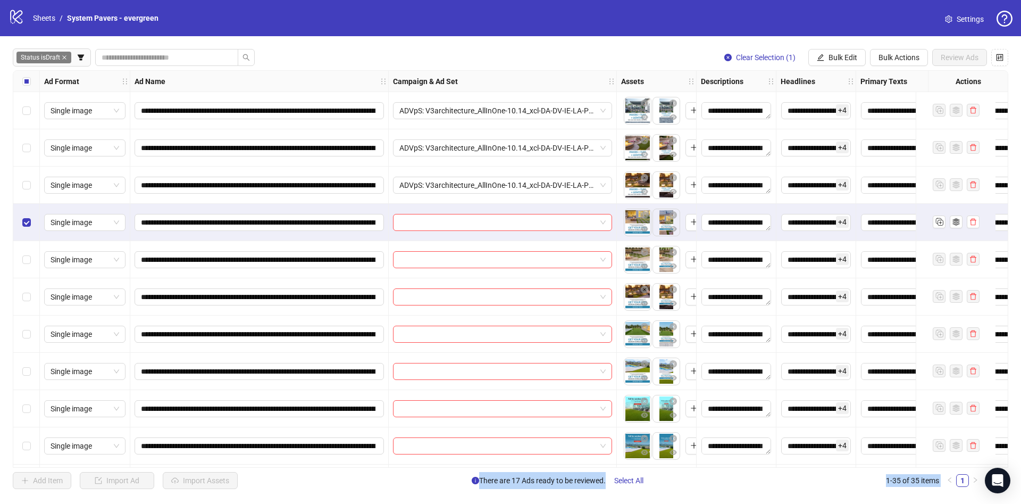
click at [21, 373] on div "Select row 23" at bounding box center [26, 371] width 27 height 37
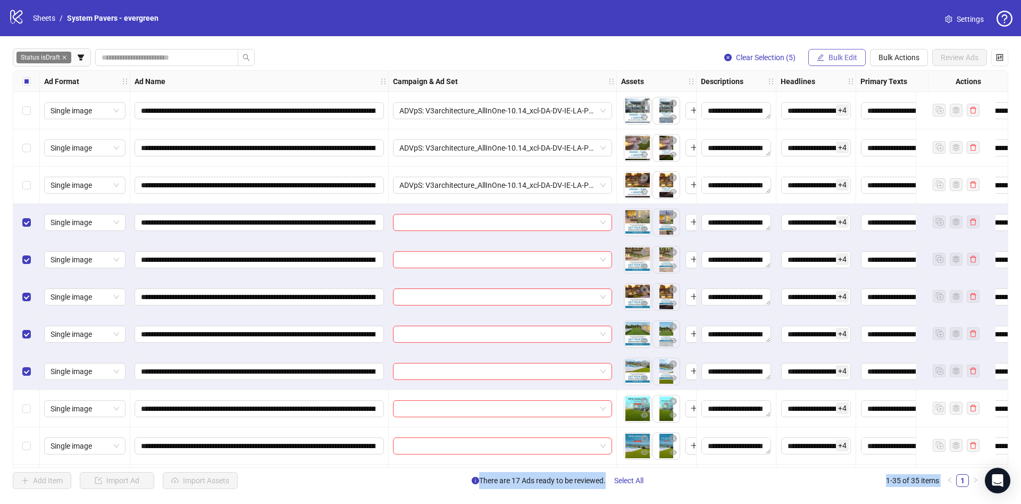
click at [846, 56] on span "Bulk Edit" at bounding box center [843, 57] width 29 height 9
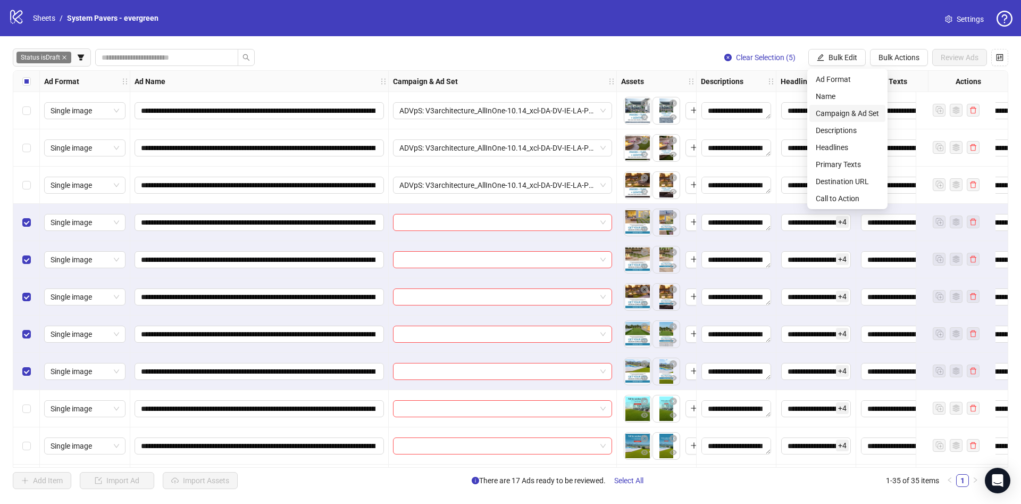
click at [854, 115] on span "Campaign & Ad Set" at bounding box center [847, 113] width 63 height 12
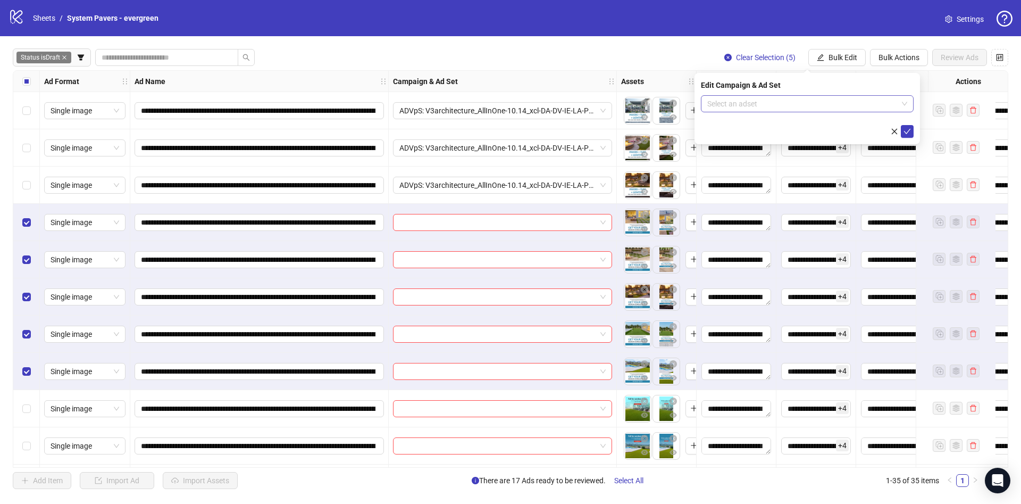
click at [787, 101] on input "search" at bounding box center [802, 104] width 190 height 16
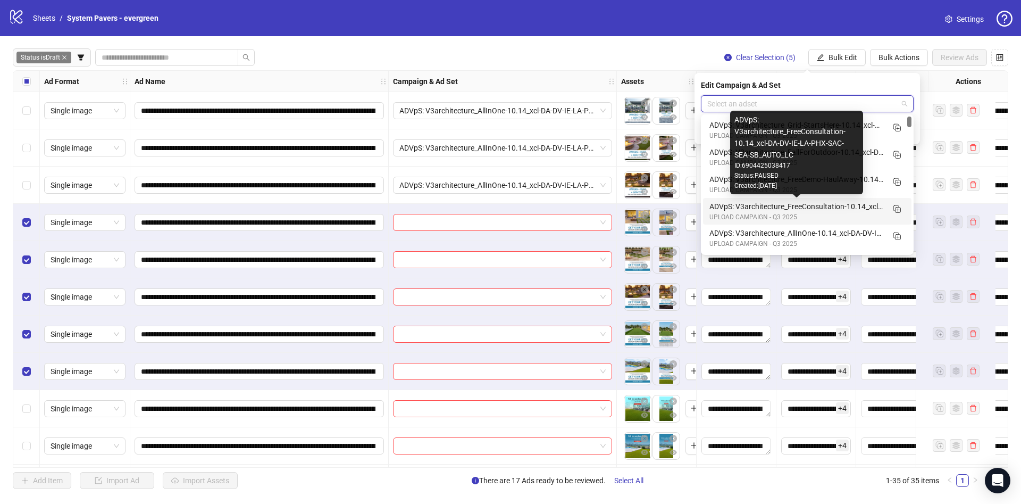
click at [836, 205] on div "ADVpS: V3architecture_FreeConsultation-10.14_xcl-DA-DV-IE-LA-PHX-SAC-SEA-SB_AUT…" at bounding box center [797, 207] width 174 height 12
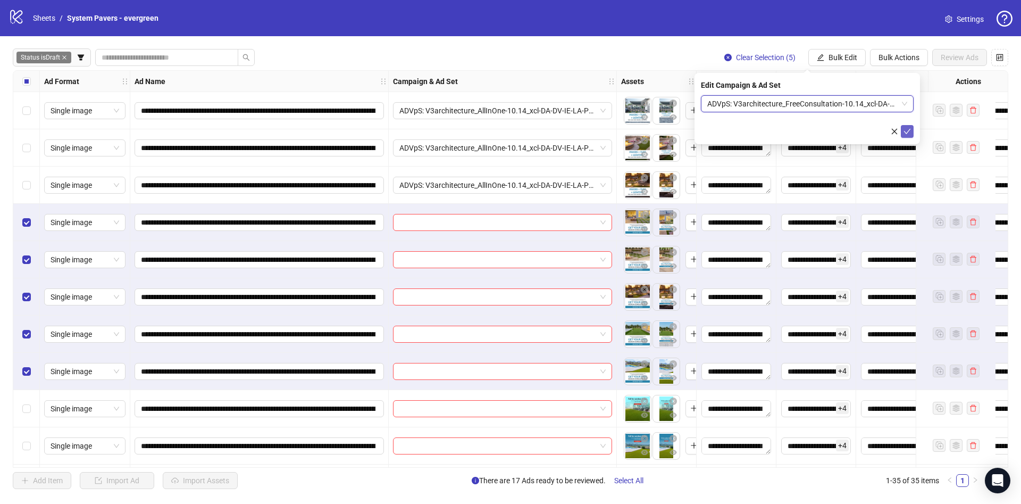
click at [911, 130] on icon "check" at bounding box center [907, 131] width 7 height 7
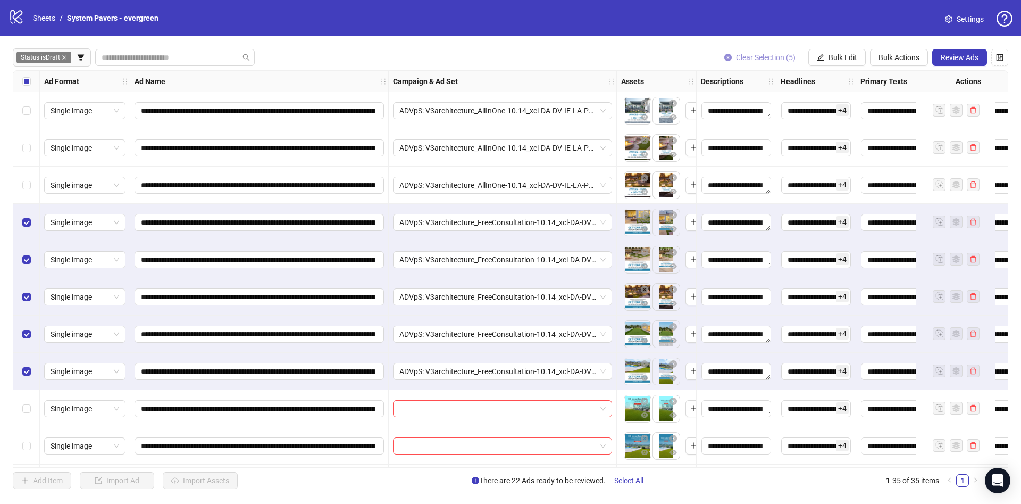
click at [790, 55] on span "Clear Selection (5)" at bounding box center [766, 57] width 60 height 9
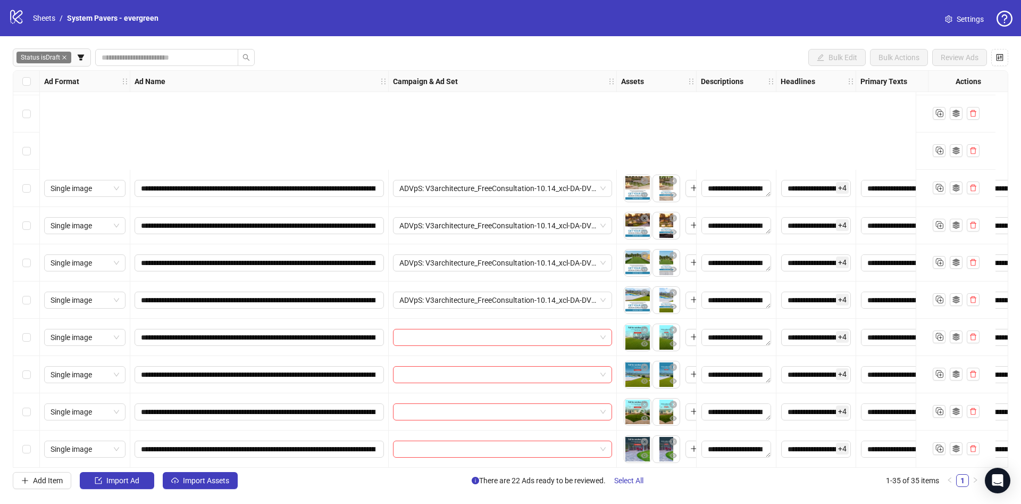
scroll to position [798, 0]
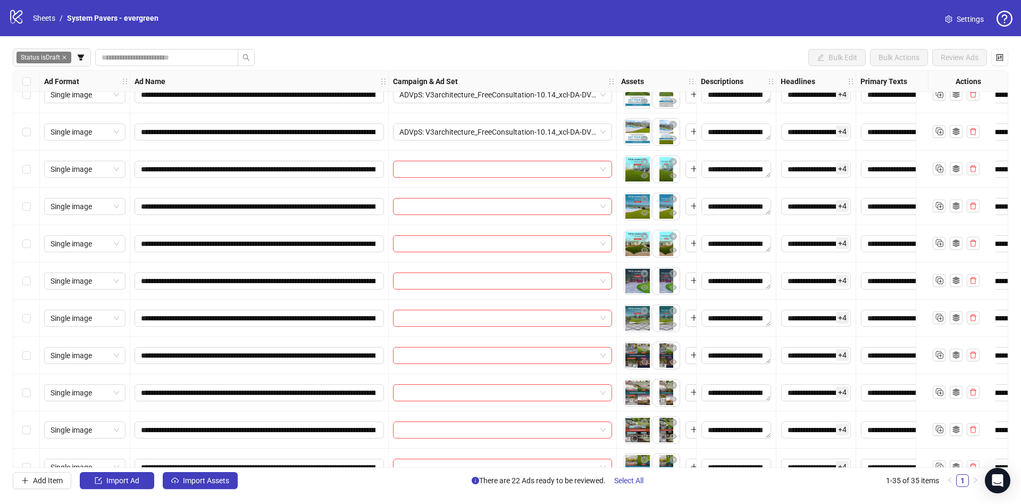
click at [31, 169] on div "Select row 24" at bounding box center [26, 169] width 27 height 37
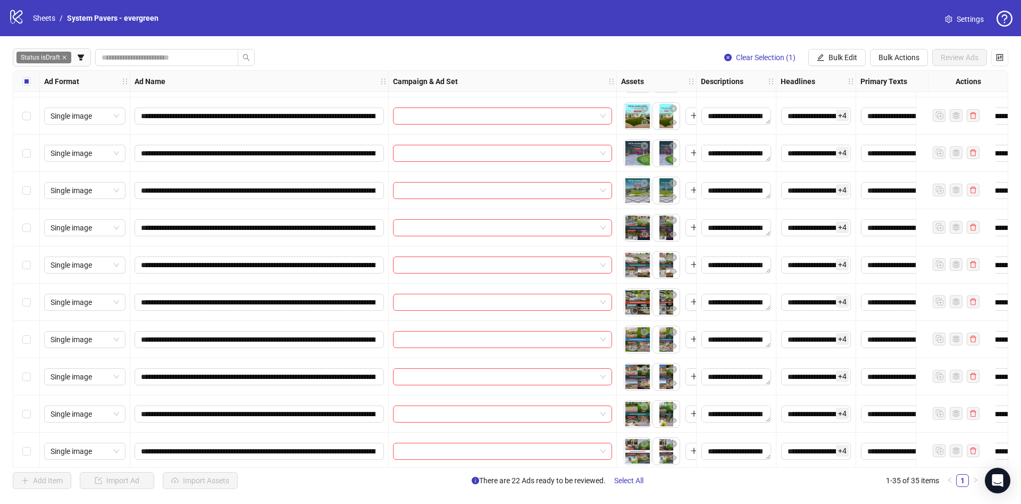
scroll to position [932, 0]
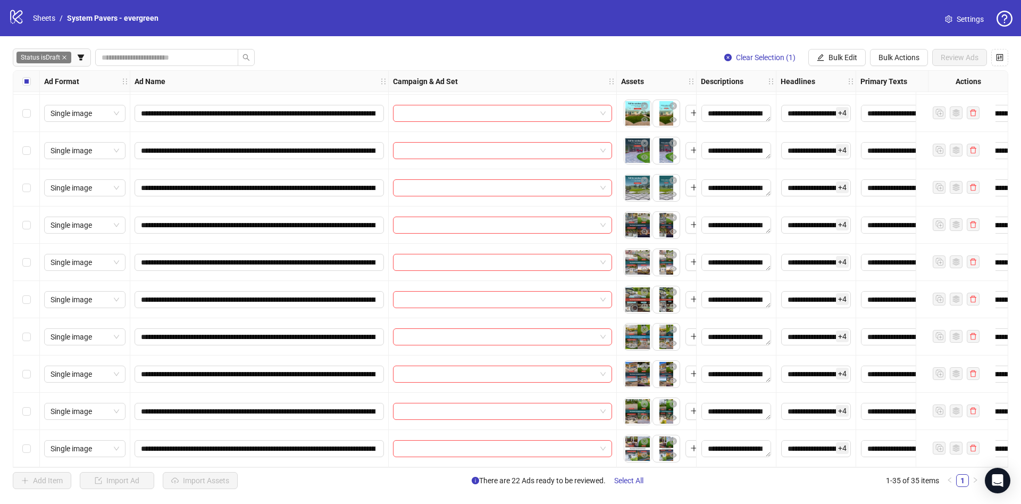
click at [31, 182] on div "Select row 28" at bounding box center [26, 187] width 27 height 37
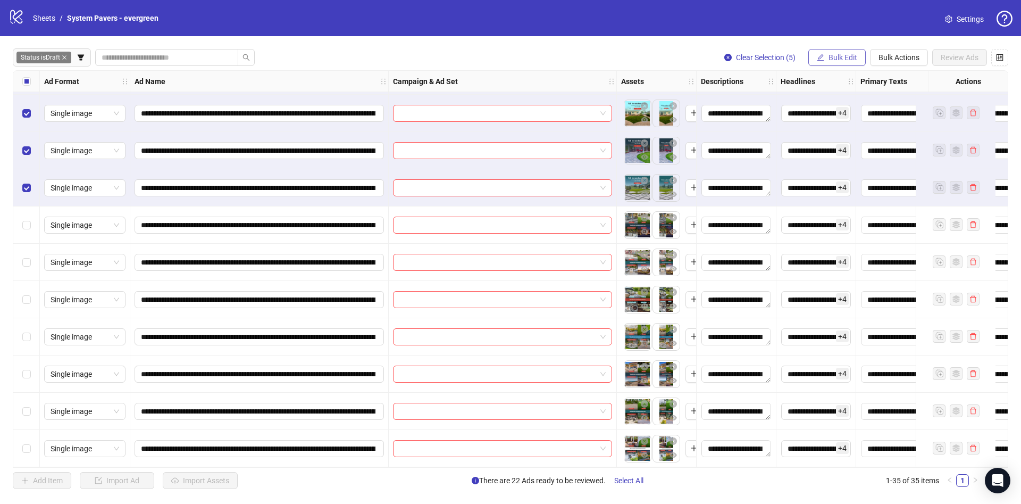
click at [835, 65] on button "Bulk Edit" at bounding box center [837, 57] width 57 height 17
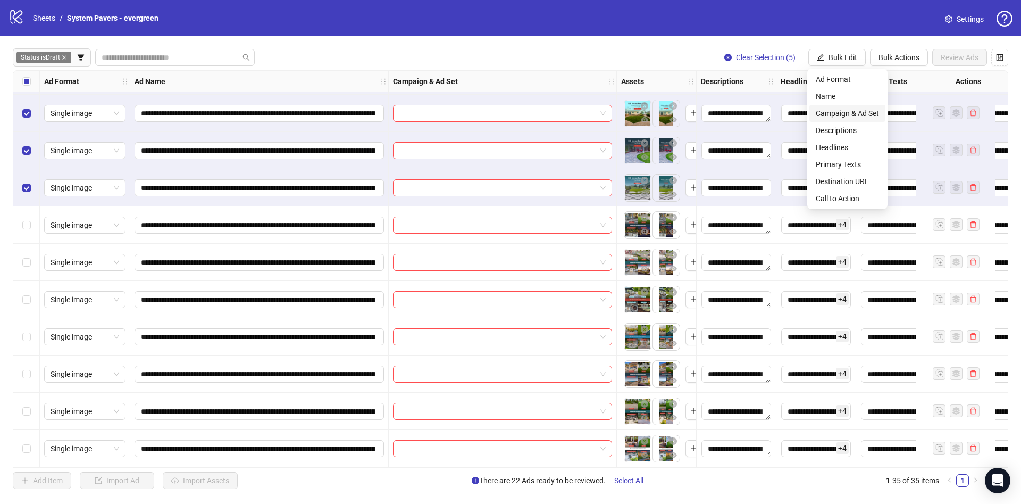
click at [849, 117] on span "Campaign & Ad Set" at bounding box center [847, 113] width 63 height 12
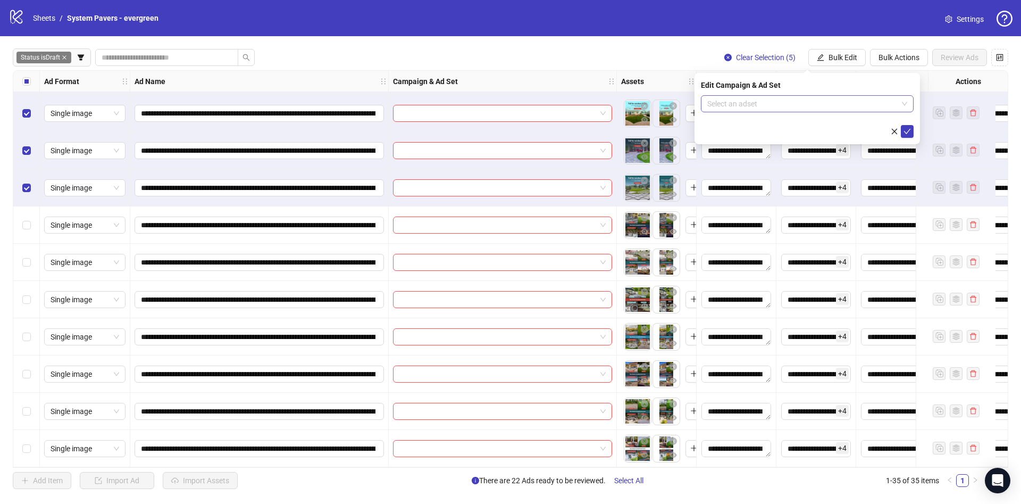
click at [762, 106] on input "search" at bounding box center [802, 104] width 190 height 16
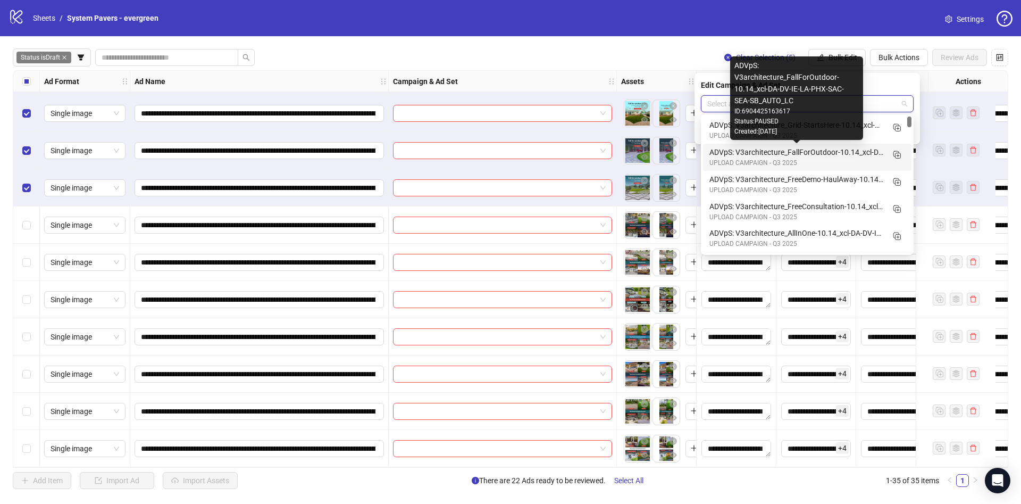
click at [844, 157] on div "ADVpS: V3architecture_FallForOutdoor-10.14_xcl-DA-DV-IE-LA-PHX-SAC-SEA-SB_AUTO_…" at bounding box center [797, 152] width 174 height 12
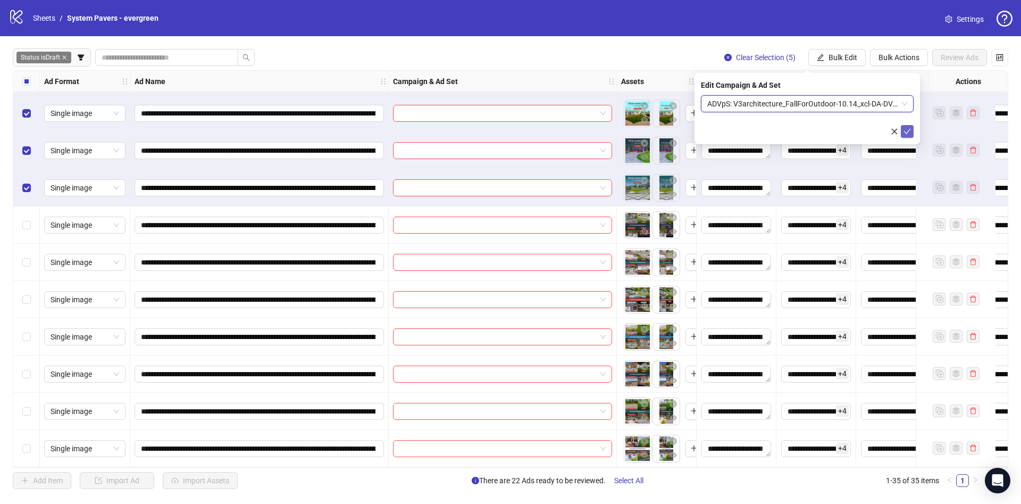
click at [905, 131] on icon "check" at bounding box center [907, 131] width 7 height 5
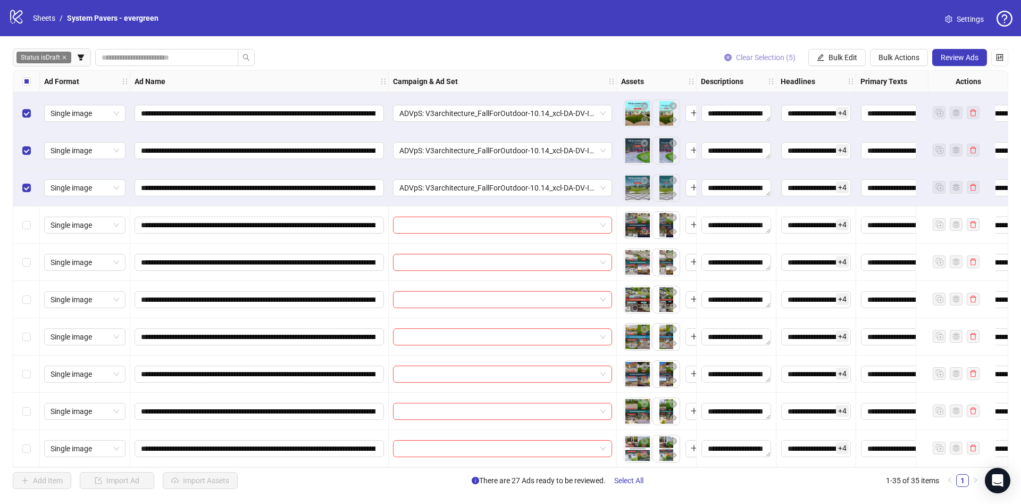
click at [774, 62] on button "Clear Selection (5)" at bounding box center [760, 57] width 88 height 17
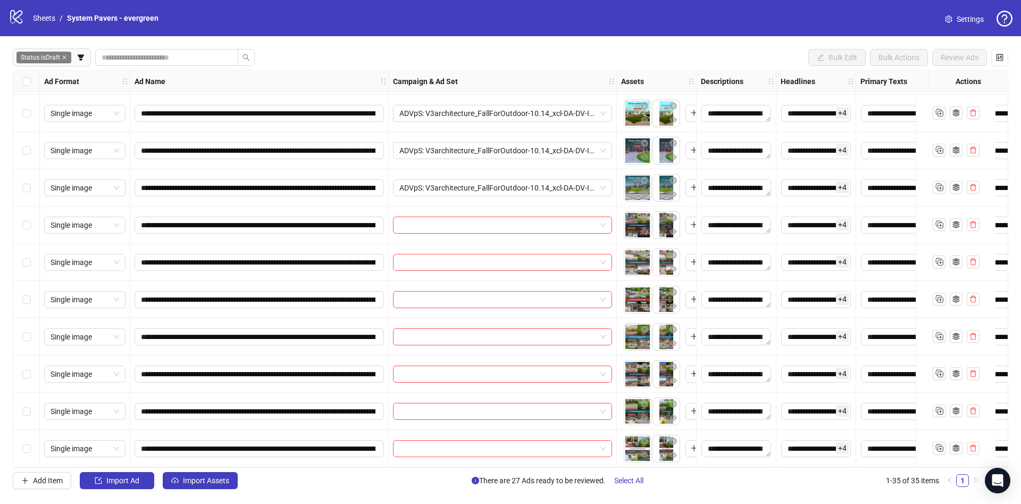
click at [22, 220] on div "Select row 29" at bounding box center [26, 224] width 27 height 37
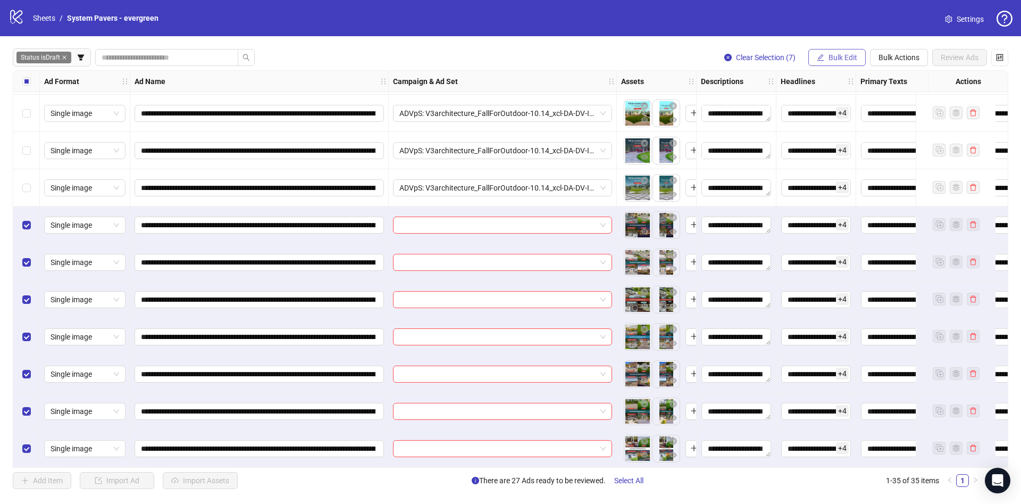
click at [829, 62] on span "Bulk Edit" at bounding box center [843, 57] width 29 height 9
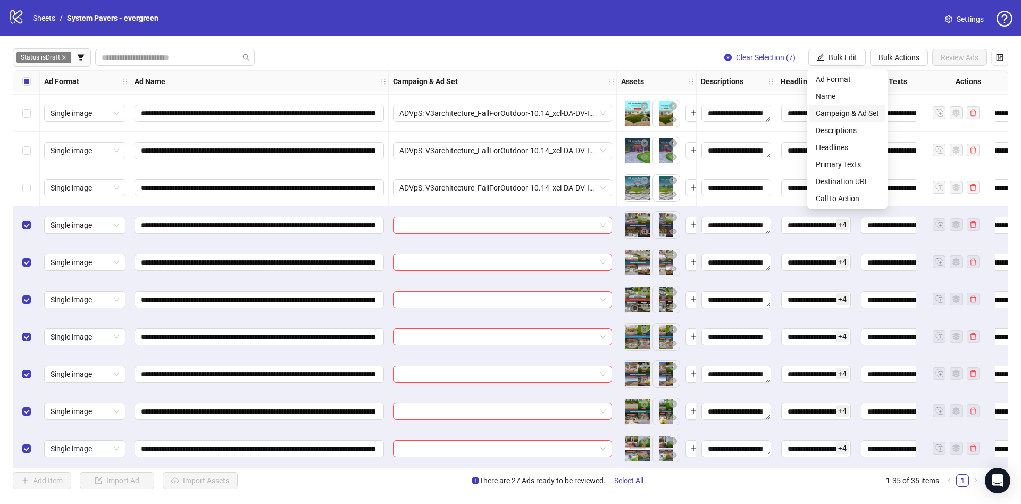
click at [854, 115] on span "Campaign & Ad Set" at bounding box center [847, 113] width 63 height 12
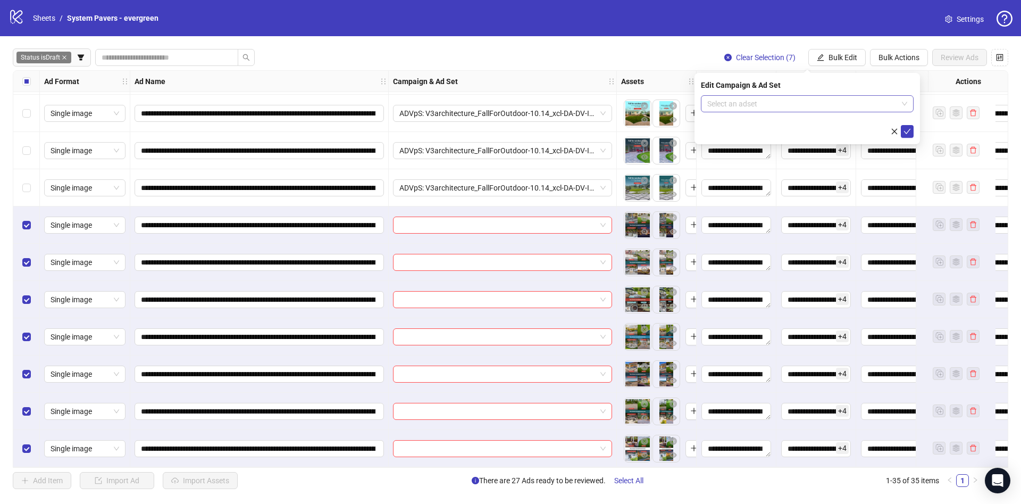
click at [812, 106] on input "search" at bounding box center [802, 104] width 190 height 16
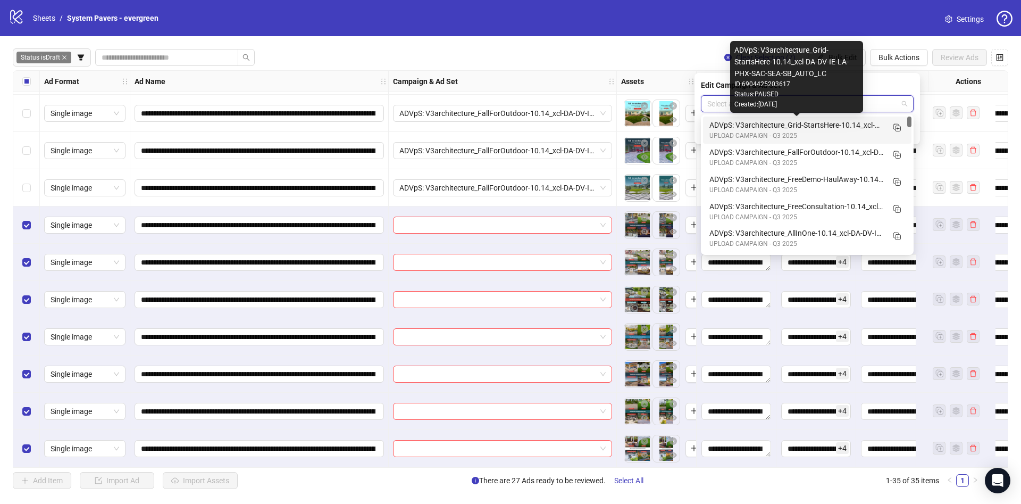
click at [864, 126] on div "ADVpS: V3architecture_Grid-StartsHere-10.14_xcl-DA-DV-IE-LA-PHX-SAC-SEA-SB_AUTO…" at bounding box center [797, 125] width 174 height 12
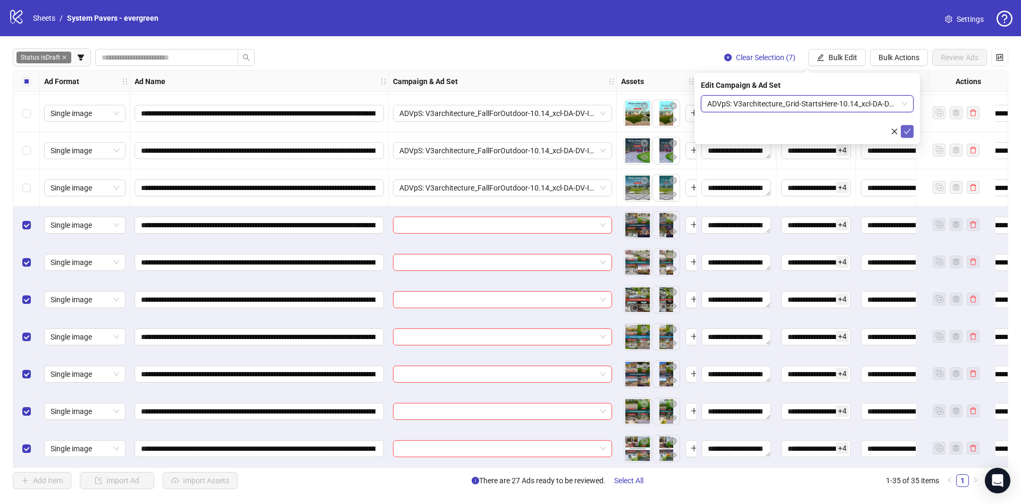
click at [909, 130] on icon "check" at bounding box center [907, 131] width 7 height 5
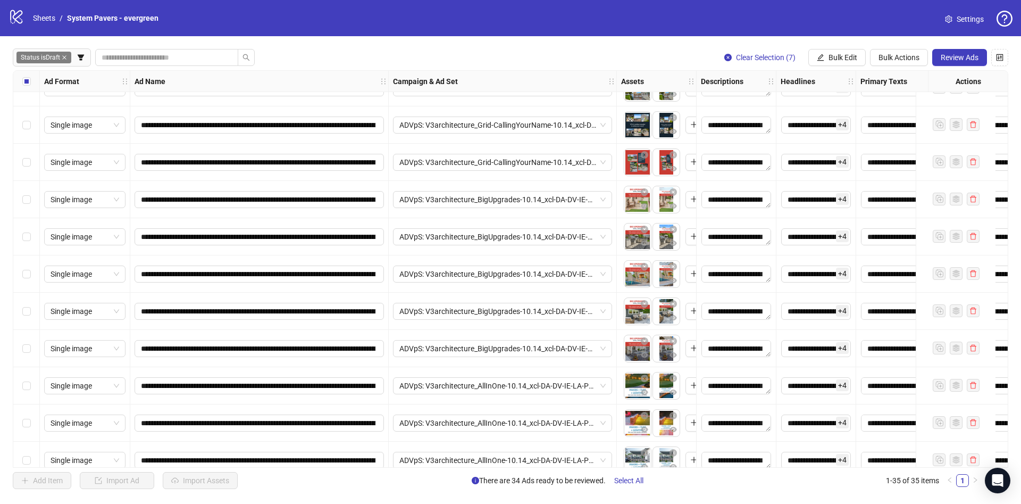
scroll to position [0, 0]
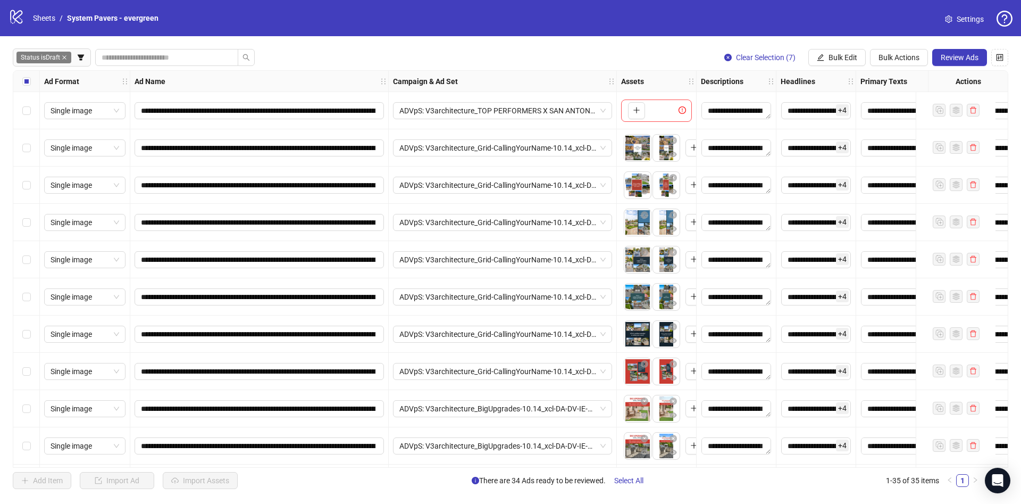
click at [35, 84] on div "Select all rows" at bounding box center [26, 81] width 27 height 21
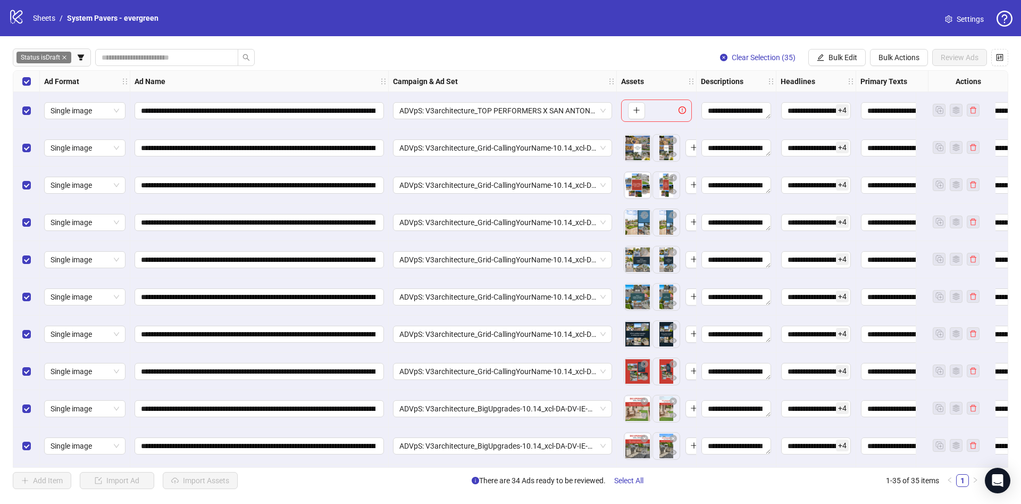
click at [23, 126] on div "Select row 1" at bounding box center [26, 110] width 27 height 37
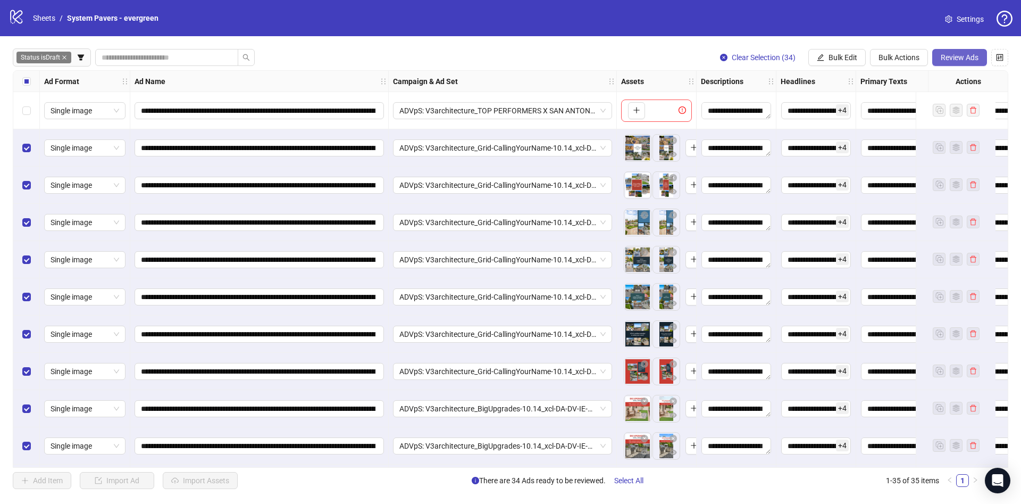
click at [935, 53] on button "Review Ads" at bounding box center [959, 57] width 55 height 17
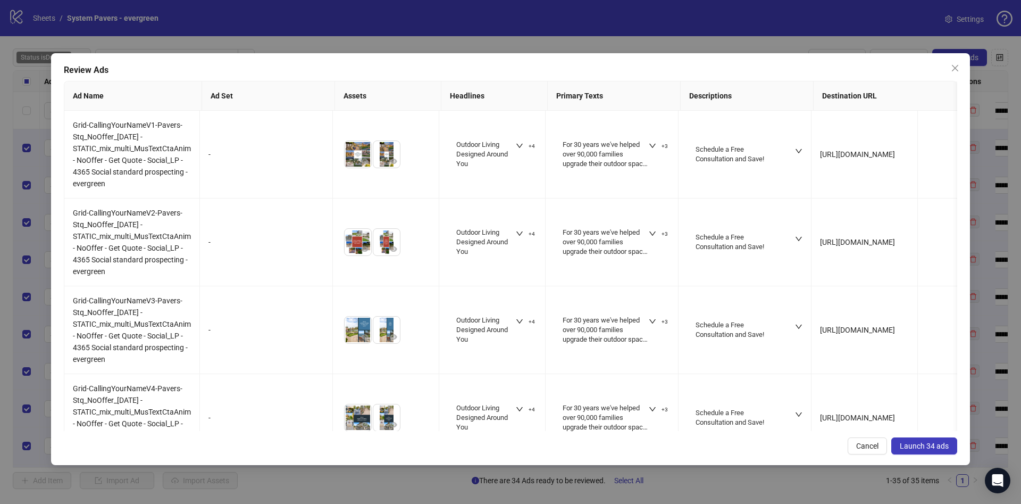
click at [943, 445] on span "Launch 34 ads" at bounding box center [924, 445] width 49 height 9
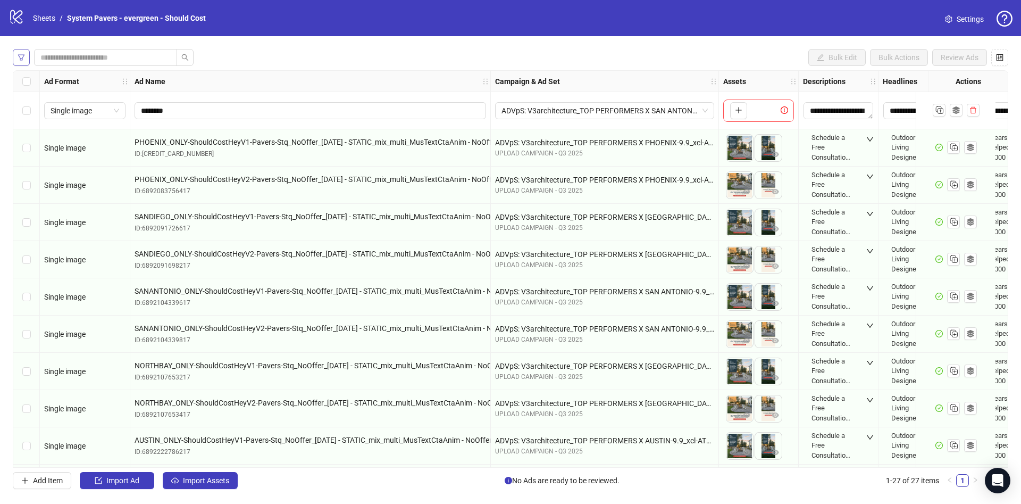
click at [20, 57] on icon "filter" at bounding box center [21, 57] width 6 height 6
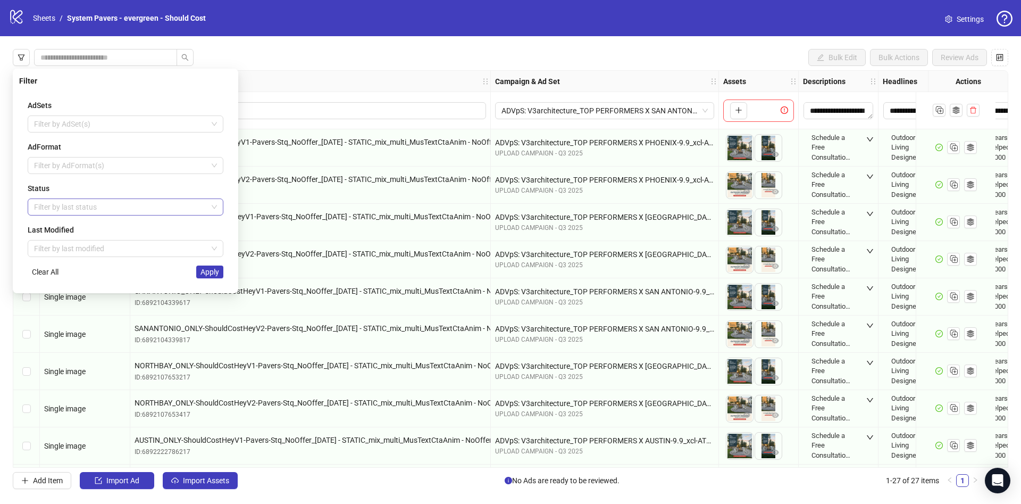
click at [50, 211] on div at bounding box center [120, 206] width 180 height 15
click at [47, 227] on div "Draft" at bounding box center [125, 228] width 179 height 12
click at [26, 192] on div "AdSets Filter by AdSet(s) AdFormat Filter by AdFormat(s) Status Draft Last Modi…" at bounding box center [125, 189] width 213 height 196
click at [205, 268] on span "Apply" at bounding box center [210, 272] width 19 height 9
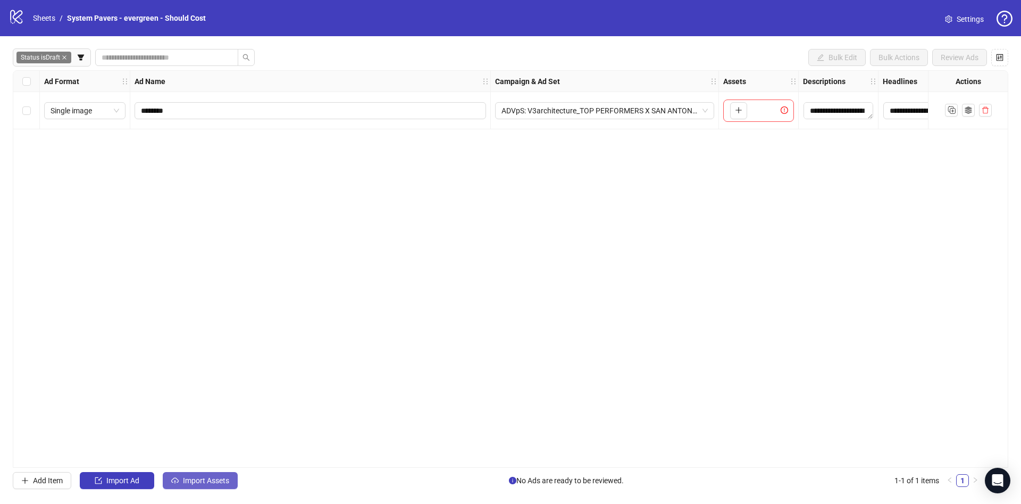
click at [181, 481] on button "Import Assets" at bounding box center [200, 480] width 75 height 17
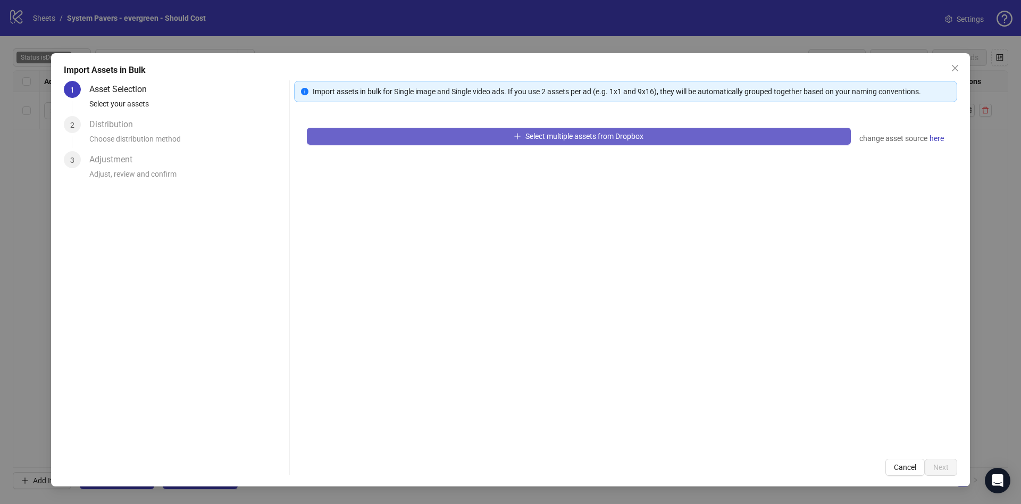
click at [537, 132] on span "Select multiple assets from Dropbox" at bounding box center [585, 136] width 118 height 9
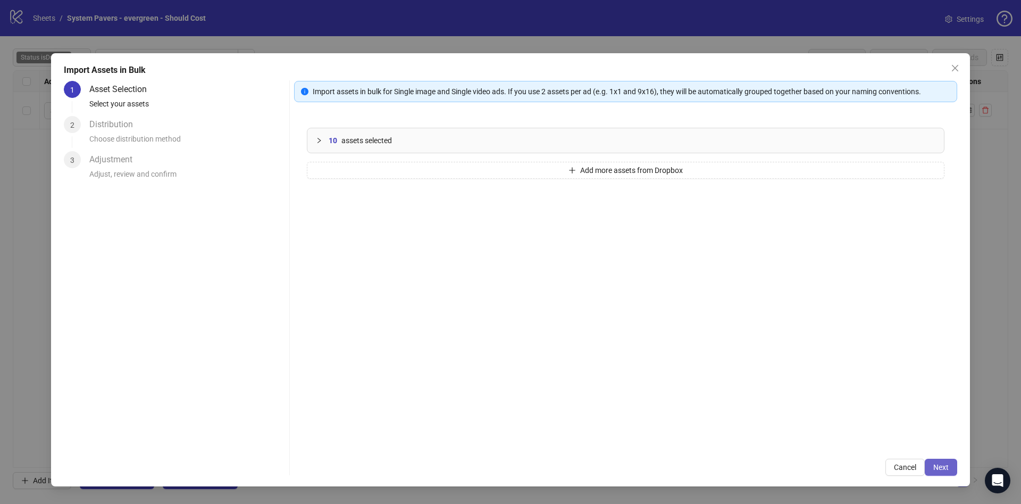
click at [947, 463] on span "Next" at bounding box center [941, 467] width 15 height 9
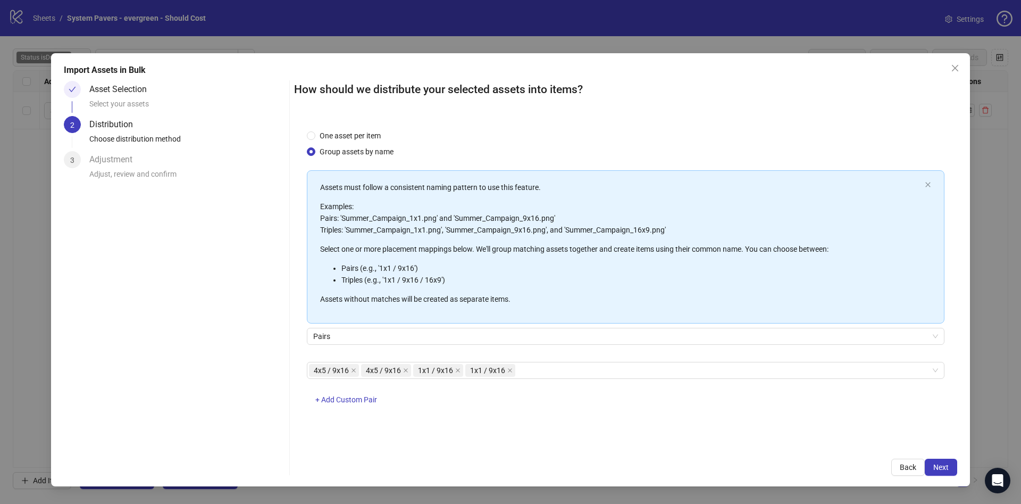
click at [947, 463] on span "Next" at bounding box center [941, 467] width 15 height 9
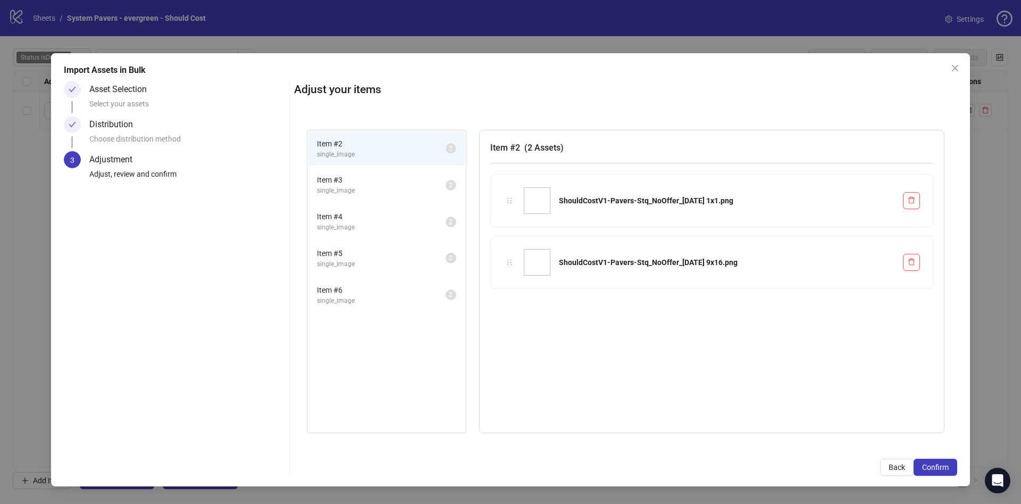
click at [947, 463] on span "Confirm" at bounding box center [935, 467] width 27 height 9
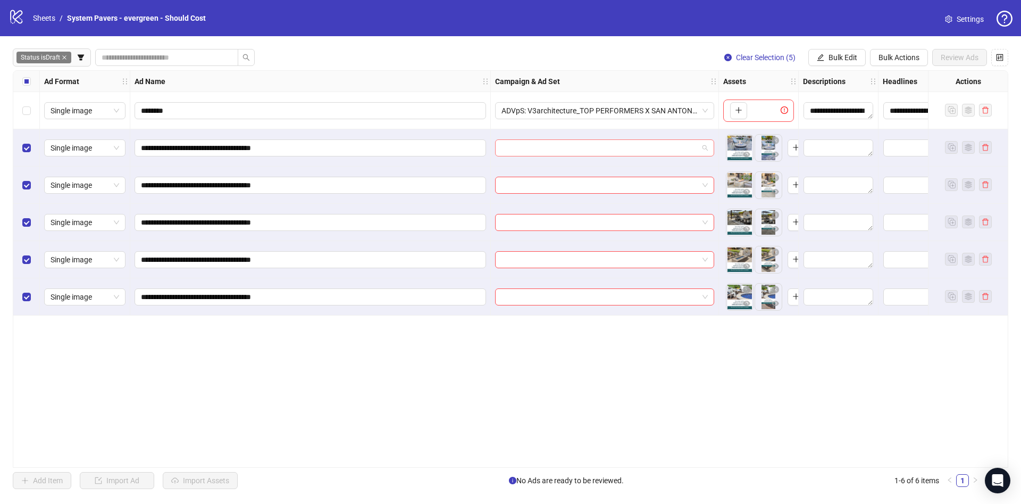
click at [615, 145] on input "search" at bounding box center [600, 148] width 197 height 16
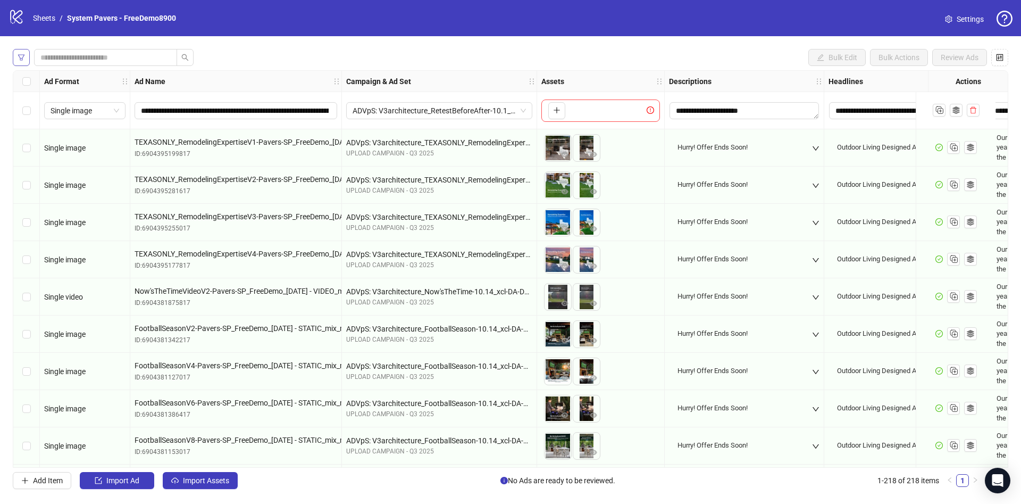
click at [27, 53] on button "button" at bounding box center [21, 57] width 17 height 17
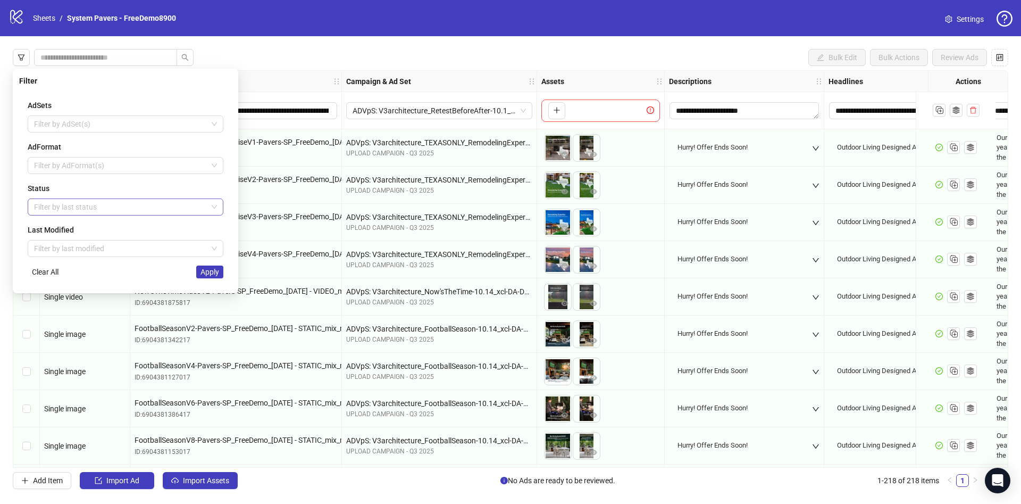
click at [62, 209] on div at bounding box center [120, 206] width 180 height 15
click at [65, 223] on div "Draft" at bounding box center [125, 228] width 179 height 12
click at [45, 192] on div "Status" at bounding box center [126, 188] width 196 height 12
click at [214, 269] on span "Apply" at bounding box center [210, 272] width 19 height 9
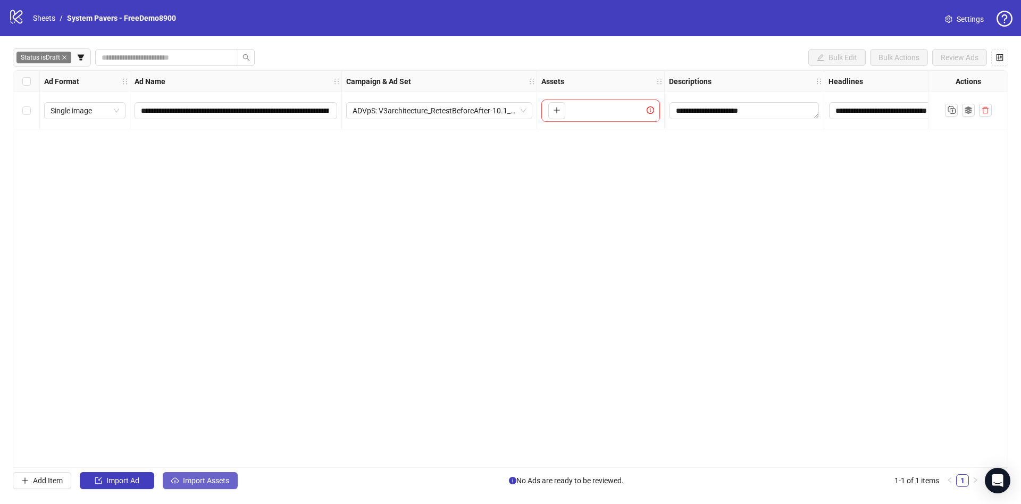
click at [206, 483] on span "Import Assets" at bounding box center [206, 480] width 46 height 9
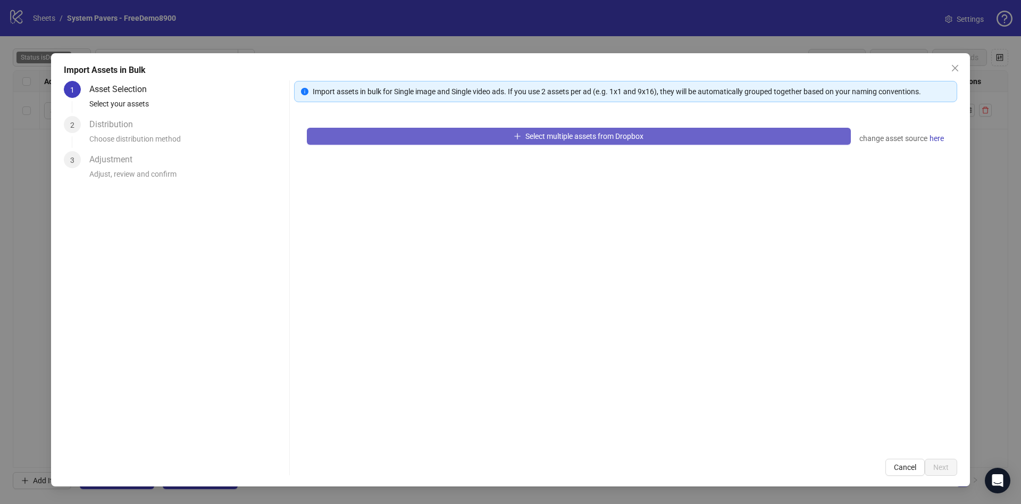
click at [478, 136] on button "Select multiple assets from Dropbox" at bounding box center [579, 136] width 544 height 17
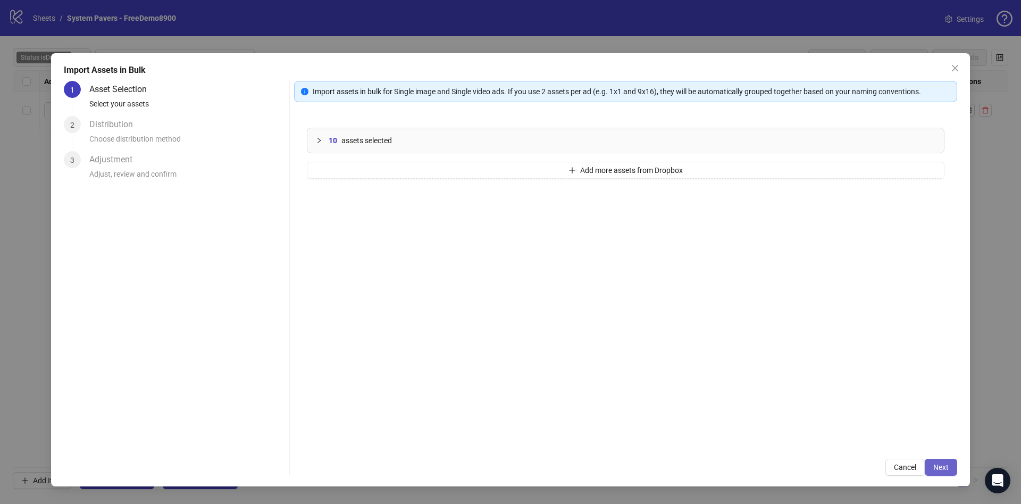
click at [951, 466] on button "Next" at bounding box center [941, 467] width 32 height 17
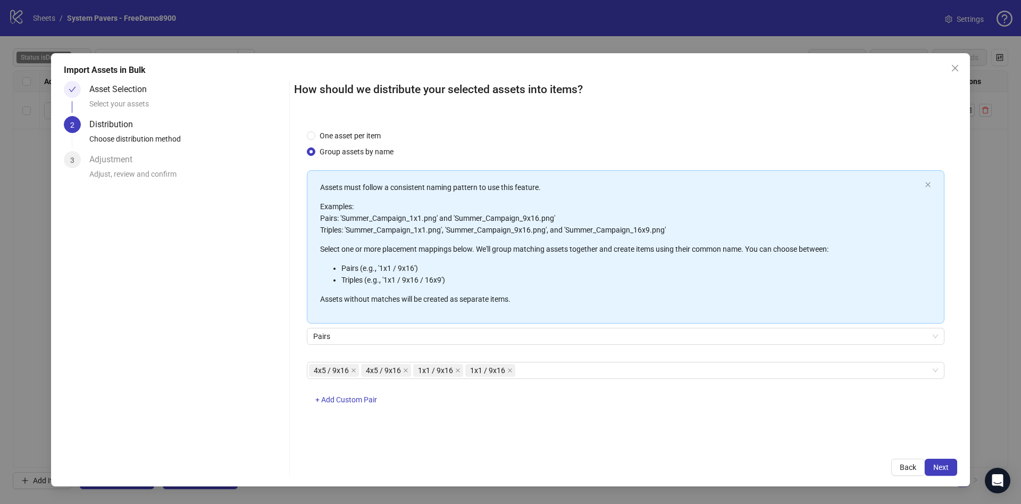
click at [951, 466] on button "Next" at bounding box center [941, 467] width 32 height 17
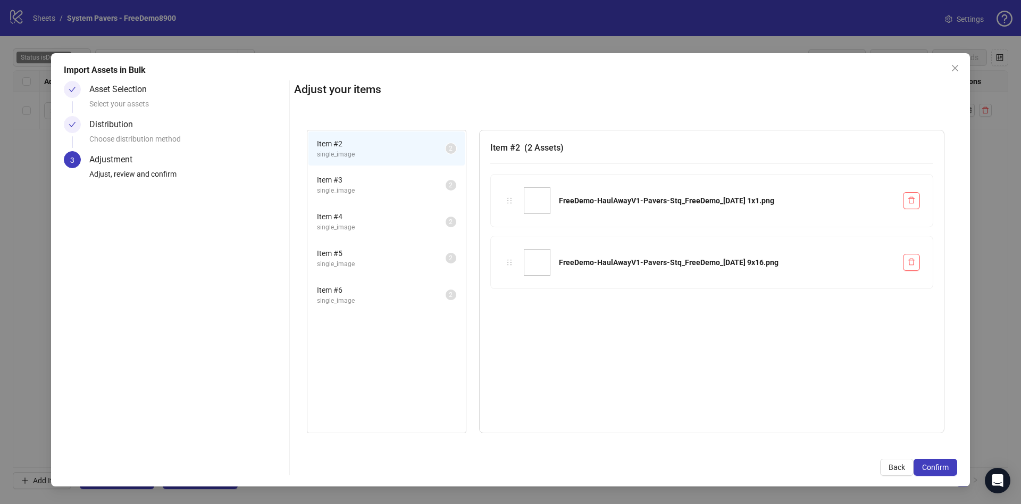
click at [951, 466] on button "Confirm" at bounding box center [936, 467] width 44 height 17
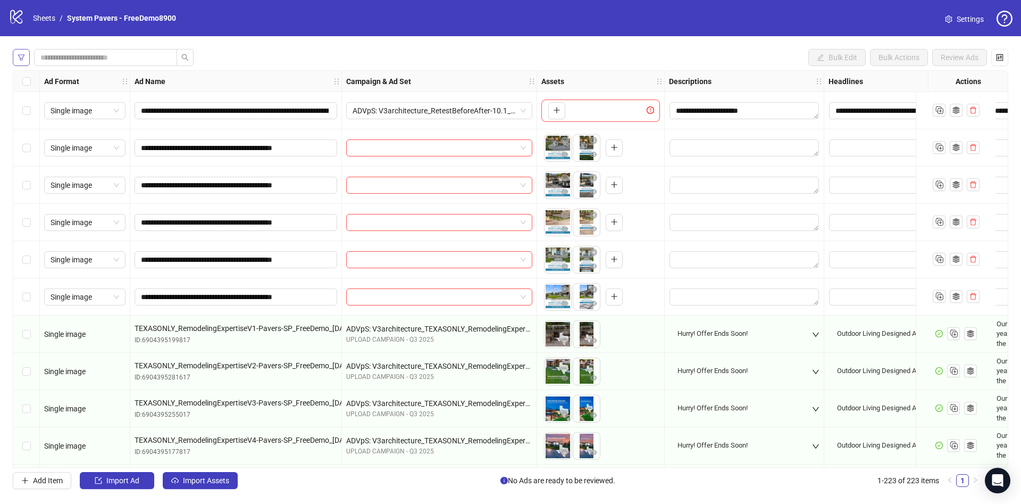
click at [26, 60] on button "button" at bounding box center [21, 57] width 17 height 17
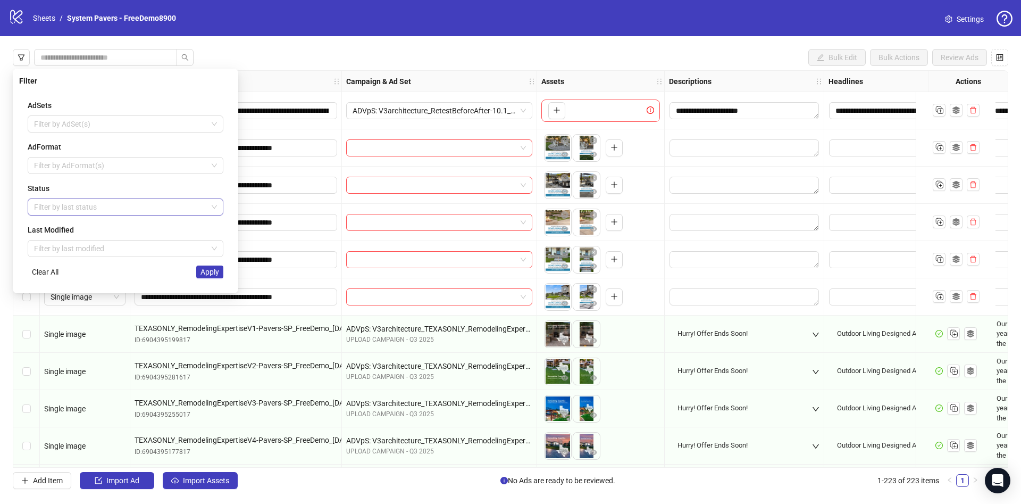
click at [60, 199] on div at bounding box center [120, 206] width 180 height 15
click at [71, 226] on div "Draft" at bounding box center [125, 228] width 179 height 12
click at [234, 191] on div "Filter AdSets Filter by AdSet(s) AdFormat Filter by AdFormat(s) Status Draft La…" at bounding box center [126, 181] width 226 height 224
click at [214, 269] on span "Apply" at bounding box center [210, 272] width 19 height 9
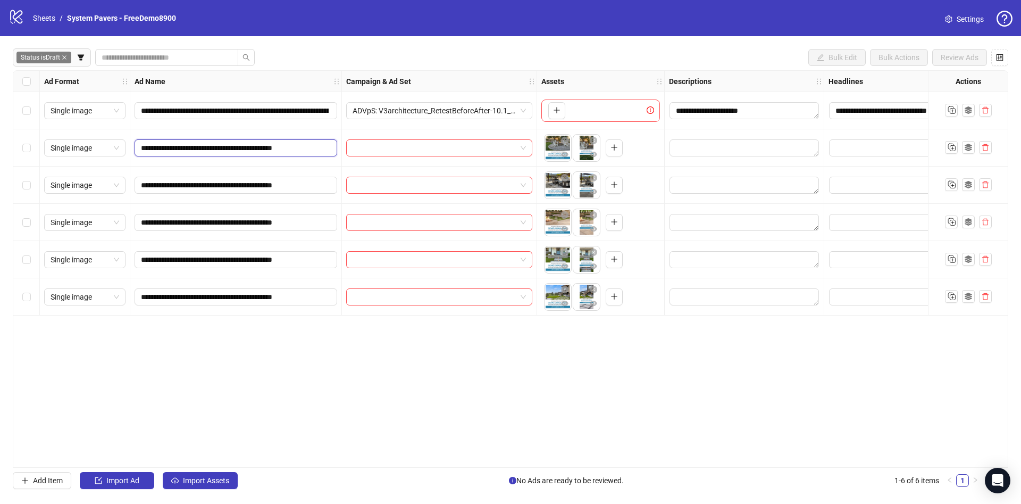
scroll to position [0, 2]
drag, startPoint x: 201, startPoint y: 151, endPoint x: 425, endPoint y: 159, distance: 224.1
click at [447, 71] on div "**********" at bounding box center [618, 71] width 1210 height 0
drag, startPoint x: 28, startPoint y: 70, endPoint x: 28, endPoint y: 76, distance: 5.9
click at [28, 72] on div "**********" at bounding box center [510, 268] width 1021 height 465
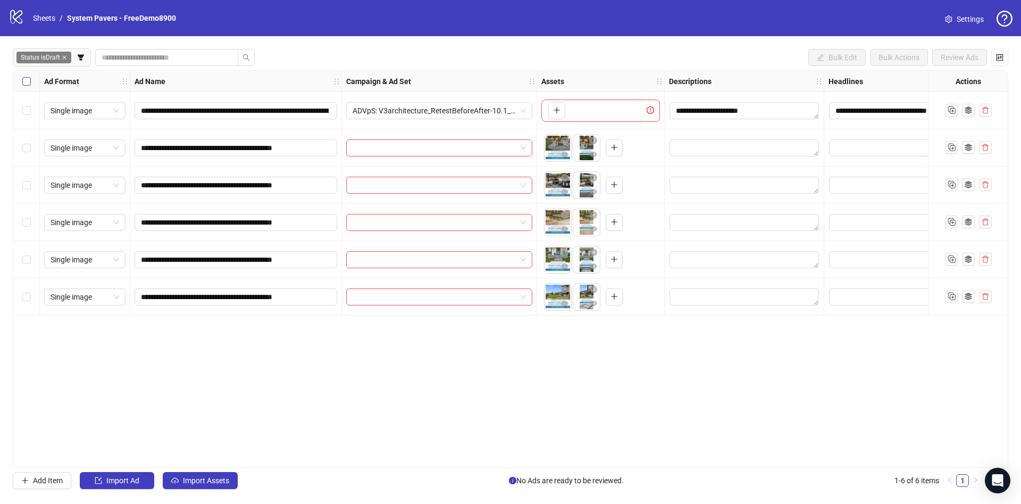
scroll to position [0, 0]
click at [25, 86] on label "Select all rows" at bounding box center [26, 82] width 9 height 12
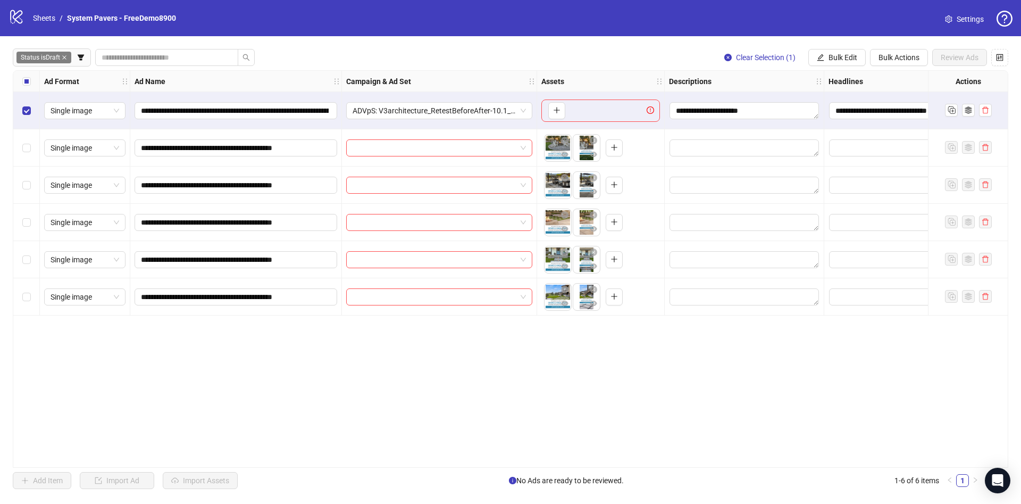
click at [28, 89] on div "Select all rows" at bounding box center [26, 81] width 27 height 21
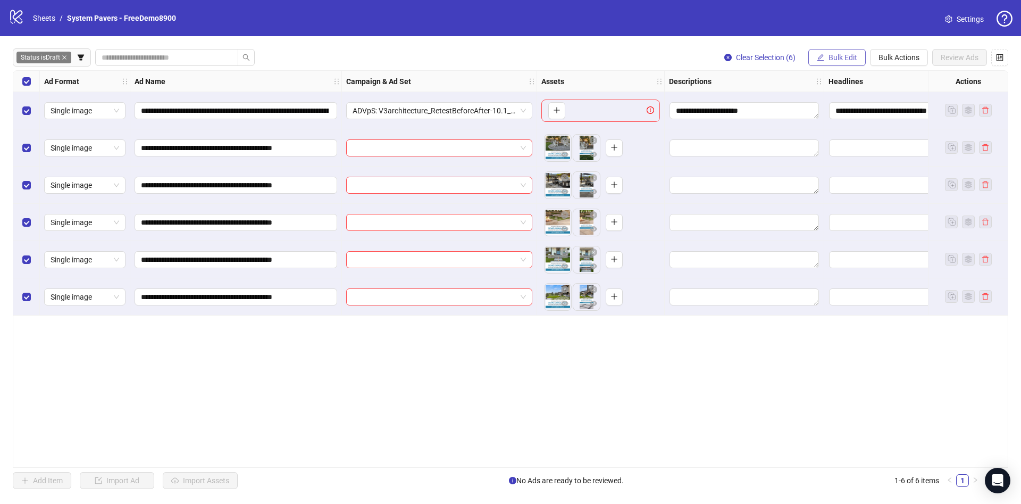
click at [826, 54] on button "Bulk Edit" at bounding box center [837, 57] width 57 height 17
click at [859, 161] on span "Primary Texts" at bounding box center [847, 165] width 63 height 12
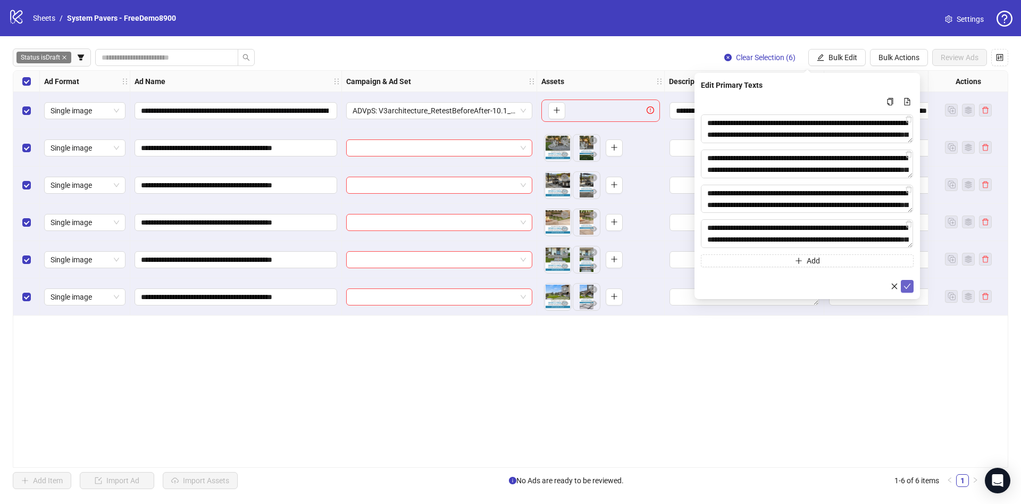
click at [906, 281] on form "**********" at bounding box center [807, 193] width 213 height 197
click at [906, 281] on button "submit" at bounding box center [907, 286] width 13 height 13
click at [848, 62] on button "Bulk Edit" at bounding box center [837, 57] width 57 height 17
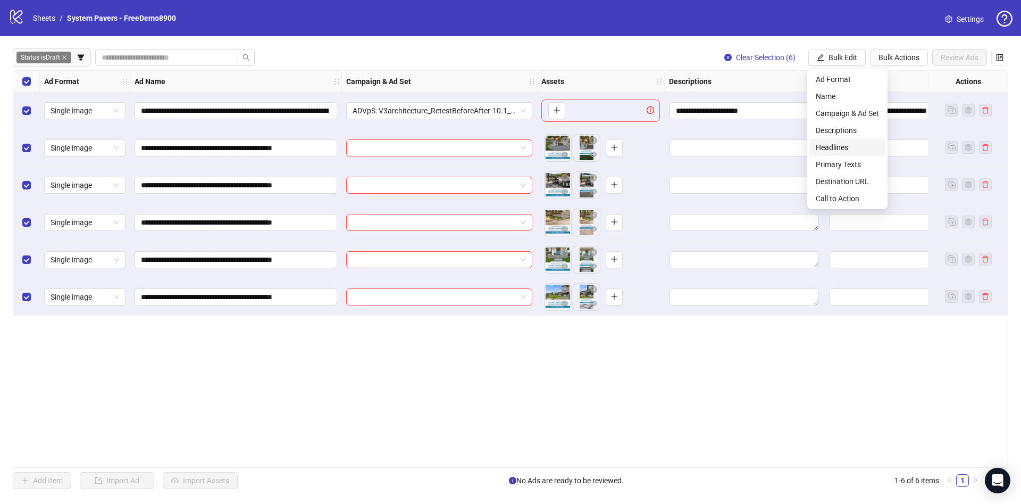
click at [856, 145] on span "Headlines" at bounding box center [847, 147] width 63 height 12
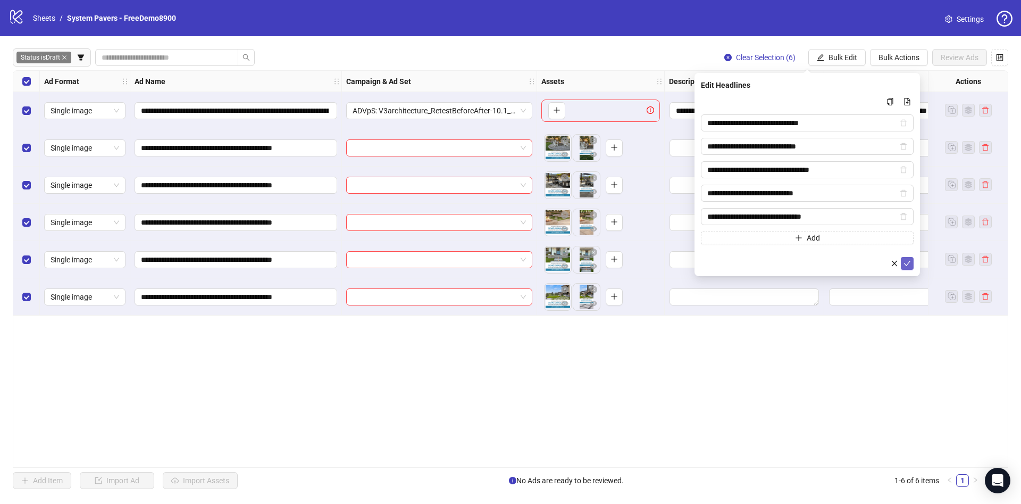
click at [909, 262] on icon "check" at bounding box center [907, 263] width 7 height 5
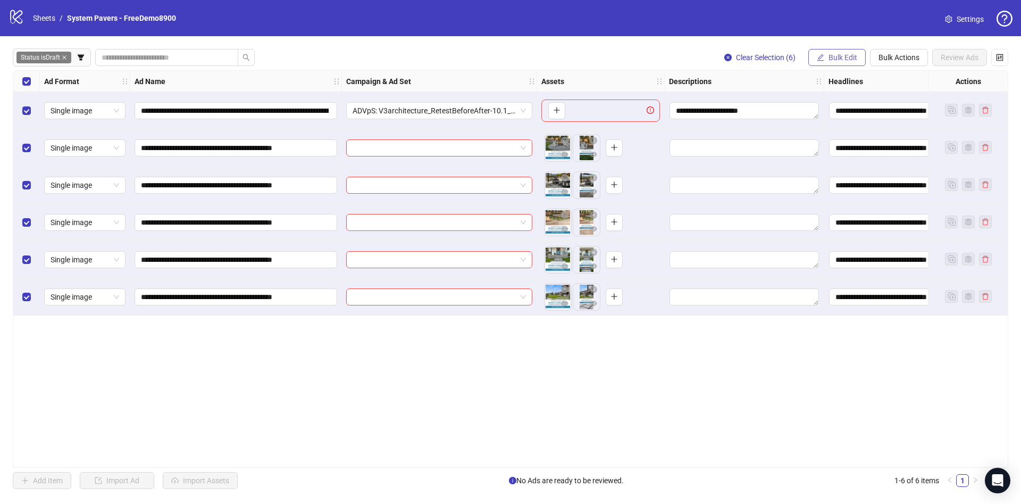
click at [844, 55] on span "Bulk Edit" at bounding box center [843, 57] width 29 height 9
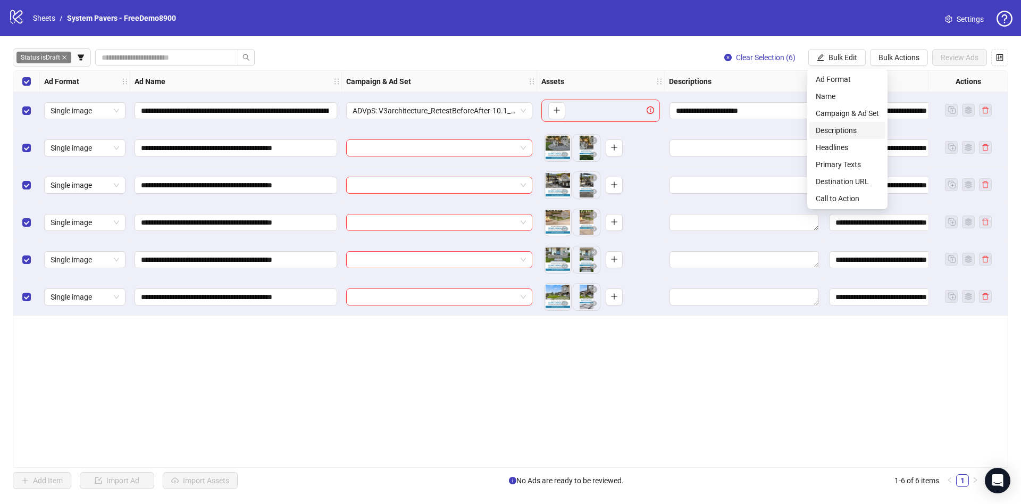
click at [848, 124] on span "Descriptions" at bounding box center [847, 130] width 63 height 12
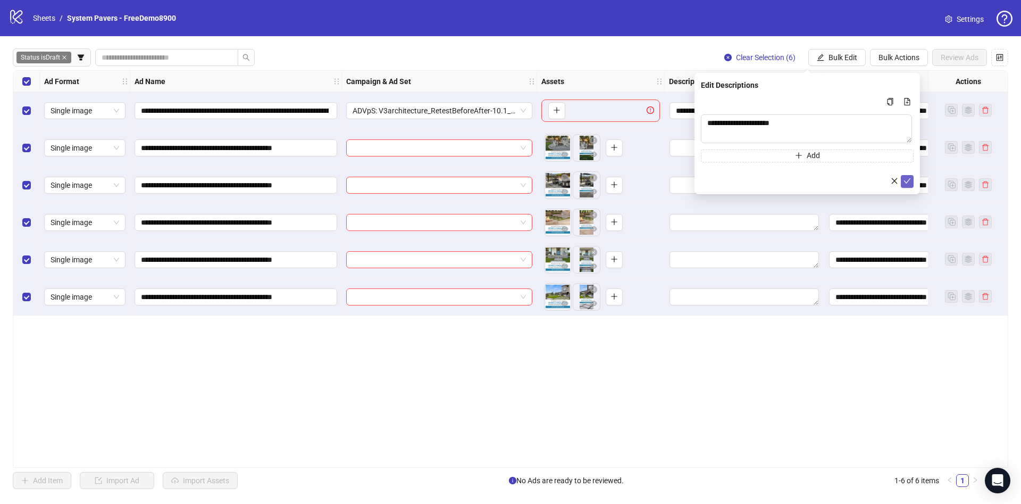
click at [905, 183] on icon "check" at bounding box center [907, 180] width 7 height 7
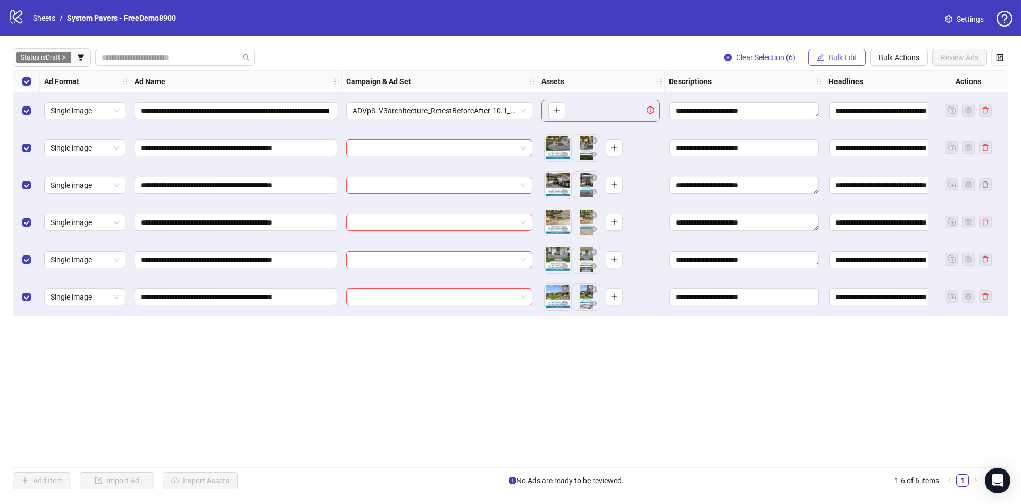
click at [843, 59] on span "Bulk Edit" at bounding box center [843, 57] width 29 height 9
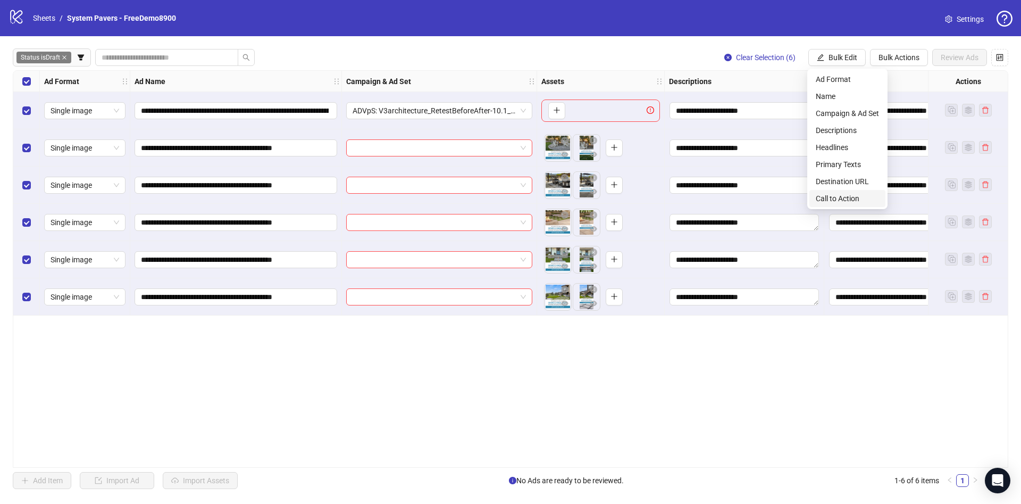
click at [850, 205] on li "Call to Action" at bounding box center [848, 198] width 76 height 17
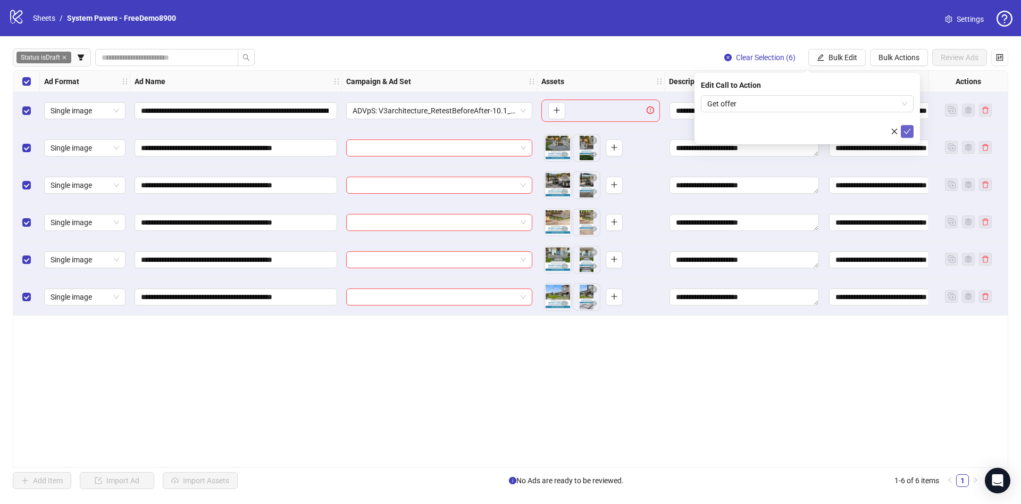
click at [909, 128] on icon "check" at bounding box center [907, 131] width 7 height 7
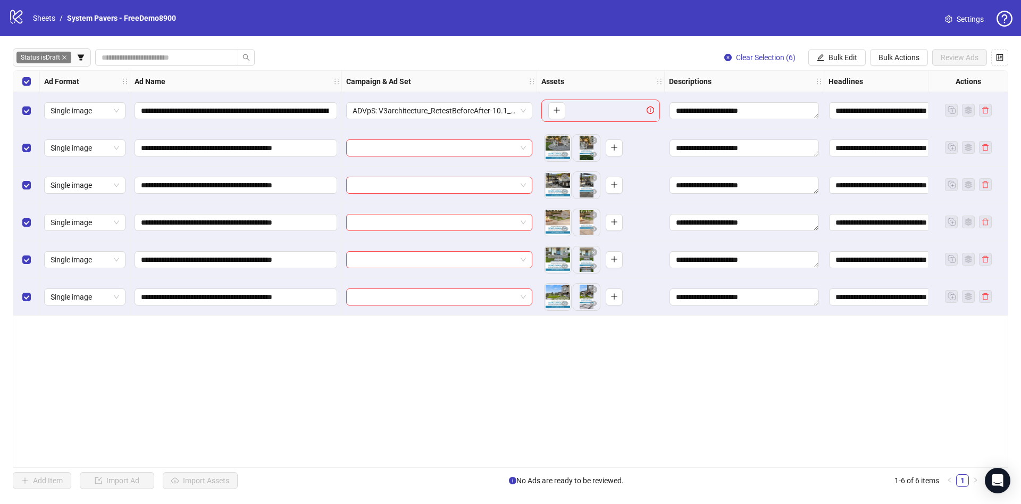
click at [772, 460] on div "**********" at bounding box center [511, 268] width 996 height 397
click at [772, 464] on div "**********" at bounding box center [511, 268] width 996 height 397
drag, startPoint x: 768, startPoint y: 468, endPoint x: 777, endPoint y: 467, distance: 8.5
click at [777, 467] on div "**********" at bounding box center [511, 268] width 996 height 397
click at [848, 55] on span "Bulk Edit" at bounding box center [843, 57] width 29 height 9
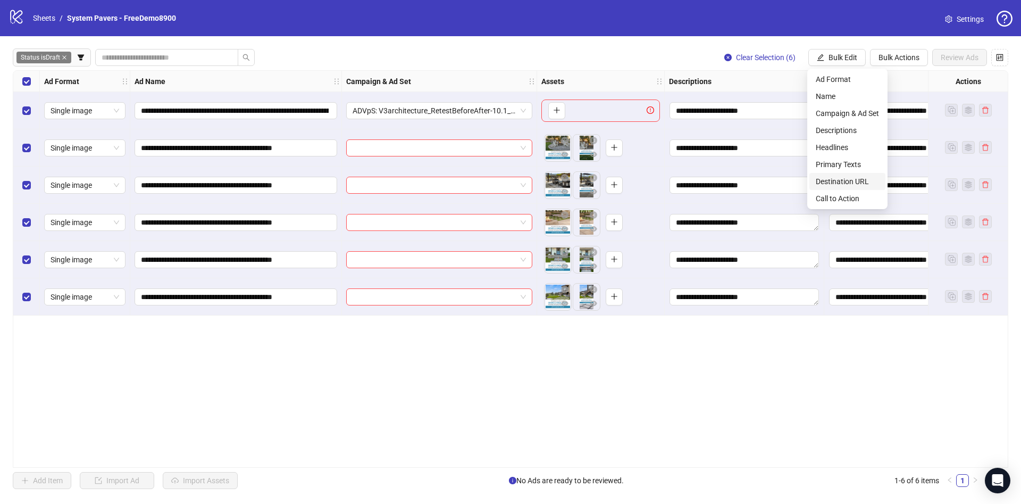
click at [850, 184] on span "Destination URL" at bounding box center [847, 182] width 63 height 12
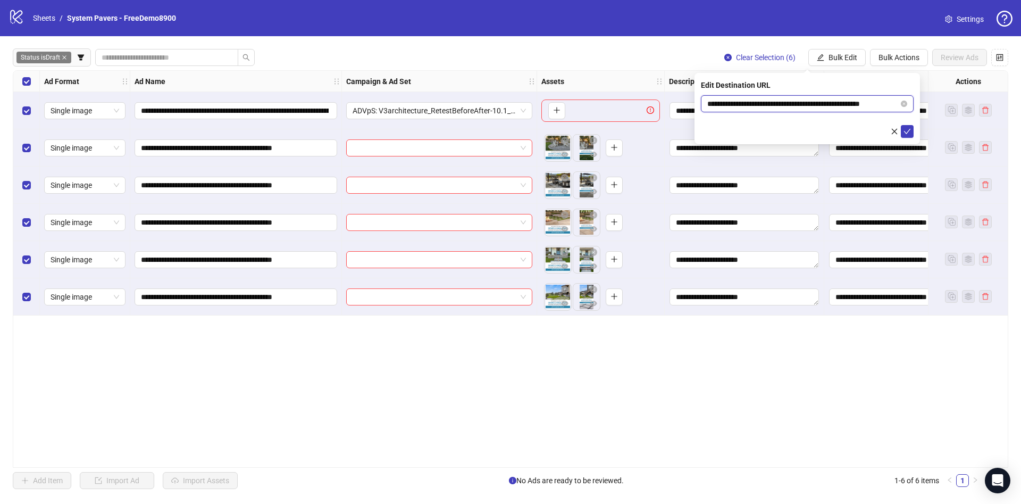
scroll to position [0, 16]
drag, startPoint x: 805, startPoint y: 108, endPoint x: 996, endPoint y: 111, distance: 190.4
click at [996, 111] on body "**********" at bounding box center [510, 252] width 1021 height 504
click at [912, 130] on button "submit" at bounding box center [907, 131] width 13 height 13
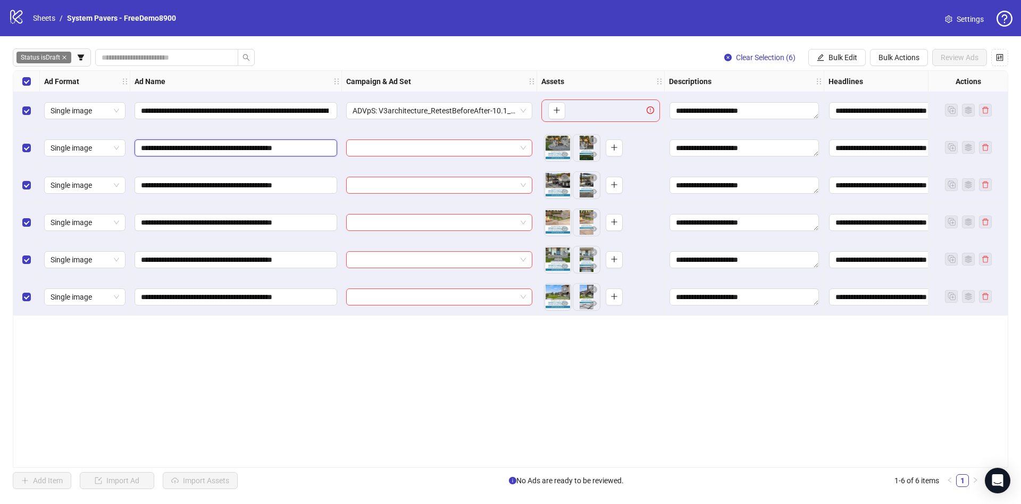
scroll to position [0, 2]
drag, startPoint x: 277, startPoint y: 148, endPoint x: 438, endPoint y: 120, distance: 164.1
click at [518, 71] on div "**********" at bounding box center [674, 71] width 1322 height 0
click at [28, 106] on label "Select row 1" at bounding box center [26, 111] width 9 height 12
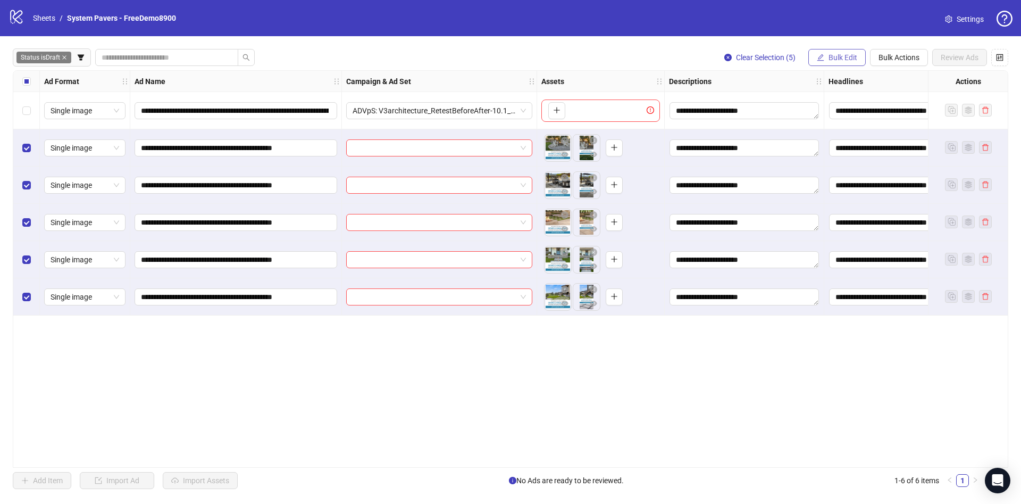
click at [853, 55] on span "Bulk Edit" at bounding box center [843, 57] width 29 height 9
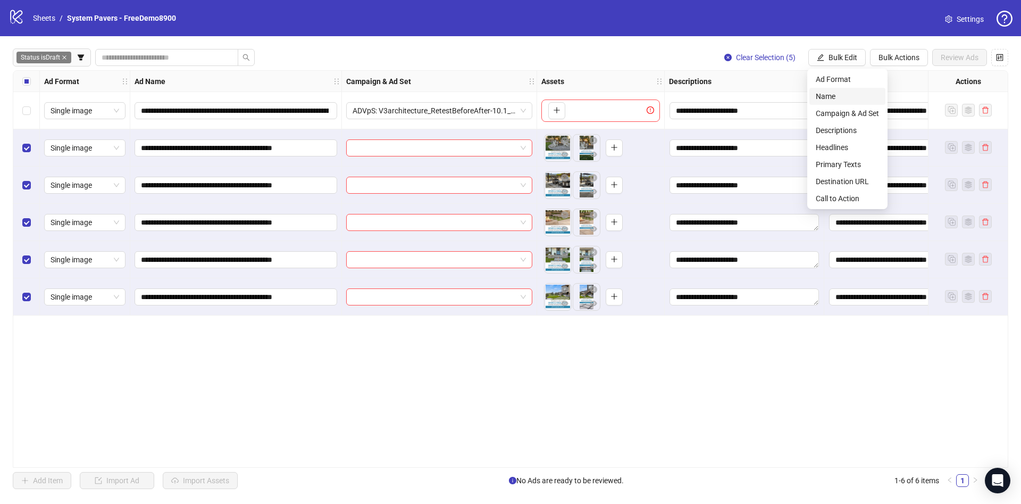
click at [842, 90] on span "Name" at bounding box center [847, 96] width 63 height 12
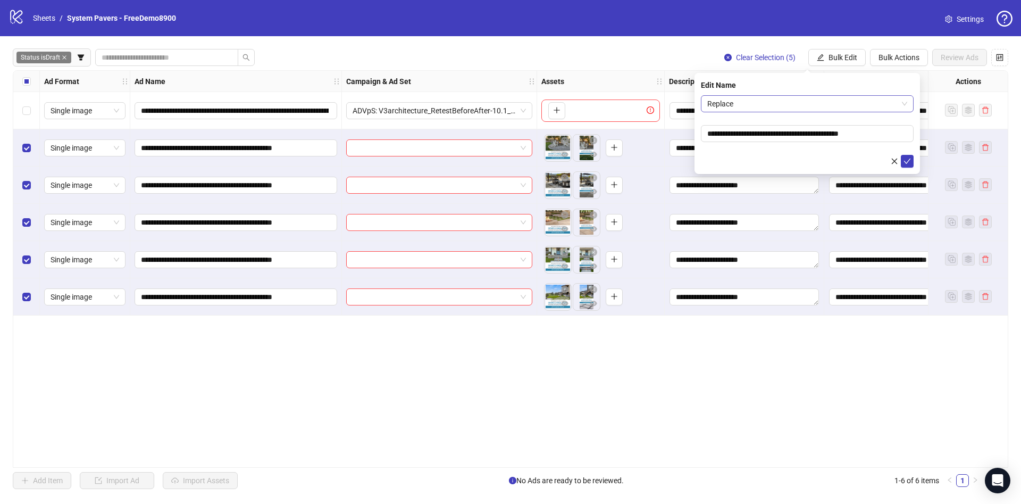
click at [807, 107] on span "Replace" at bounding box center [807, 104] width 200 height 16
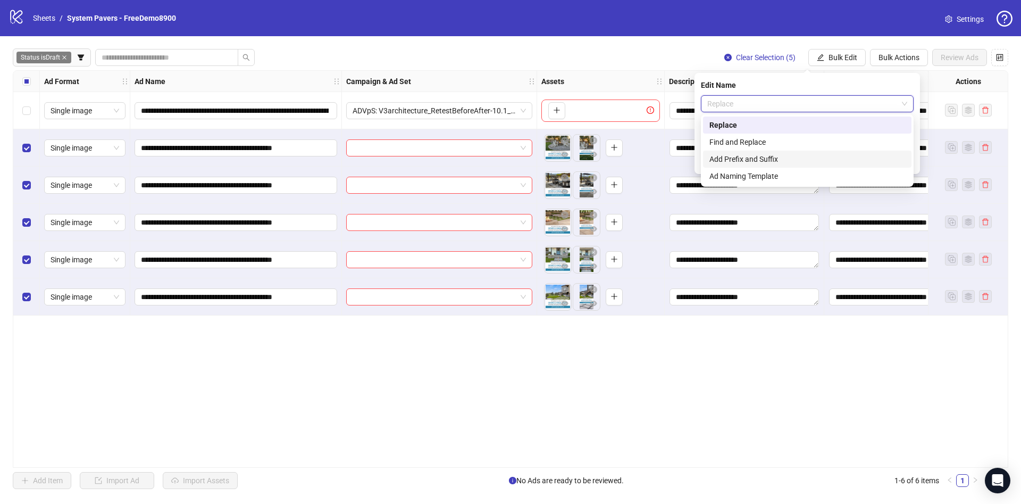
click at [784, 158] on div "Add Prefix and Suffix" at bounding box center [808, 159] width 196 height 12
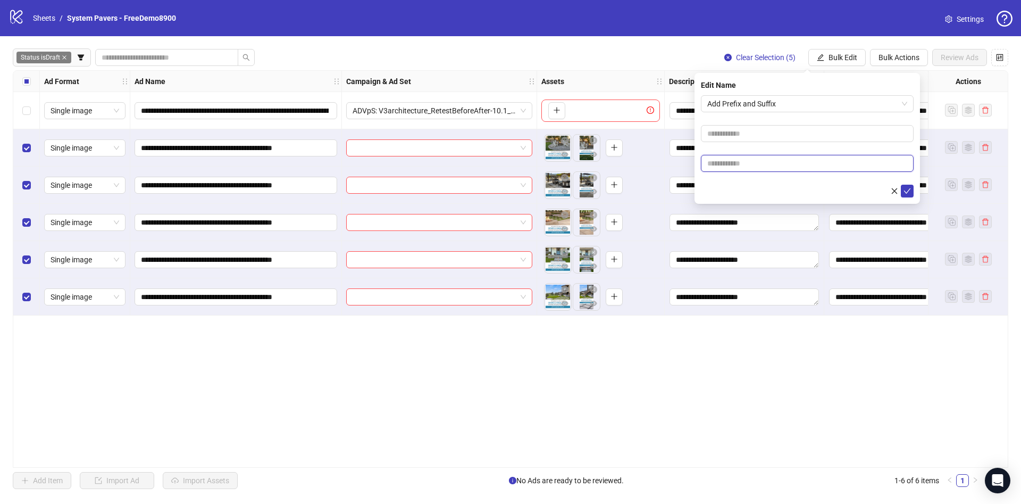
click at [805, 170] on input "text" at bounding box center [807, 163] width 213 height 17
paste input "**********"
type input "**********"
click at [736, 186] on div at bounding box center [807, 191] width 213 height 13
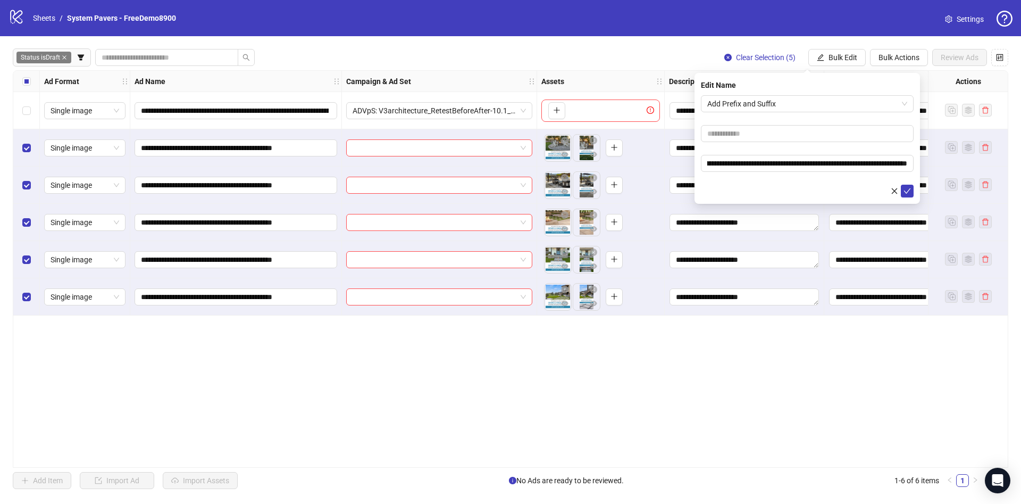
scroll to position [0, 0]
click at [905, 194] on span "submit" at bounding box center [907, 191] width 7 height 9
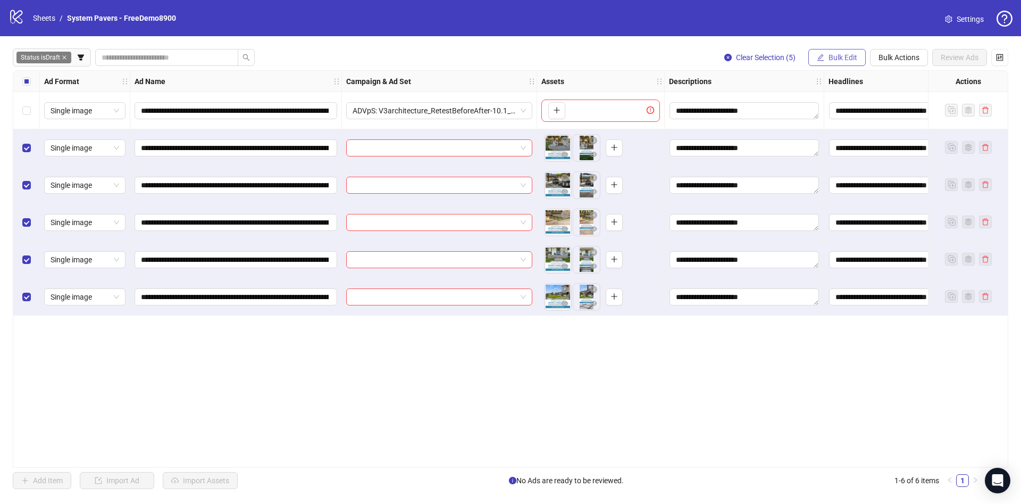
click at [837, 53] on span "Bulk Edit" at bounding box center [843, 57] width 29 height 9
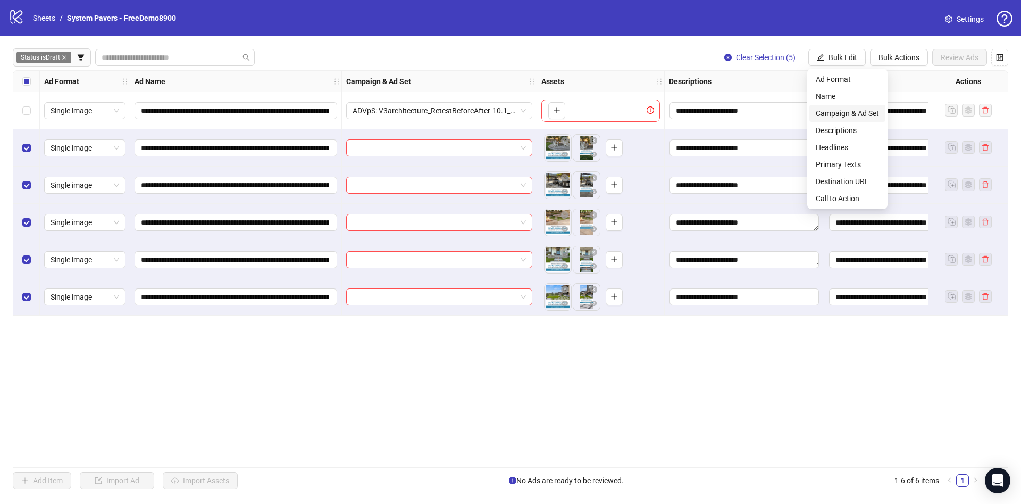
click at [841, 112] on span "Campaign & Ad Set" at bounding box center [847, 113] width 63 height 12
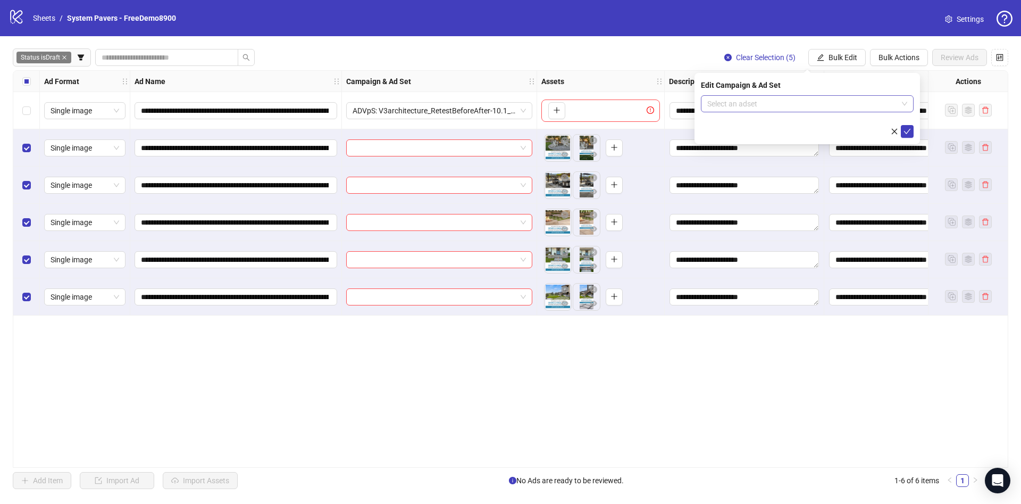
click at [813, 103] on input "search" at bounding box center [802, 104] width 190 height 16
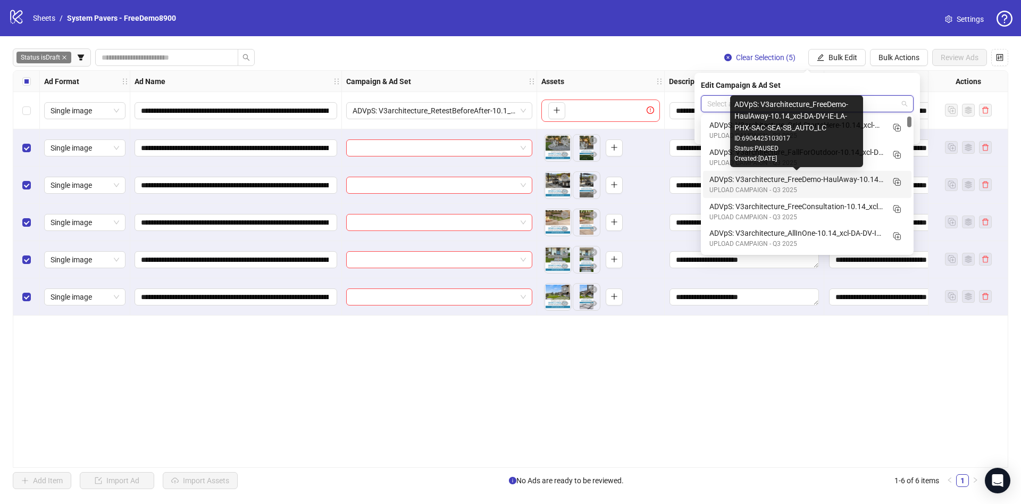
click at [813, 181] on div "ADVpS: V3architecture_FreeDemo-HaulAway-10.14_xcl-DA-DV-IE-LA-PHX-SAC-SEA-SB_AU…" at bounding box center [797, 179] width 174 height 12
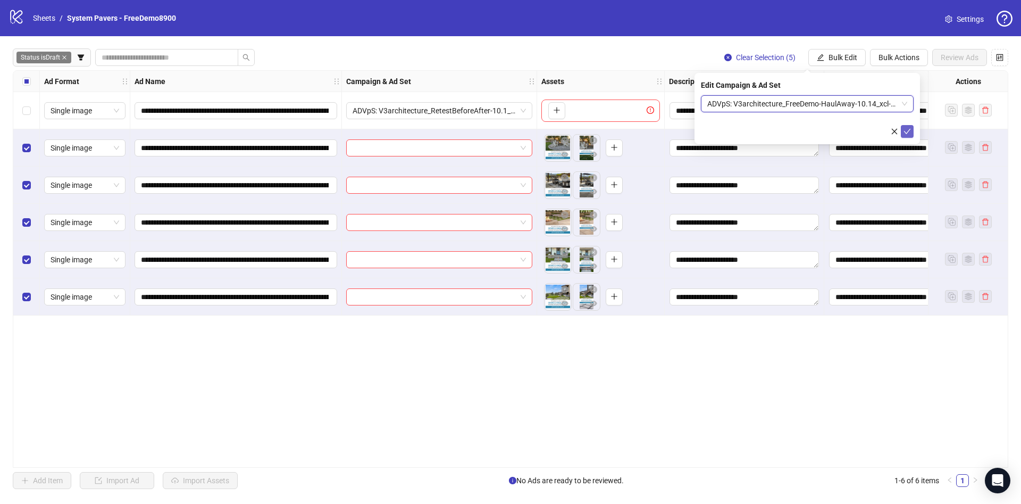
click at [909, 130] on icon "check" at bounding box center [907, 131] width 7 height 5
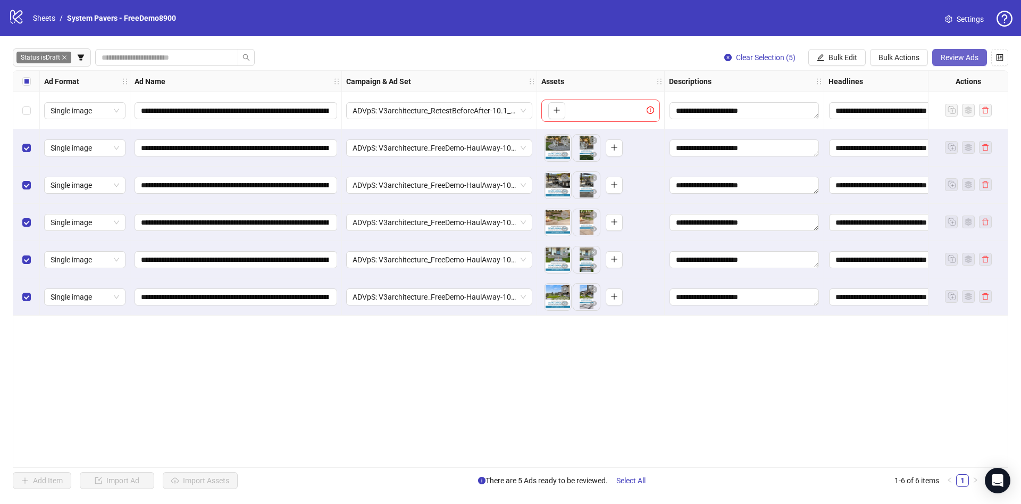
click at [953, 55] on span "Review Ads" at bounding box center [960, 57] width 38 height 9
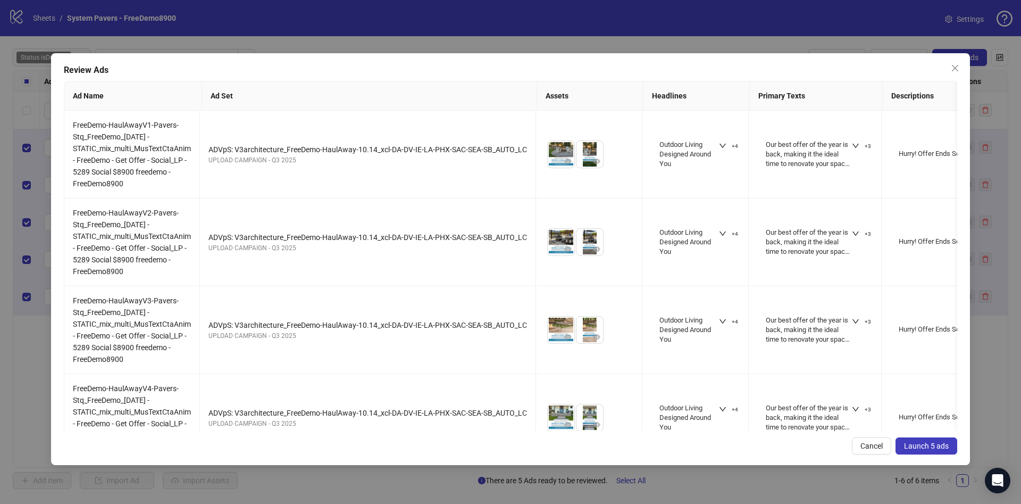
click at [924, 443] on span "Launch 5 ads" at bounding box center [926, 445] width 45 height 9
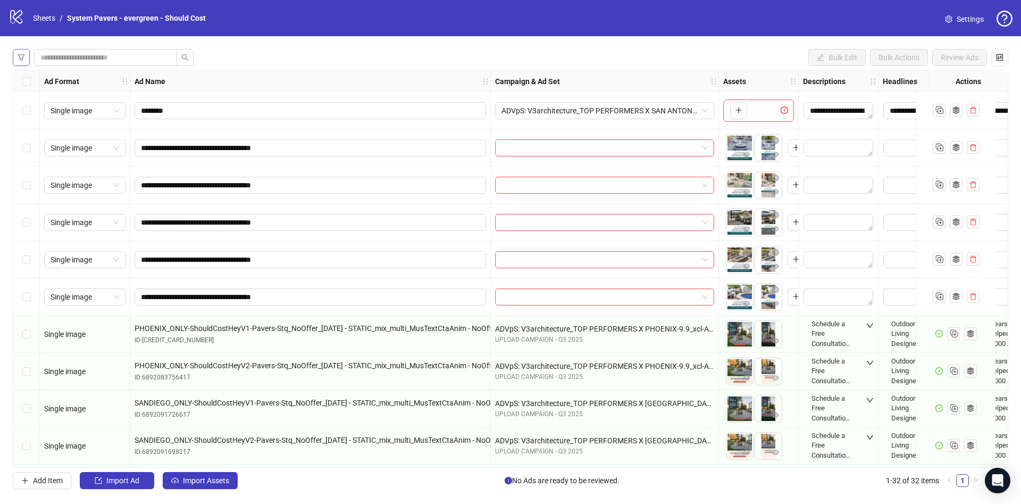
click at [18, 52] on button "button" at bounding box center [21, 57] width 17 height 17
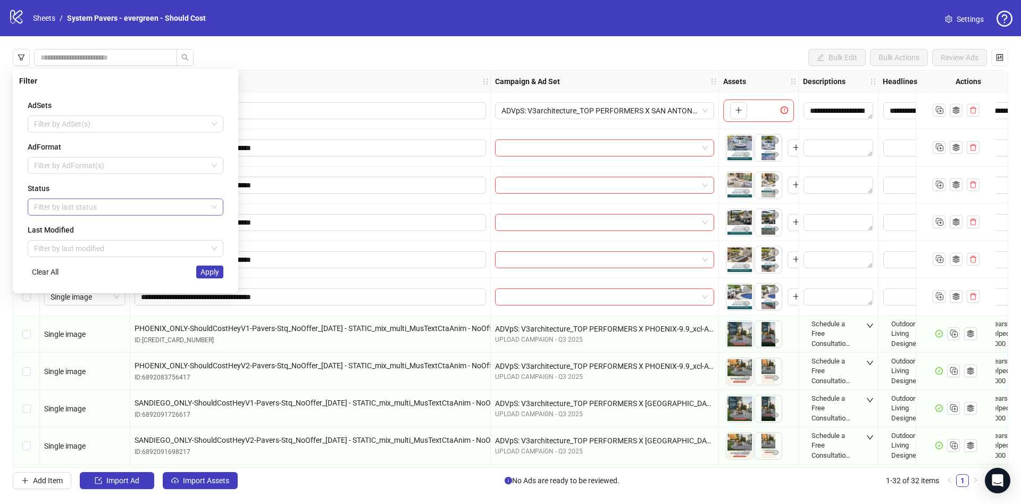
click at [68, 205] on div at bounding box center [120, 206] width 180 height 15
click at [69, 224] on div "Draft" at bounding box center [125, 228] width 179 height 12
click at [234, 194] on div "Filter AdSets Filter by AdSet(s) AdFormat Filter by AdFormat(s) Status Draft La…" at bounding box center [126, 181] width 226 height 224
click at [211, 272] on span "Apply" at bounding box center [210, 272] width 19 height 9
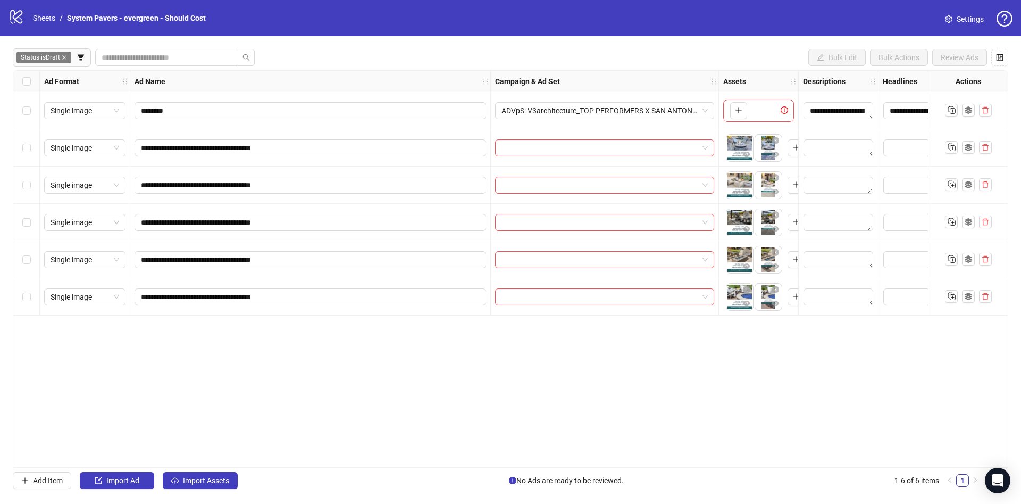
click at [32, 84] on div "Select all rows" at bounding box center [26, 81] width 27 height 21
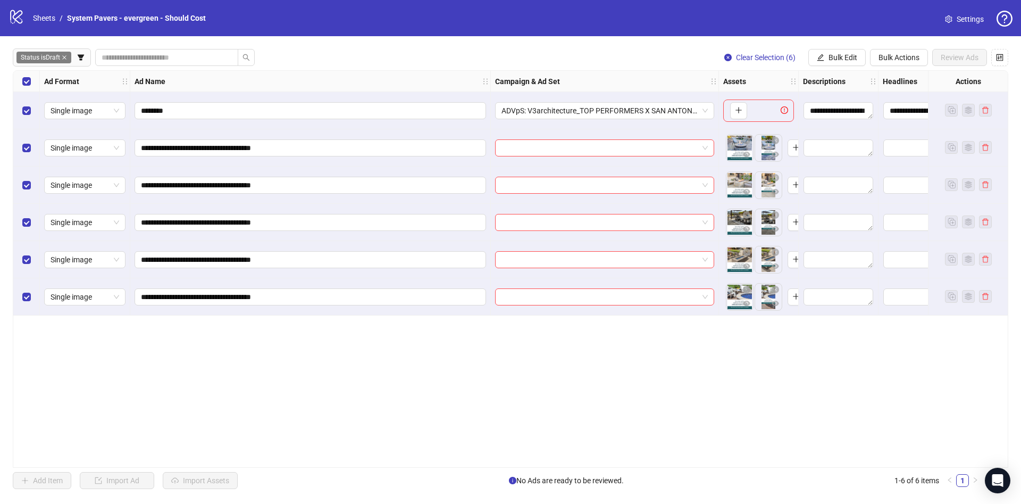
click at [36, 118] on div "Select row 1" at bounding box center [26, 110] width 27 height 37
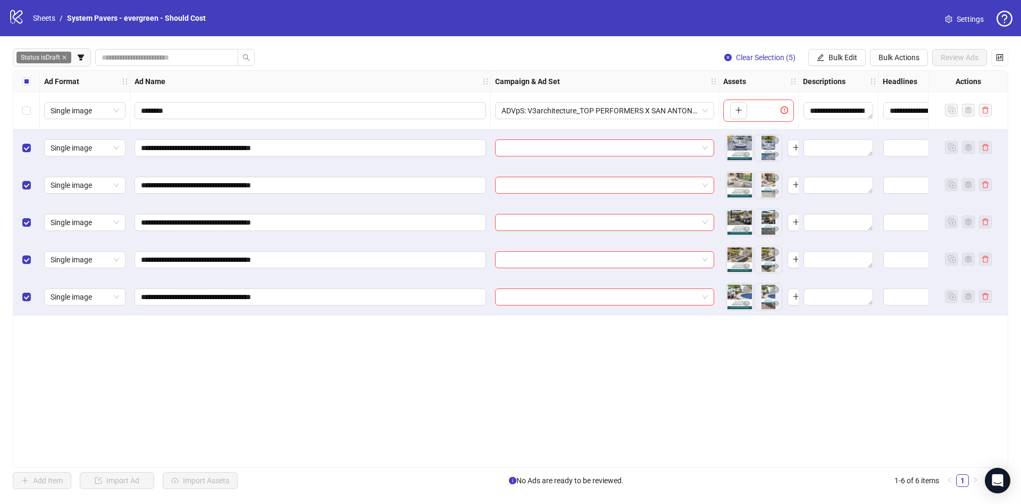
click at [26, 72] on div "Select all rows" at bounding box center [26, 81] width 27 height 21
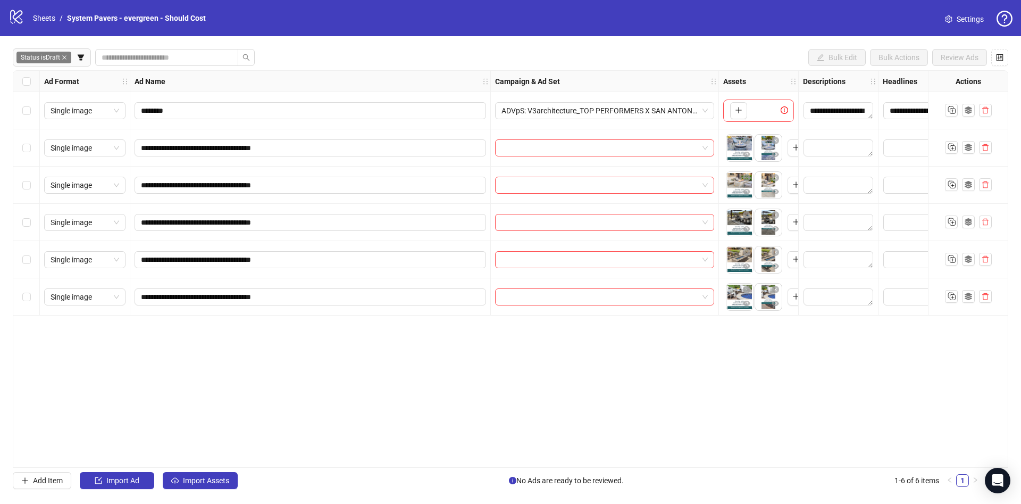
click at [39, 84] on div "Select all rows" at bounding box center [26, 81] width 27 height 21
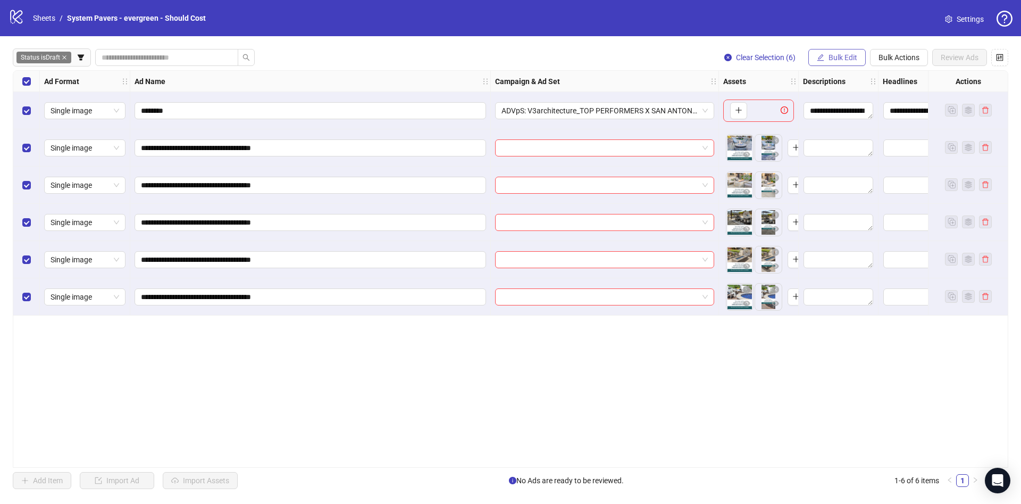
drag, startPoint x: 839, startPoint y: 43, endPoint x: 836, endPoint y: 53, distance: 9.9
click at [837, 51] on div "**********" at bounding box center [510, 268] width 1021 height 465
click at [836, 53] on span "Bulk Edit" at bounding box center [843, 57] width 29 height 9
click at [853, 163] on span "Primary Texts" at bounding box center [847, 165] width 63 height 12
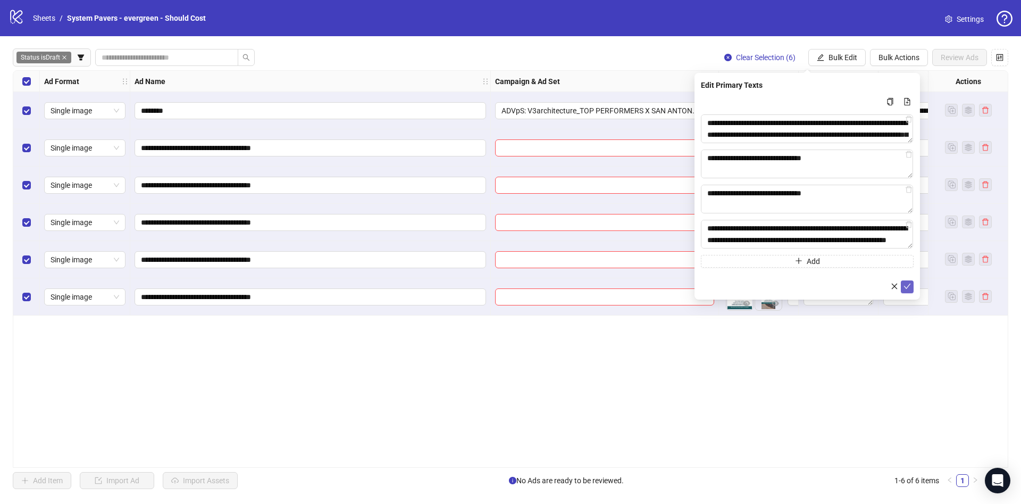
click at [906, 284] on icon "check" at bounding box center [907, 285] width 7 height 7
click at [847, 55] on span "Bulk Edit" at bounding box center [843, 57] width 29 height 9
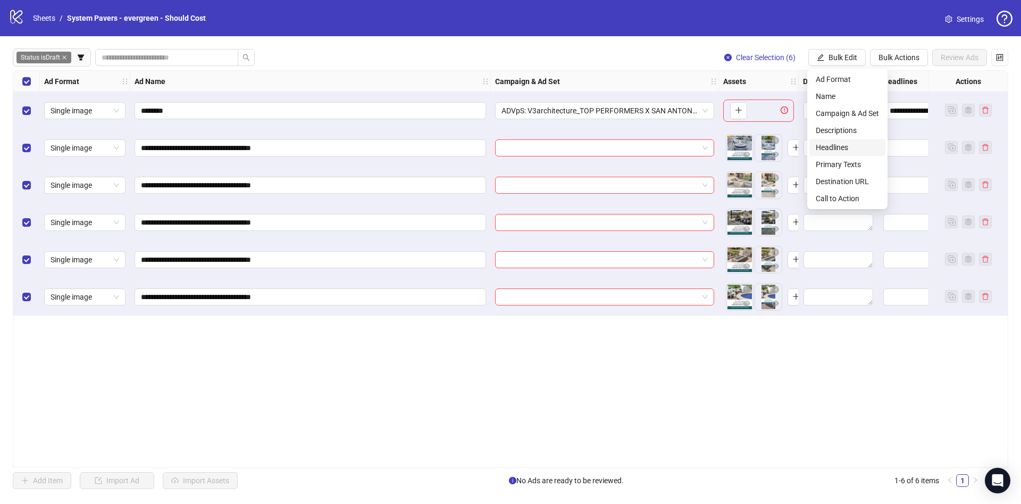
click at [840, 145] on span "Headlines" at bounding box center [847, 147] width 63 height 12
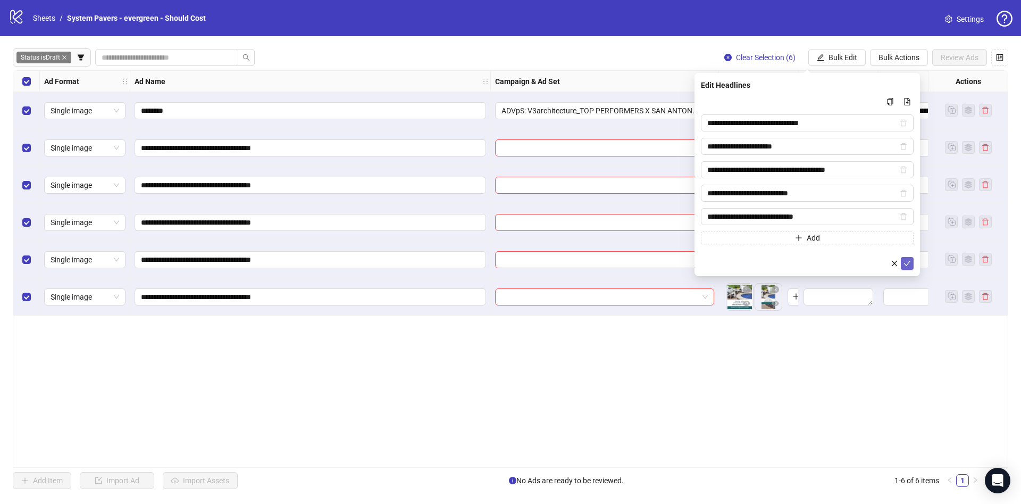
click at [912, 266] on button "submit" at bounding box center [907, 263] width 13 height 13
click at [837, 49] on button "Bulk Edit" at bounding box center [837, 57] width 57 height 17
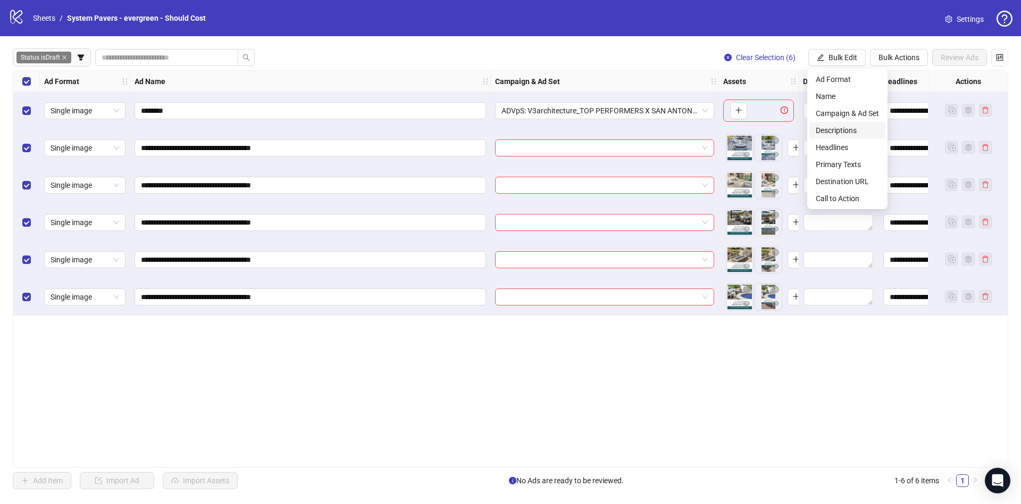
click at [846, 125] on span "Descriptions" at bounding box center [847, 130] width 63 height 12
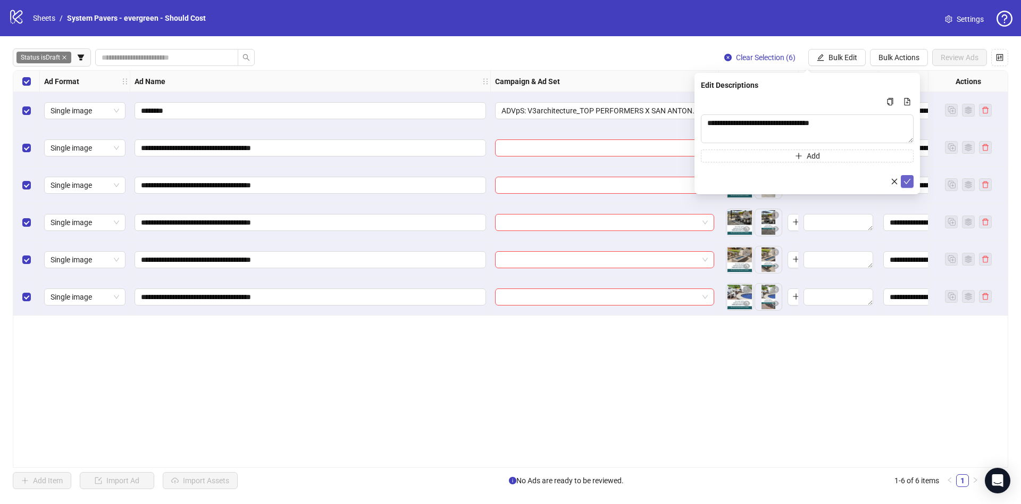
click at [907, 185] on span "submit" at bounding box center [907, 181] width 7 height 9
click at [840, 57] on span "Bulk Edit" at bounding box center [843, 57] width 29 height 9
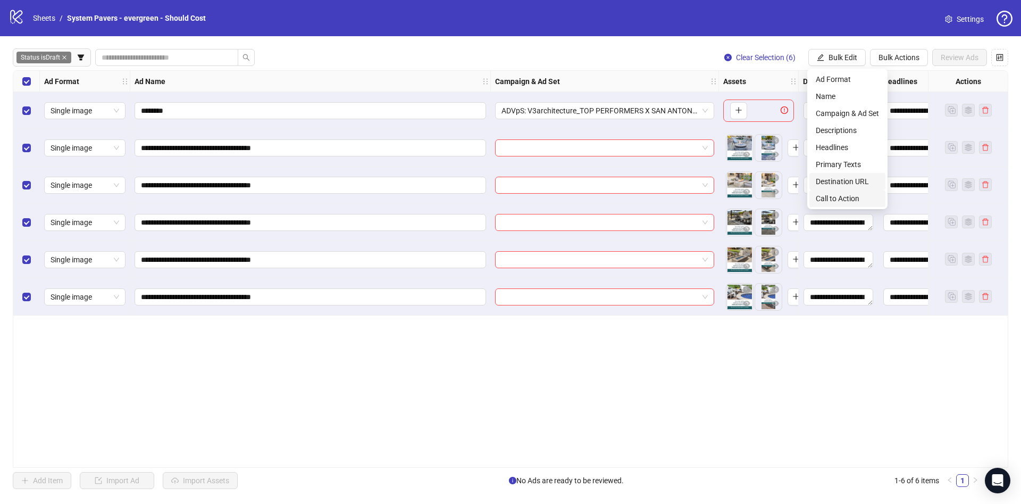
click at [863, 183] on span "Destination URL" at bounding box center [847, 182] width 63 height 12
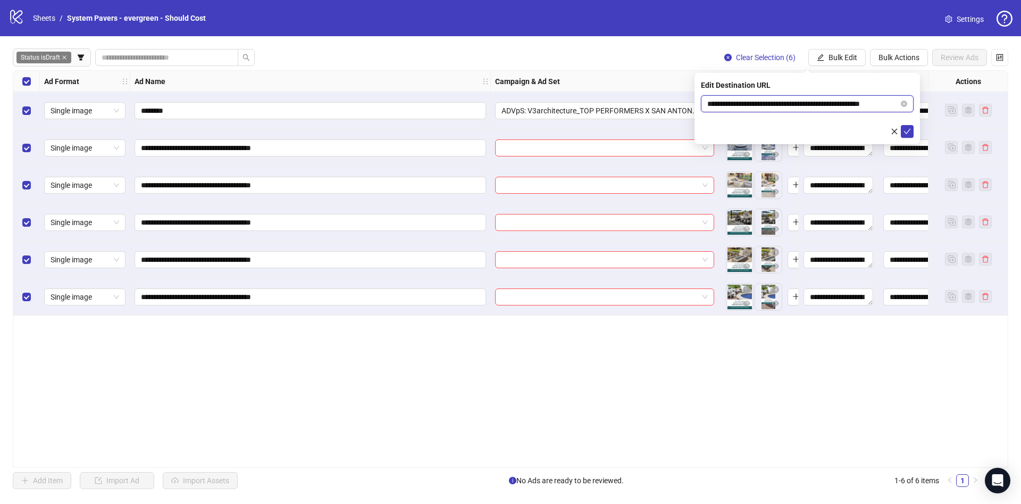
scroll to position [0, 16]
drag, startPoint x: 840, startPoint y: 105, endPoint x: 1006, endPoint y: 97, distance: 166.7
click at [1006, 97] on body "**********" at bounding box center [510, 252] width 1021 height 504
click at [910, 134] on icon "check" at bounding box center [907, 131] width 7 height 7
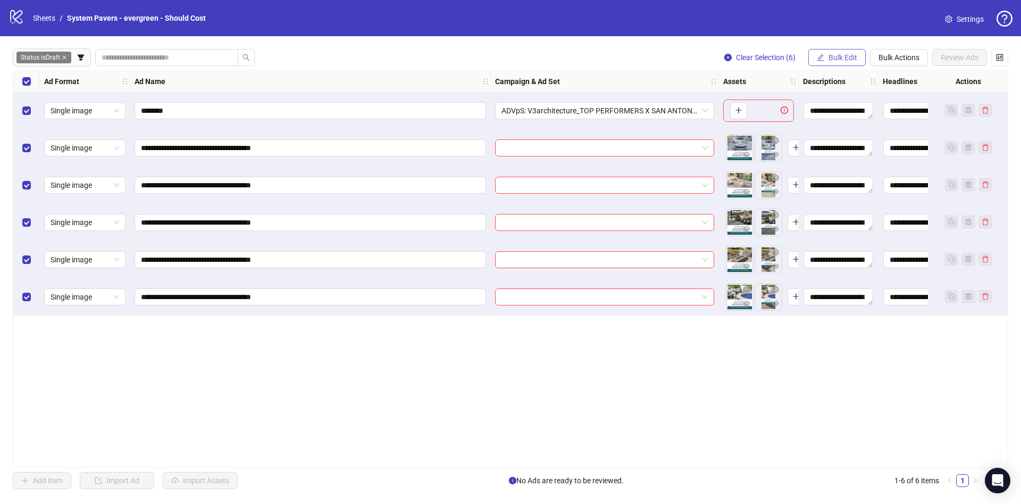
click at [826, 49] on button "Bulk Edit" at bounding box center [837, 57] width 57 height 17
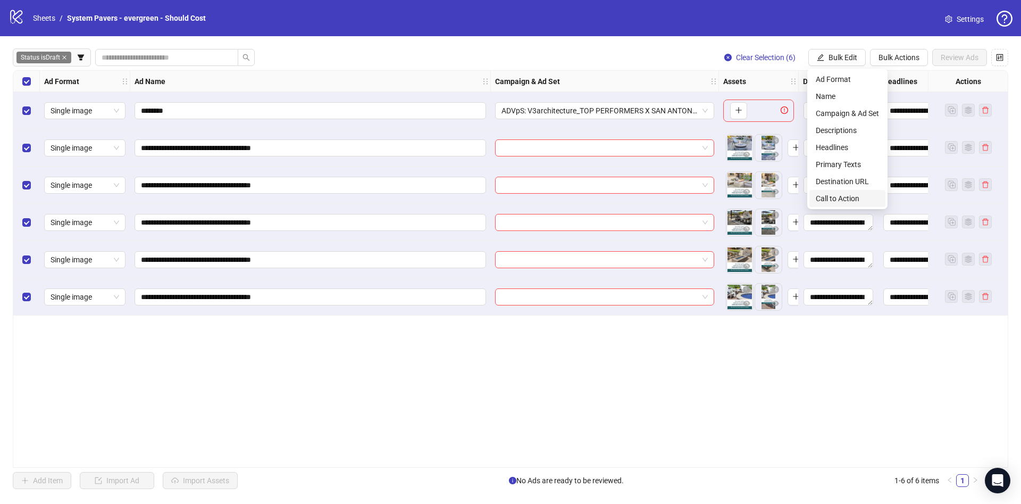
click at [836, 193] on span "Call to Action" at bounding box center [847, 199] width 63 height 12
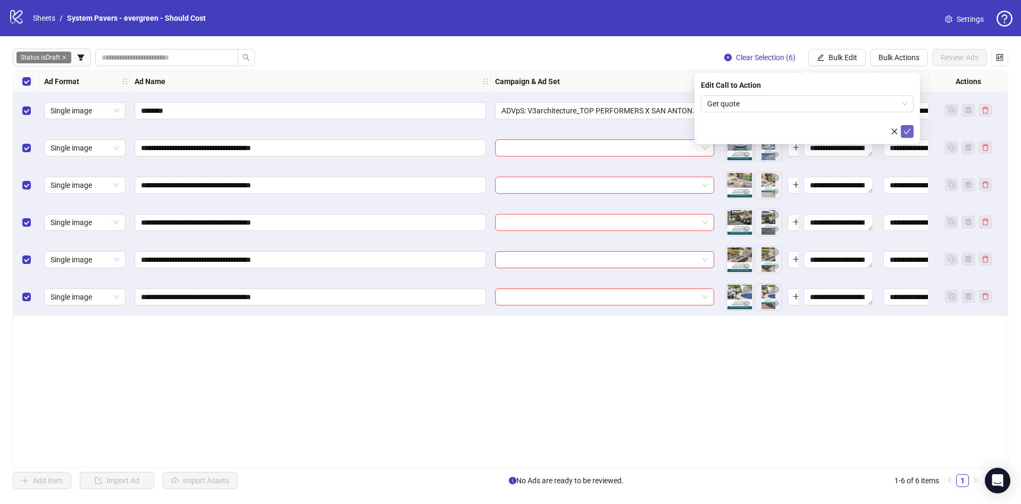
click at [909, 131] on icon "check" at bounding box center [907, 131] width 7 height 5
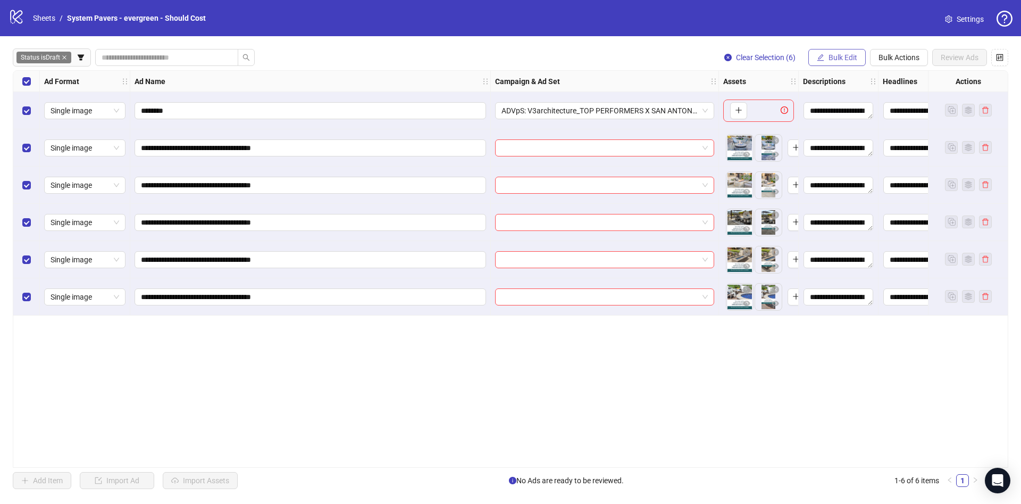
click at [856, 55] on span "Bulk Edit" at bounding box center [843, 57] width 29 height 9
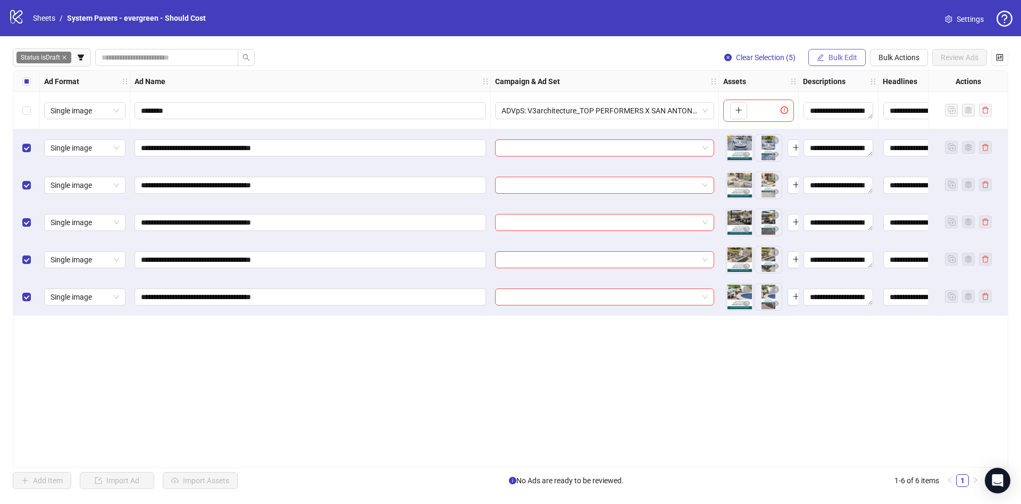
click at [838, 53] on span "Bulk Edit" at bounding box center [843, 57] width 29 height 9
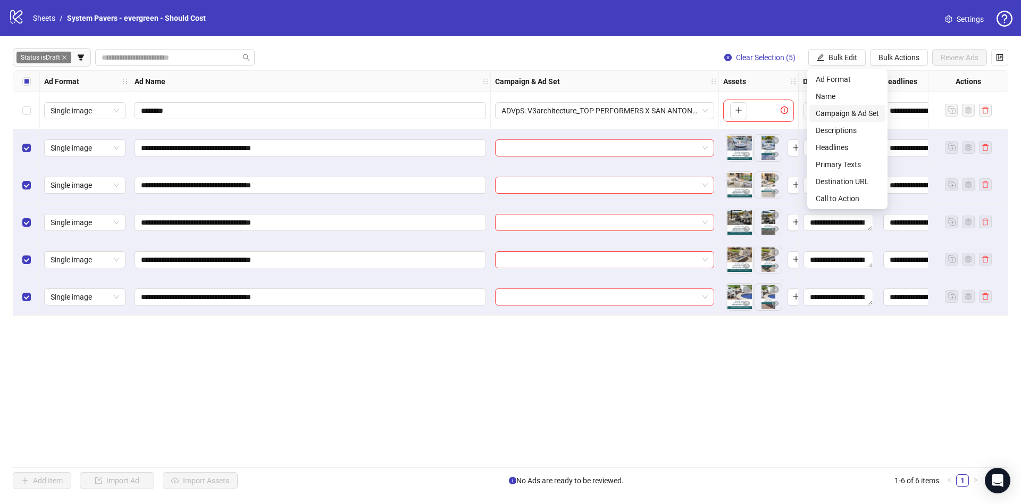
click at [848, 114] on span "Campaign & Ad Set" at bounding box center [847, 113] width 63 height 12
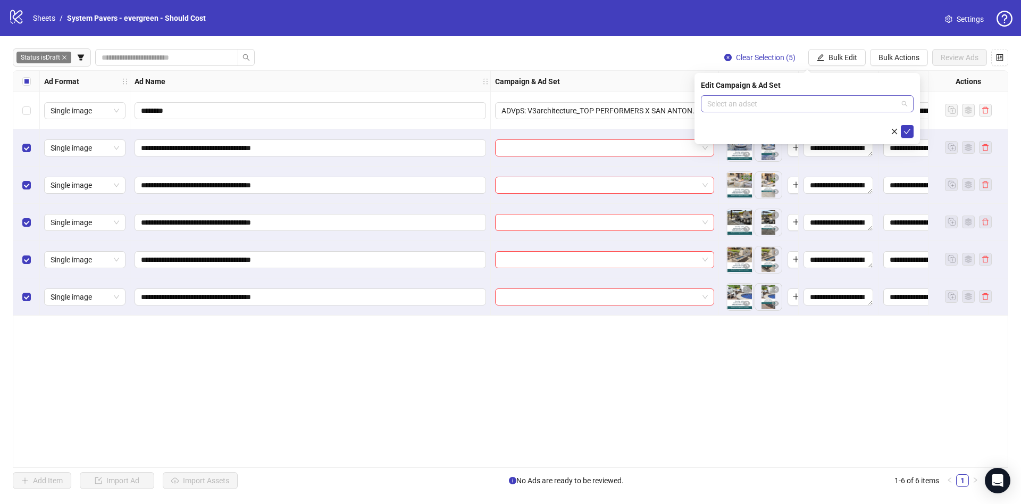
click at [820, 105] on input "search" at bounding box center [802, 104] width 190 height 16
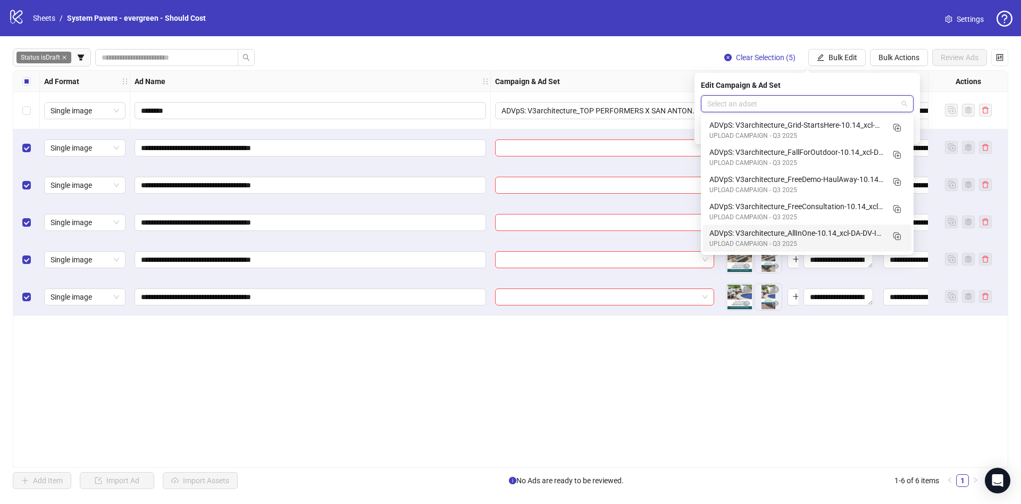
scroll to position [80, 0]
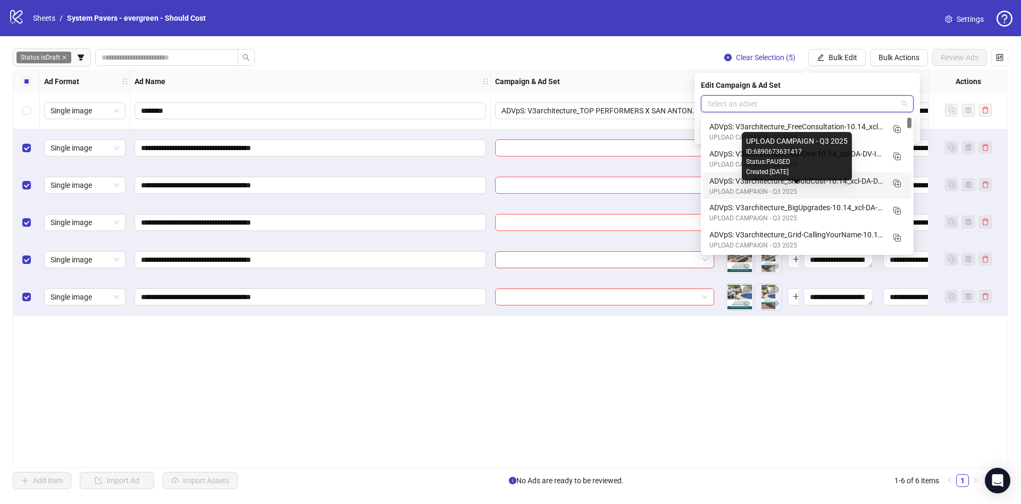
click at [834, 187] on div "UPLOAD CAMPAIGN - Q3 2025" at bounding box center [797, 192] width 174 height 10
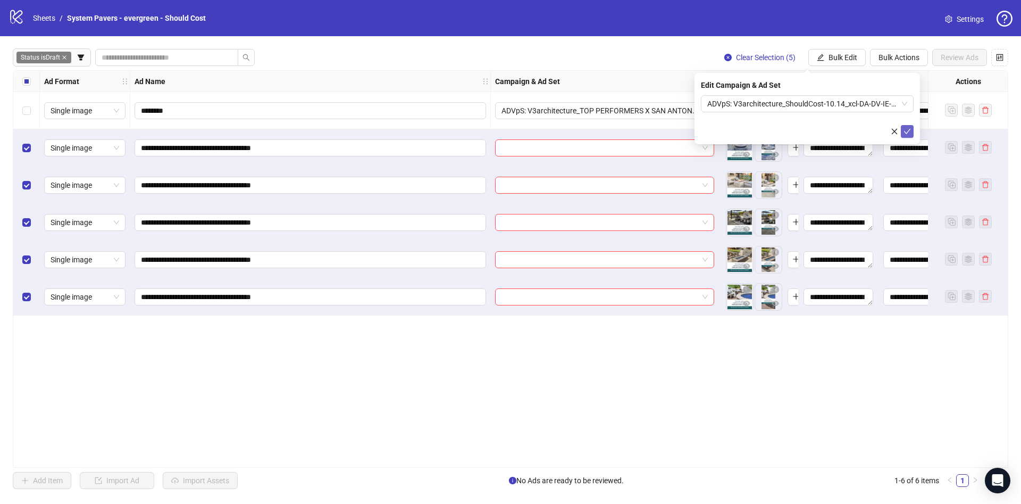
click at [912, 137] on button "submit" at bounding box center [907, 131] width 13 height 13
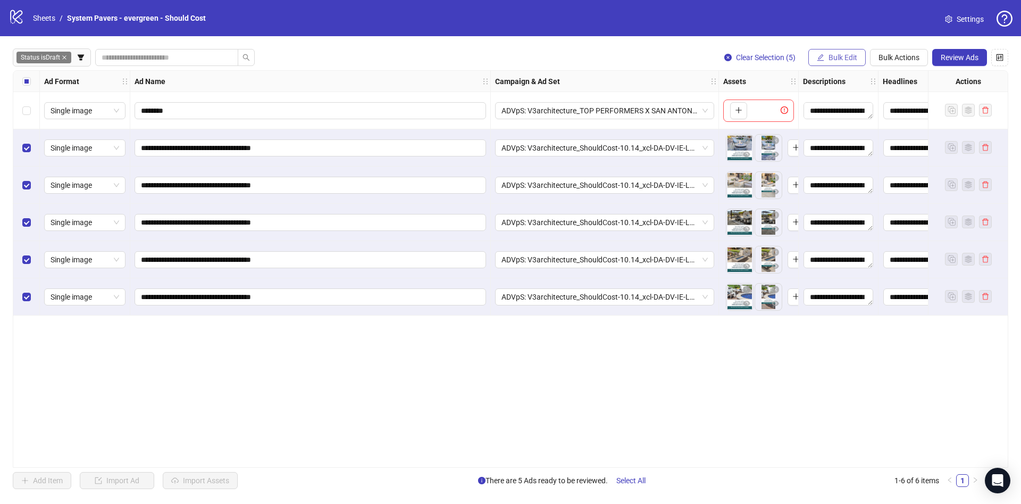
click at [822, 53] on button "Bulk Edit" at bounding box center [837, 57] width 57 height 17
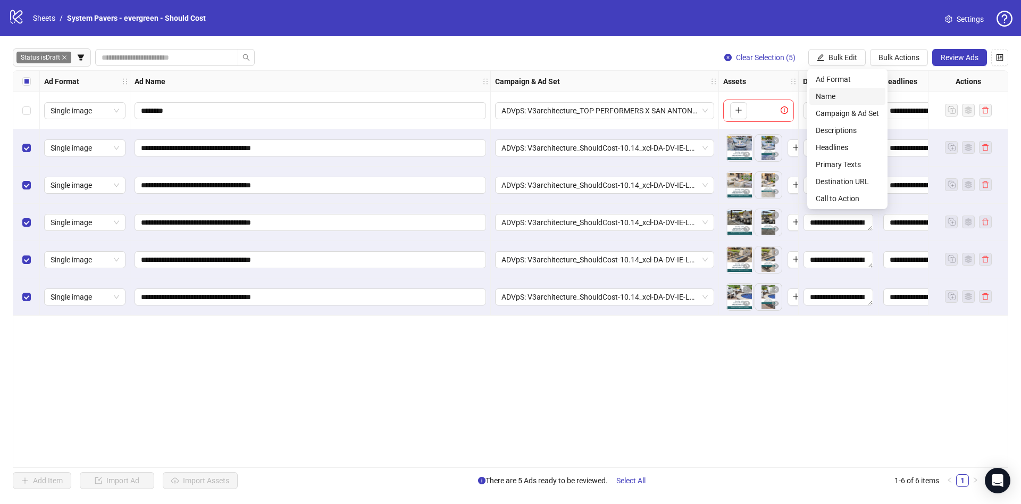
click at [838, 97] on span "Name" at bounding box center [847, 96] width 63 height 12
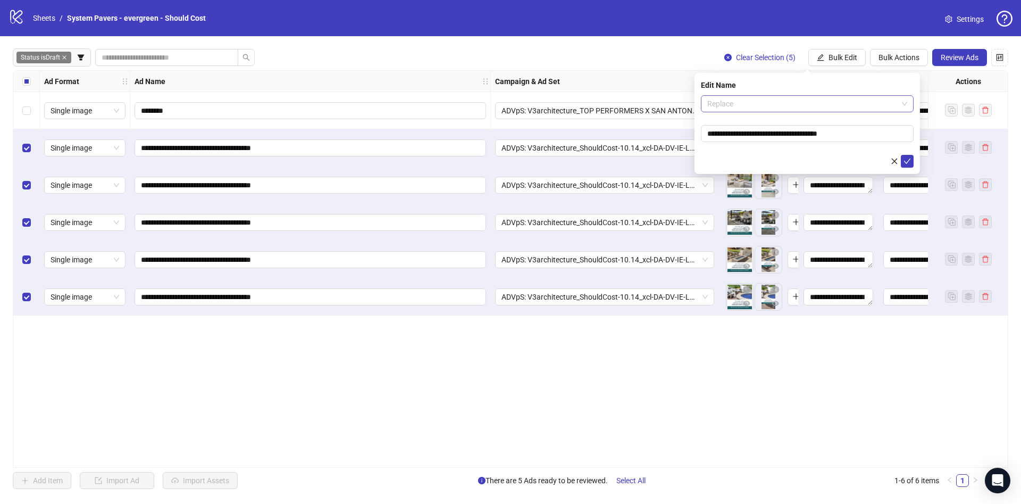
click at [798, 97] on span "Replace" at bounding box center [807, 104] width 200 height 16
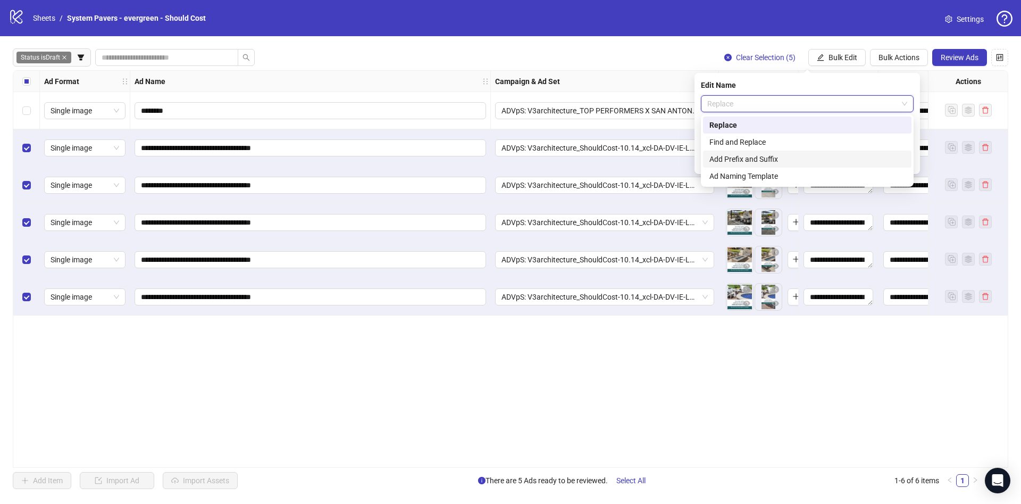
click at [753, 157] on div "Add Prefix and Suffix" at bounding box center [808, 159] width 196 height 12
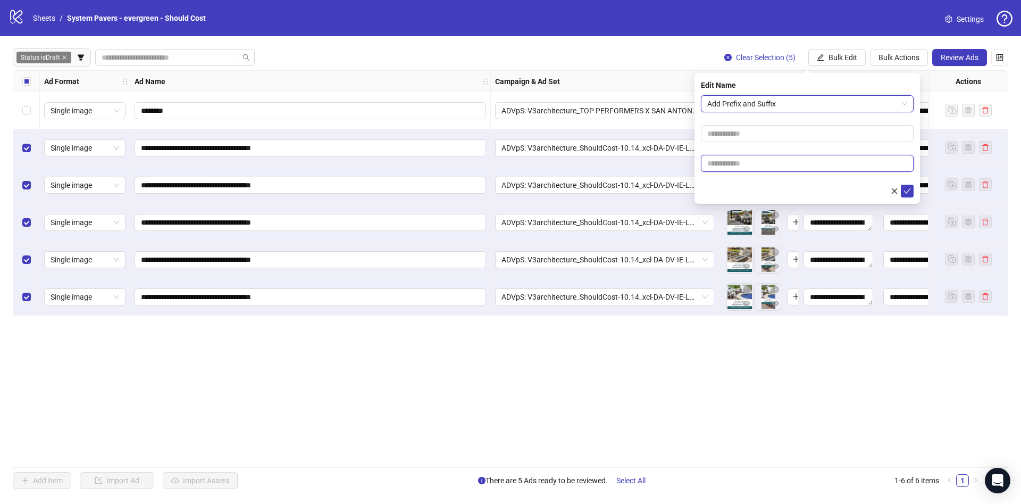
click at [773, 168] on input "text" at bounding box center [807, 163] width 213 height 17
paste input "**********"
type input "**********"
click at [773, 180] on form "**********" at bounding box center [807, 146] width 213 height 102
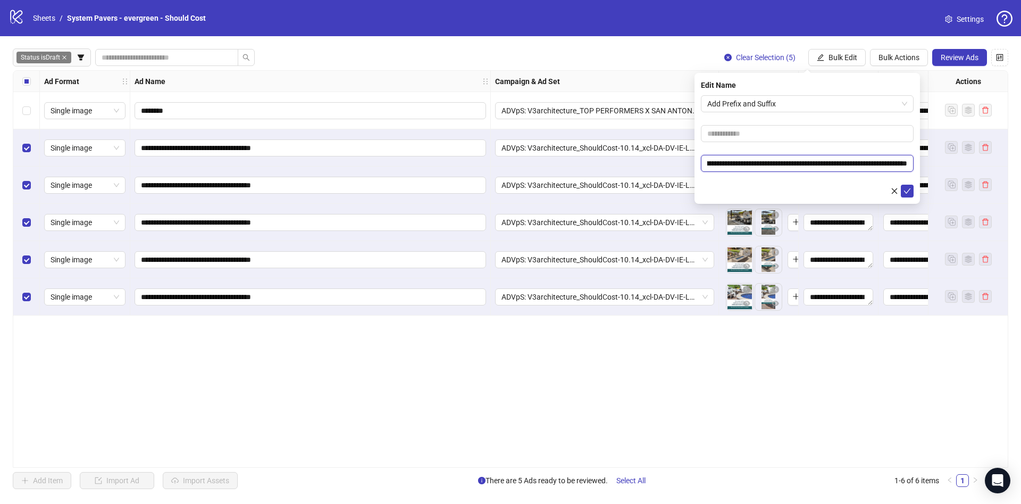
drag, startPoint x: 824, startPoint y: 165, endPoint x: 937, endPoint y: 169, distance: 112.3
click at [937, 169] on body "**********" at bounding box center [510, 252] width 1021 height 504
click at [913, 192] on button "submit" at bounding box center [907, 191] width 13 height 13
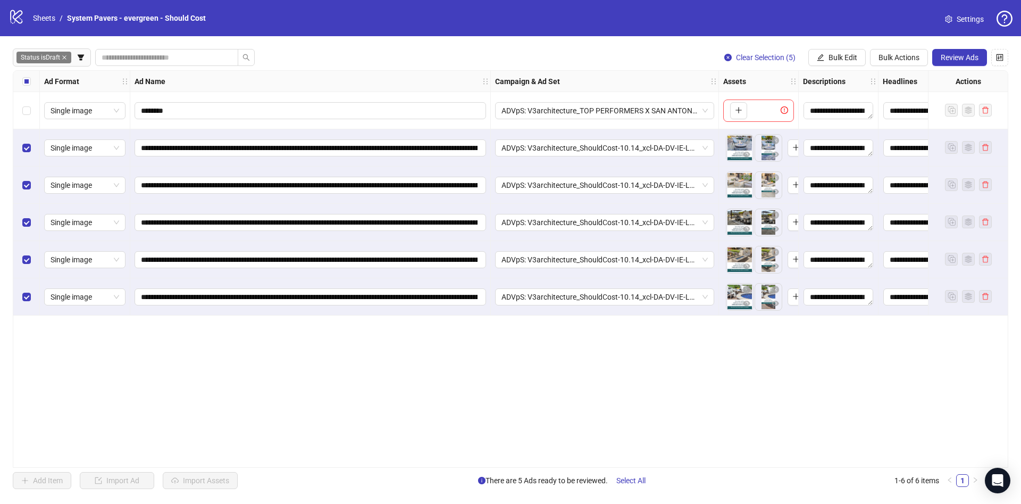
drag, startPoint x: 566, startPoint y: 462, endPoint x: 685, endPoint y: 456, distance: 119.3
click at [685, 456] on div "**********" at bounding box center [511, 268] width 996 height 397
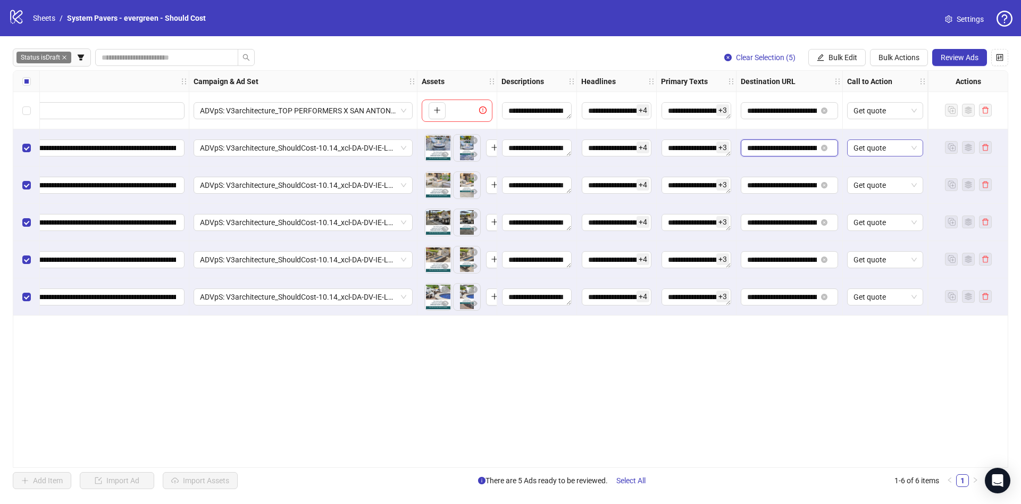
scroll to position [0, 138]
drag, startPoint x: 773, startPoint y: 145, endPoint x: 913, endPoint y: 154, distance: 140.7
click at [913, 71] on div "**********" at bounding box center [347, 71] width 1270 height 0
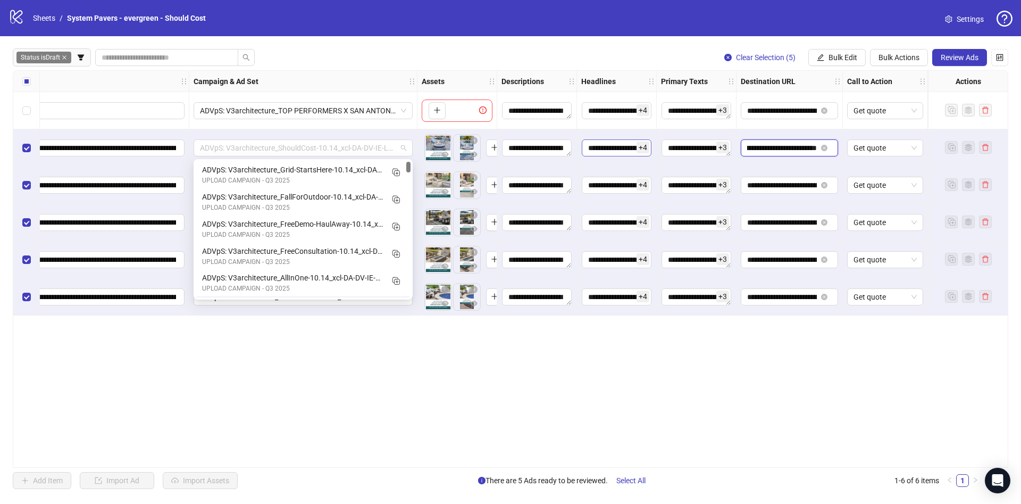
scroll to position [27, 0]
drag, startPoint x: 247, startPoint y: 142, endPoint x: 621, endPoint y: 151, distance: 374.0
click at [621, 71] on div "**********" at bounding box center [347, 71] width 1270 height 0
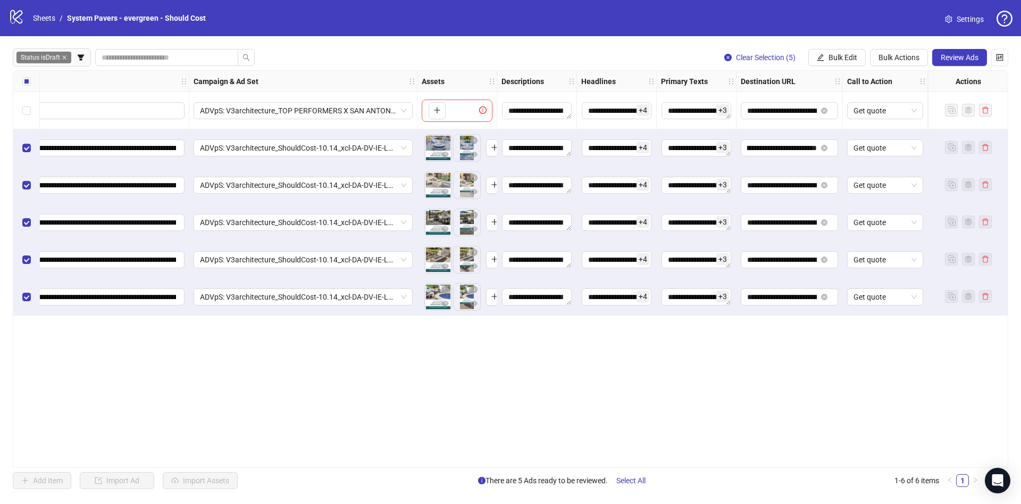
drag, startPoint x: 418, startPoint y: 411, endPoint x: 182, endPoint y: 335, distance: 247.6
click at [415, 410] on div "**********" at bounding box center [511, 268] width 996 height 397
drag, startPoint x: 109, startPoint y: 141, endPoint x: 118, endPoint y: 151, distance: 13.5
click at [409, 71] on div "**********" at bounding box center [347, 71] width 1270 height 0
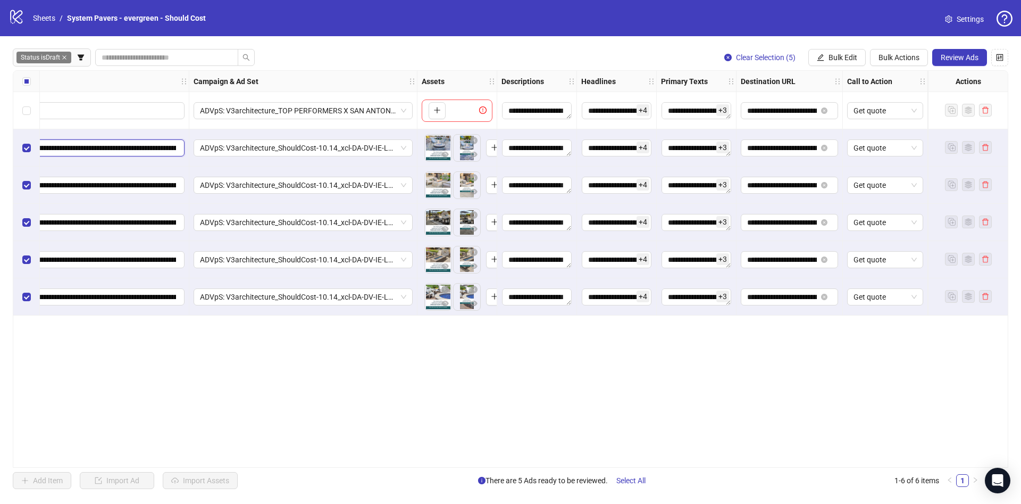
click at [96, 148] on input "**********" at bounding box center [7, 148] width 337 height 12
drag, startPoint x: 80, startPoint y: 148, endPoint x: 296, endPoint y: 214, distance: 226.0
click at [332, 71] on div "**********" at bounding box center [347, 71] width 1270 height 0
click at [419, 393] on div "**********" at bounding box center [511, 268] width 996 height 397
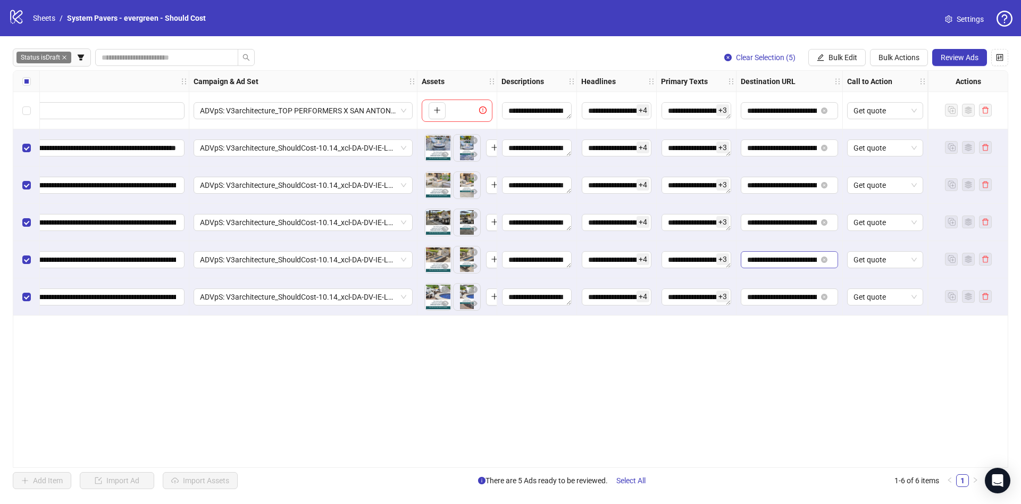
scroll to position [0, 0]
click at [964, 50] on button "Review Ads" at bounding box center [959, 57] width 55 height 17
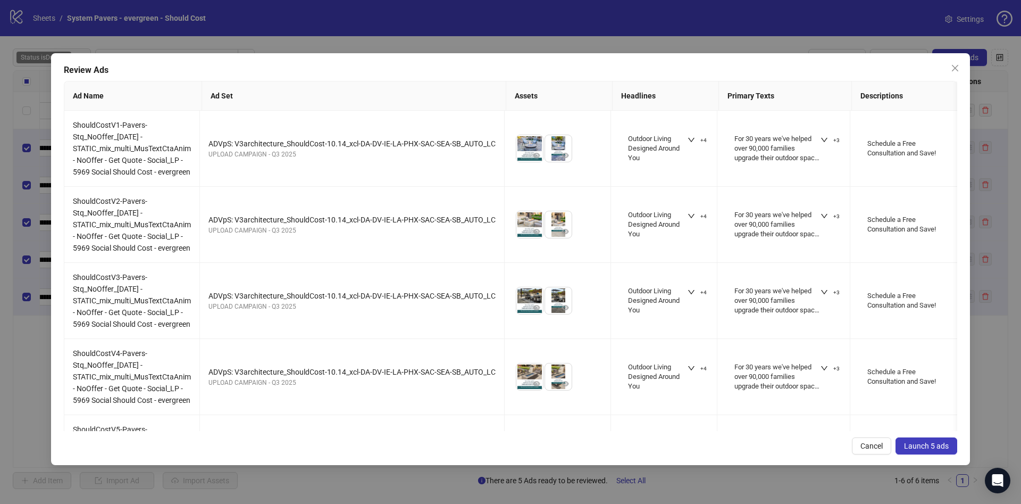
click at [919, 441] on span "Launch 5 ads" at bounding box center [926, 445] width 45 height 9
